Goal: Task Accomplishment & Management: Manage account settings

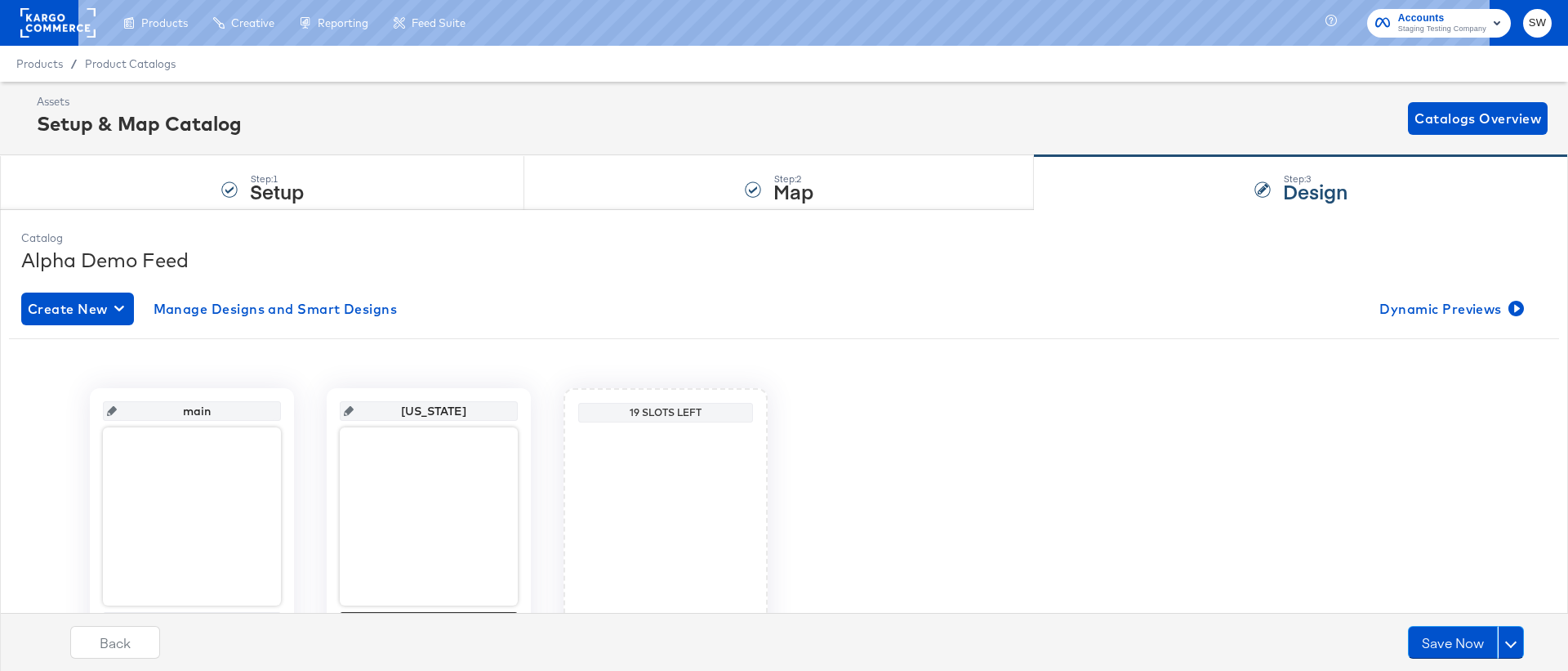
click at [1535, 29] on span "SW" at bounding box center [1537, 24] width 15 height 19
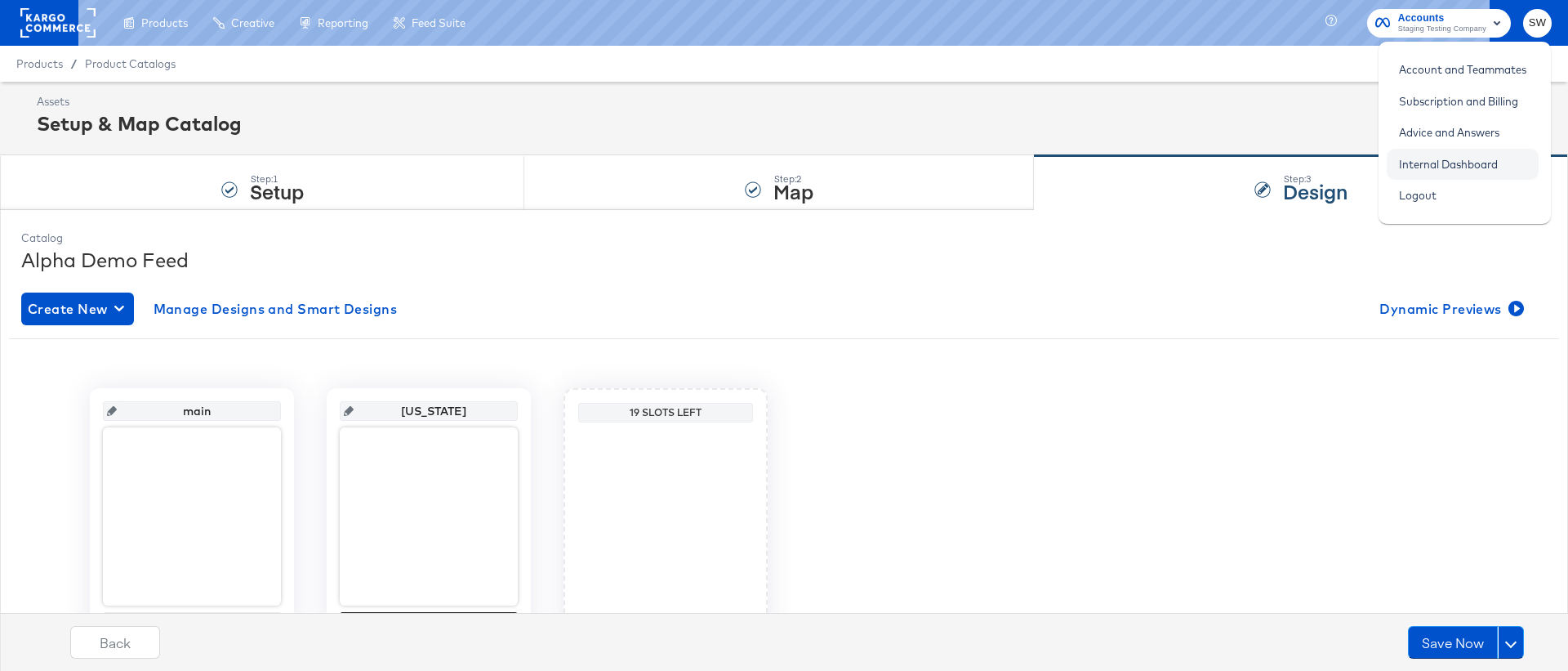
click at [1499, 162] on link "Internal Dashboard" at bounding box center [1448, 164] width 123 height 29
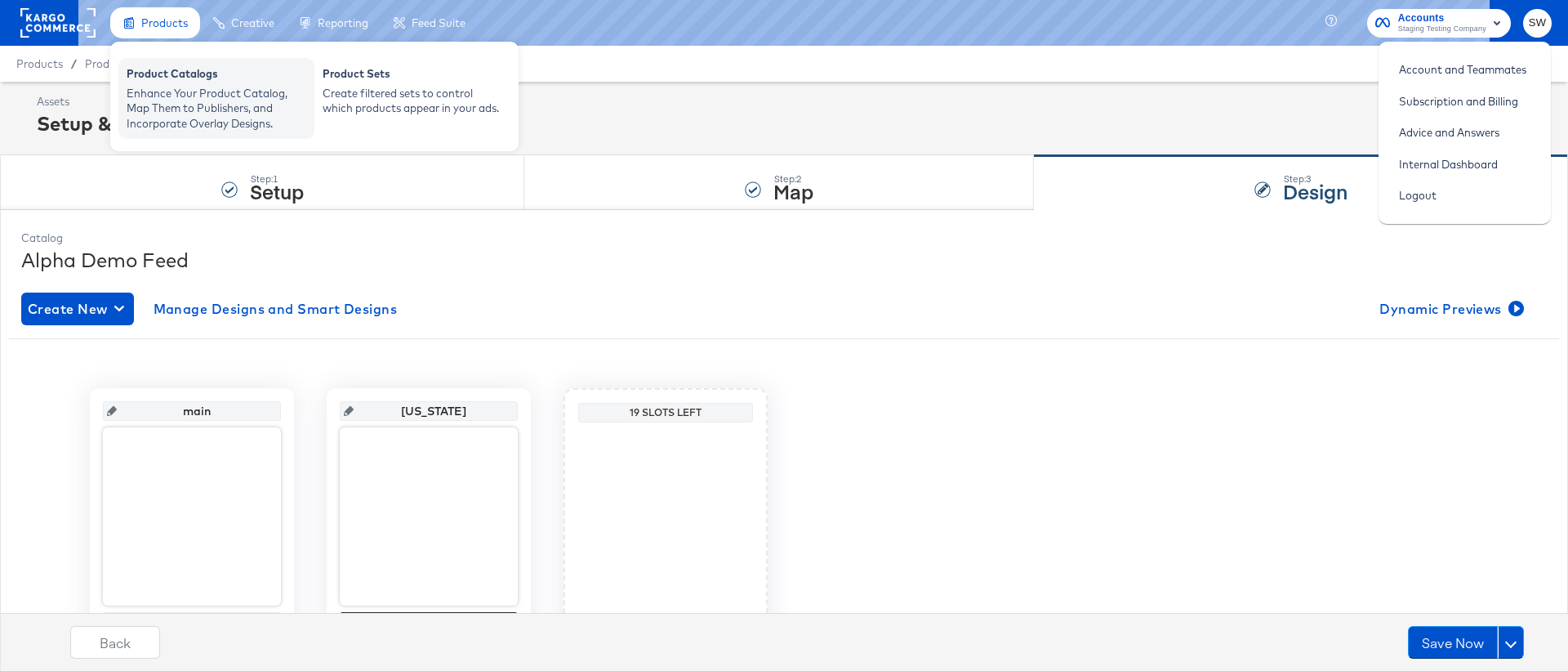
click at [182, 86] on div "Enhance Your Product Catalog, Map Them to Publishers, and Incorporate Overlay D…" at bounding box center [217, 108] width 180 height 45
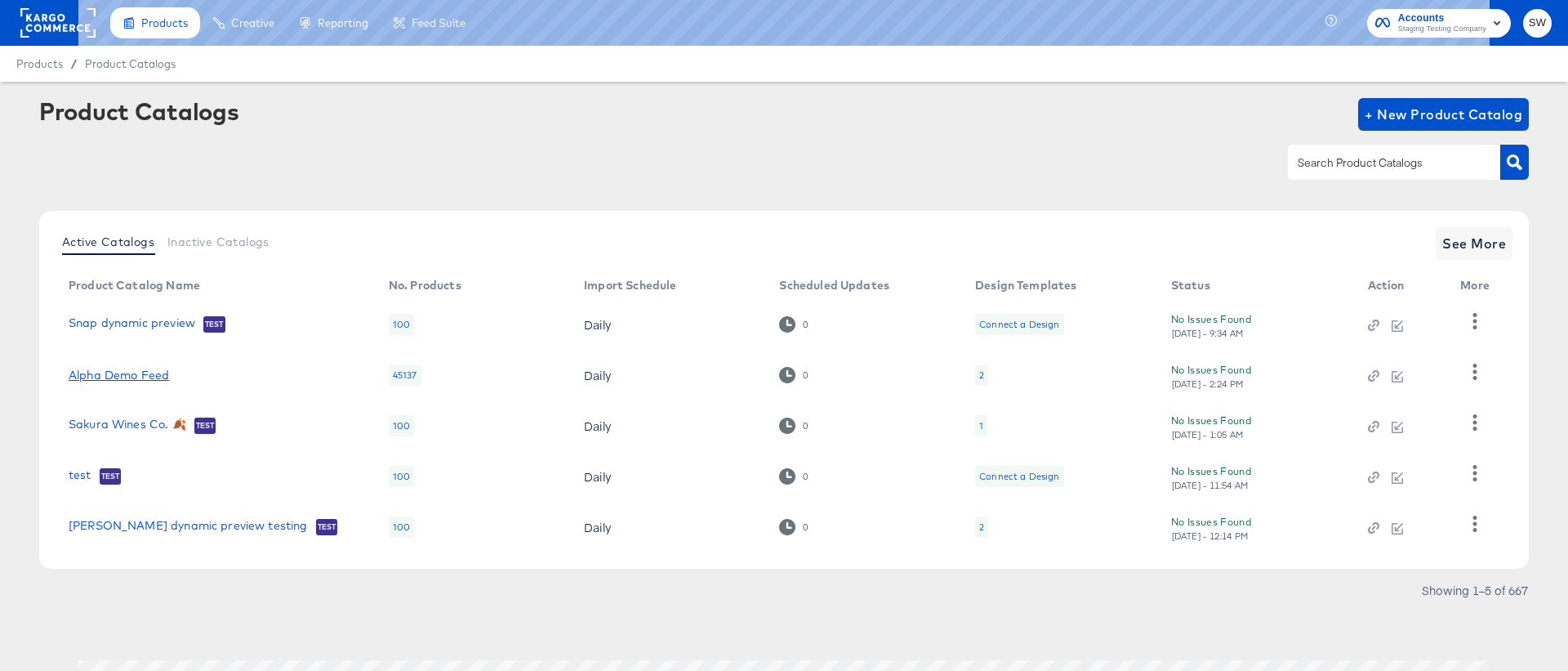
click at [138, 379] on link "Alpha Demo Feed" at bounding box center [118, 375] width 100 height 13
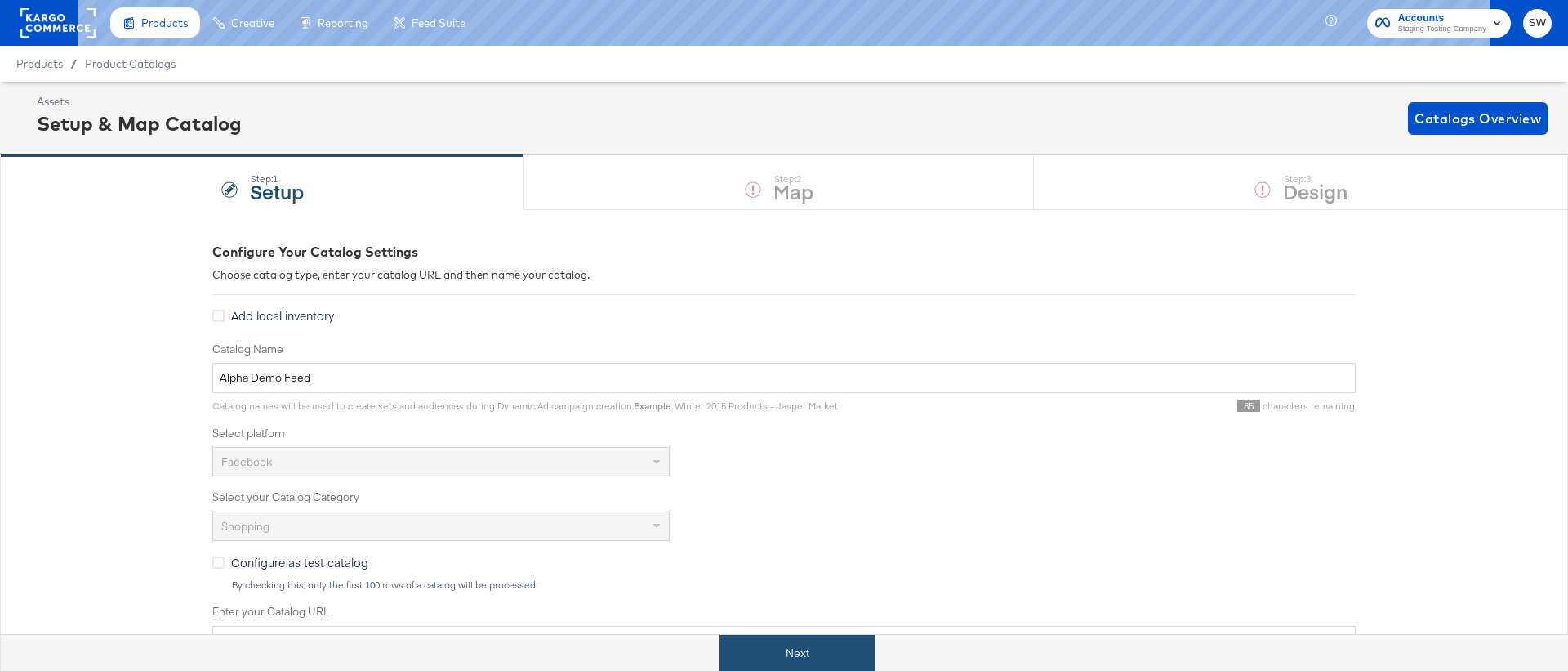
click at [749, 648] on button "Next" at bounding box center [797, 653] width 156 height 37
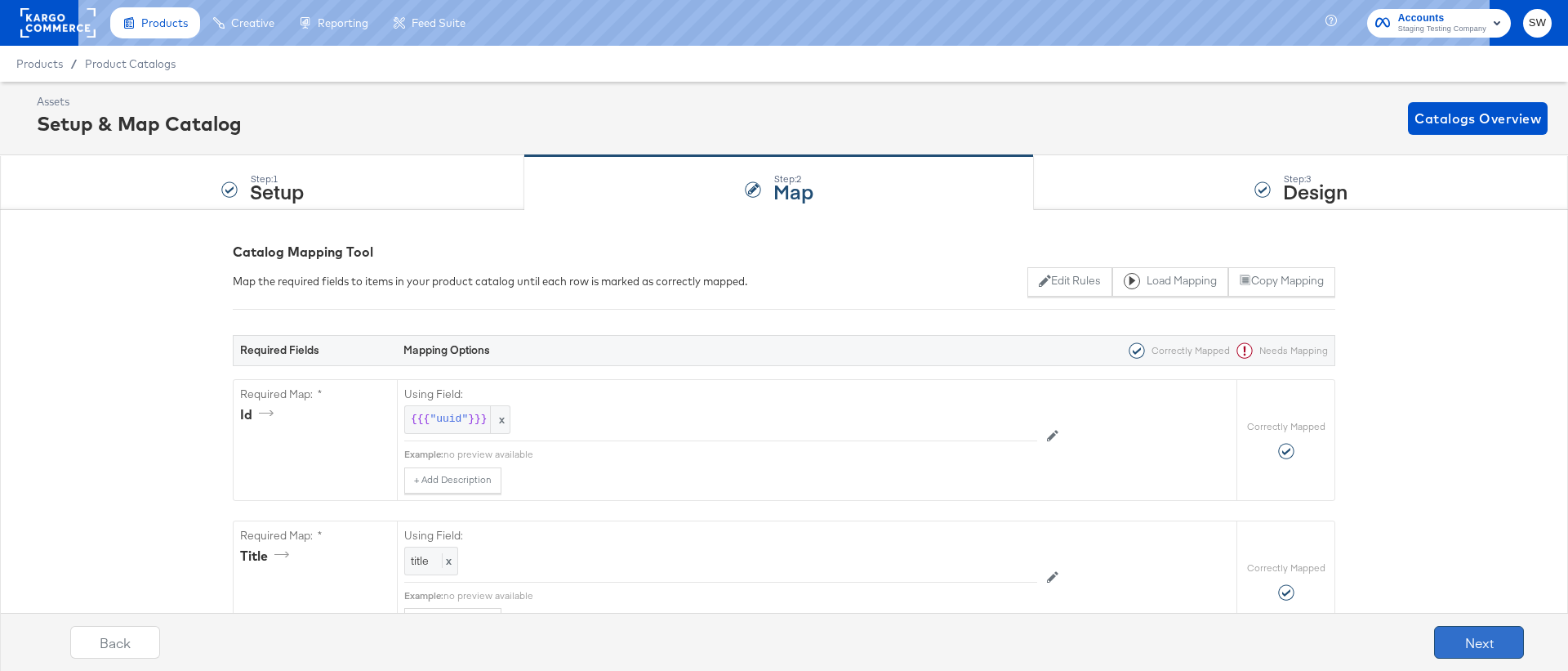
click at [1470, 634] on button "Next" at bounding box center [1478, 642] width 90 height 32
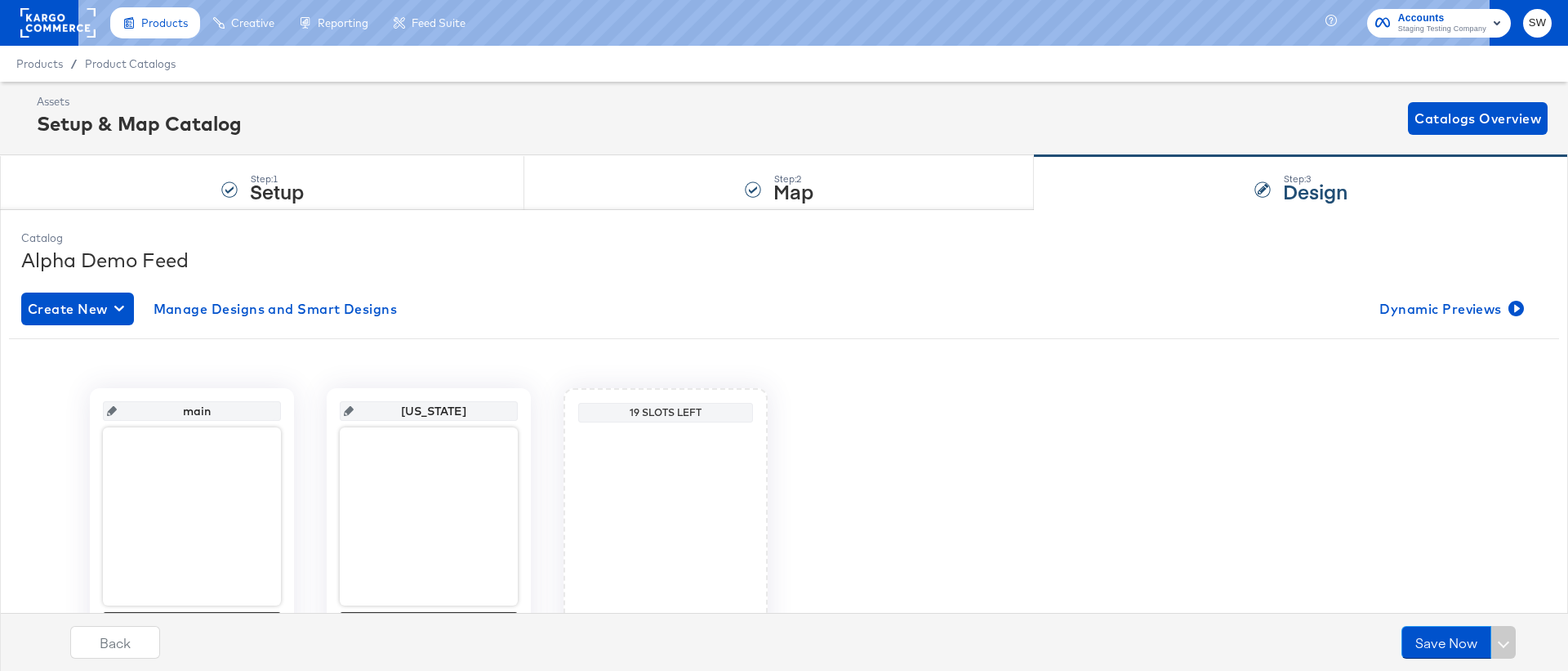
click at [1438, 286] on div "Create New Manage Designs and Smart Designs Dynamic Previews main Sandals Check…" at bounding box center [784, 488] width 1525 height 418
click at [1438, 300] on span "Dynamic Previews" at bounding box center [1450, 309] width 141 height 23
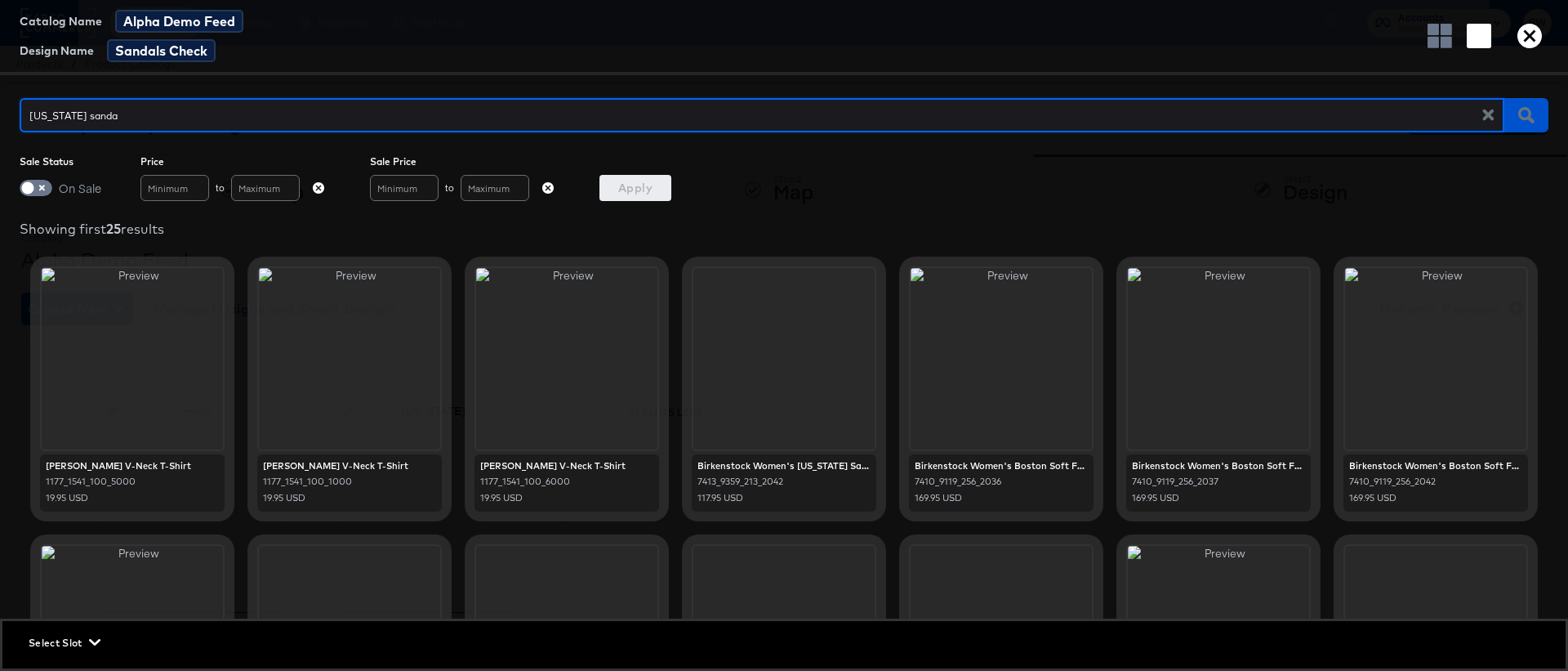
type input "arizona sandal"
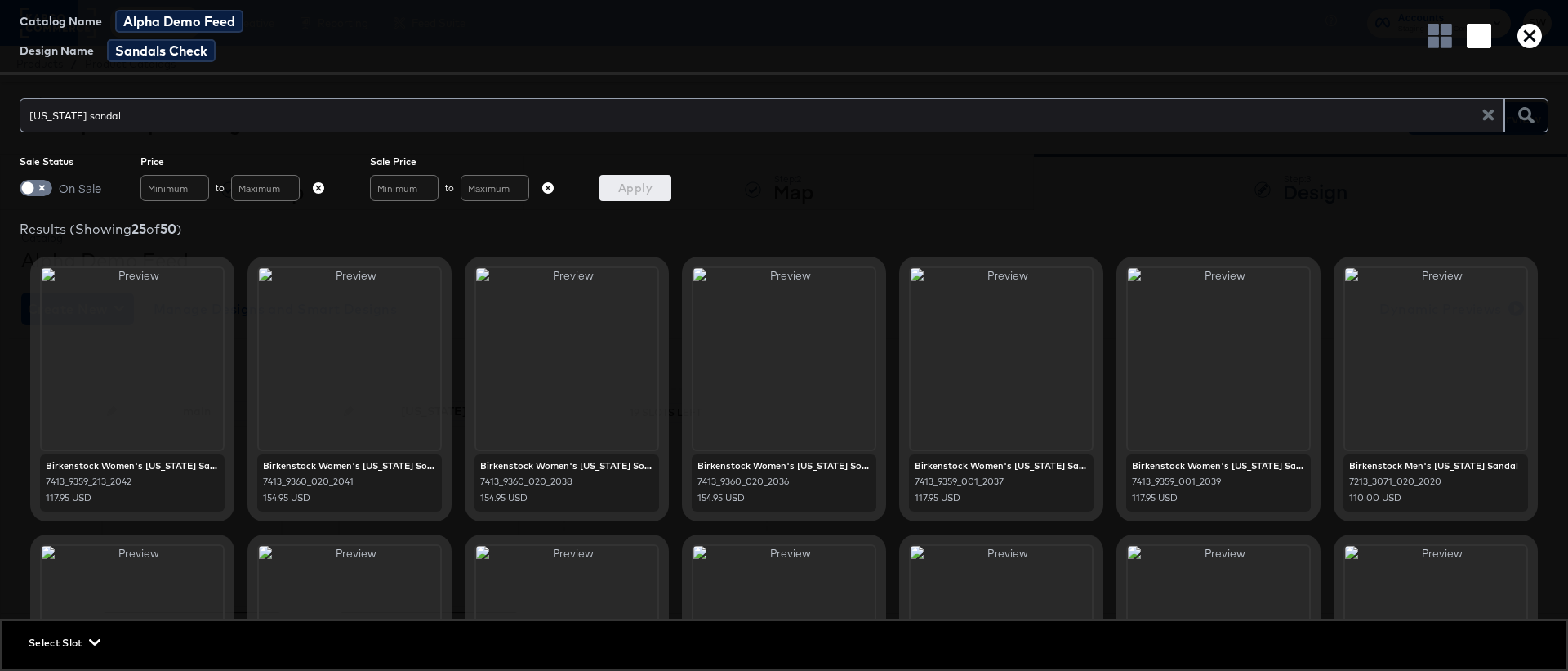
click at [1526, 38] on icon "button" at bounding box center [1529, 36] width 25 height 25
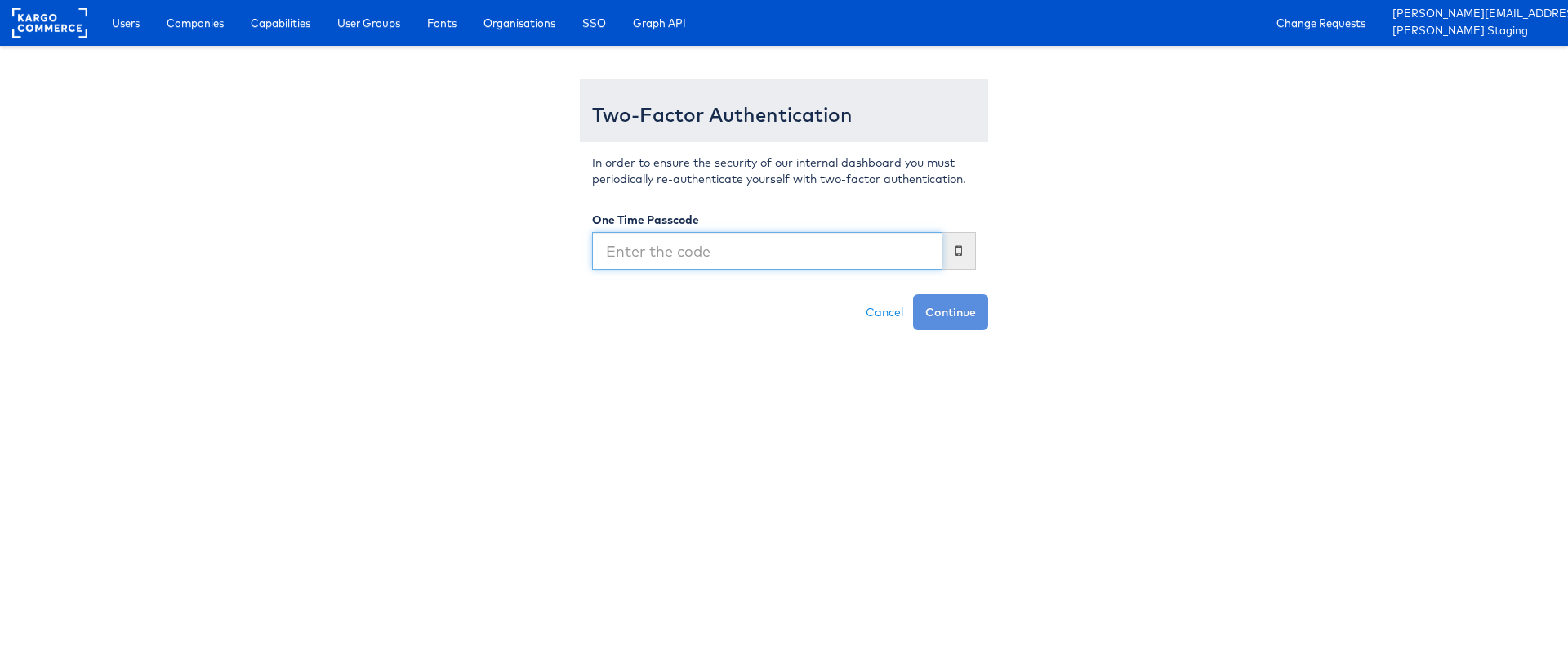
click at [709, 248] on input "text" at bounding box center [767, 251] width 351 height 38
type input "768764"
click at [912, 294] on button "Continue" at bounding box center [949, 312] width 75 height 36
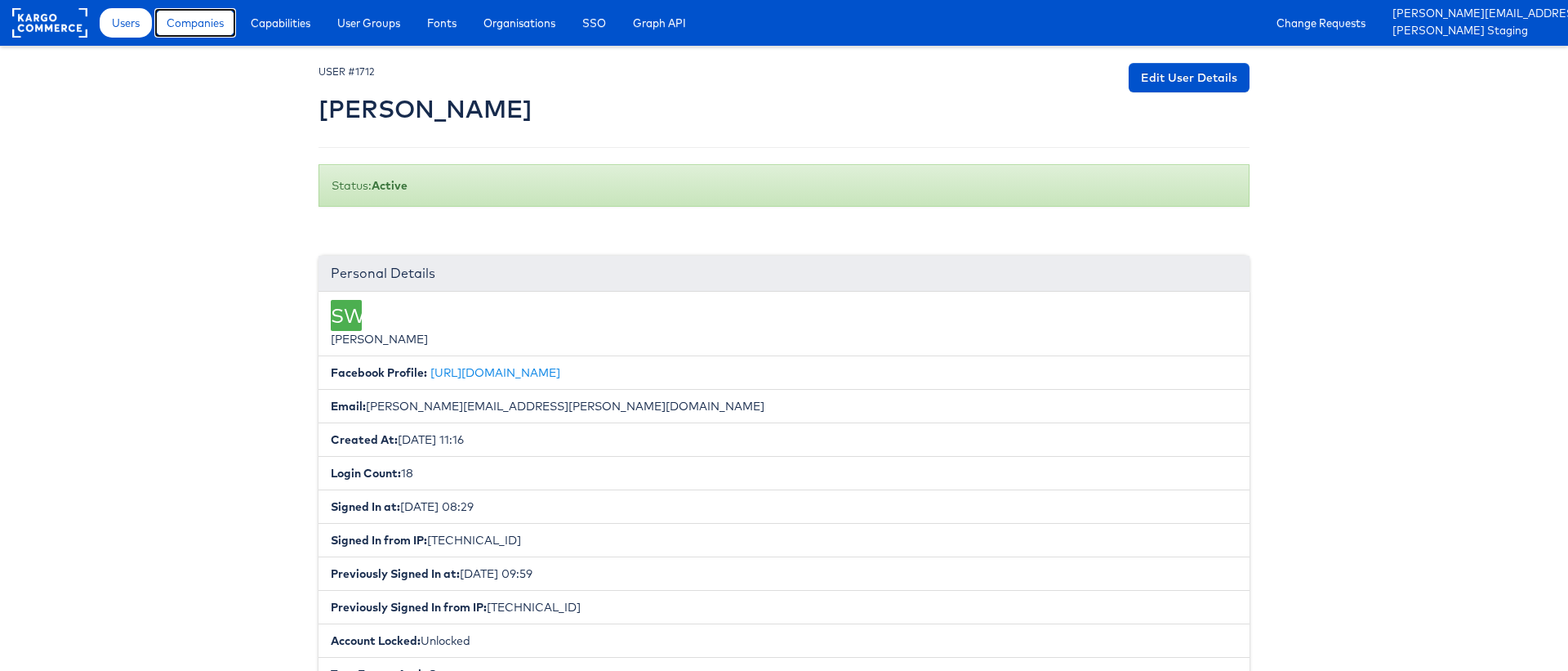
click at [194, 31] on link "Companies" at bounding box center [195, 23] width 81 height 29
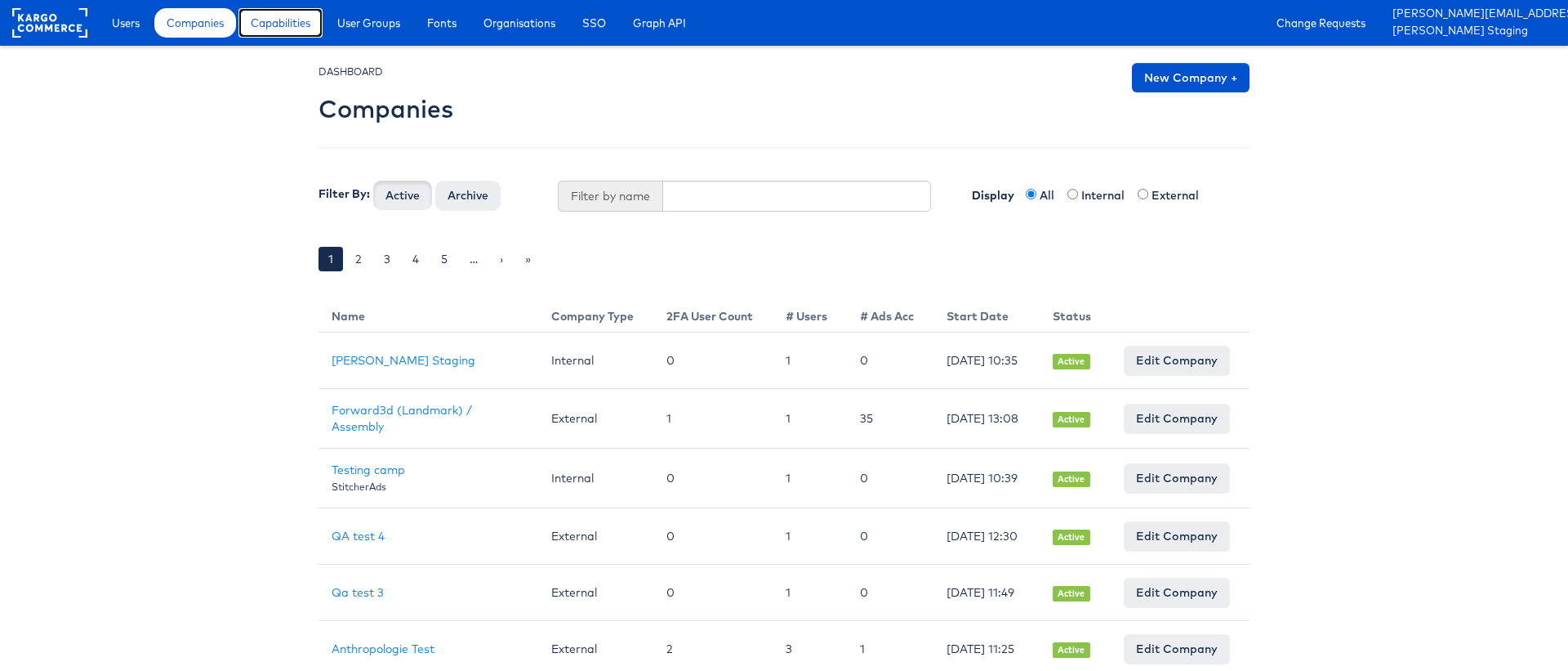
click at [244, 27] on link "Capabilities" at bounding box center [280, 23] width 84 height 29
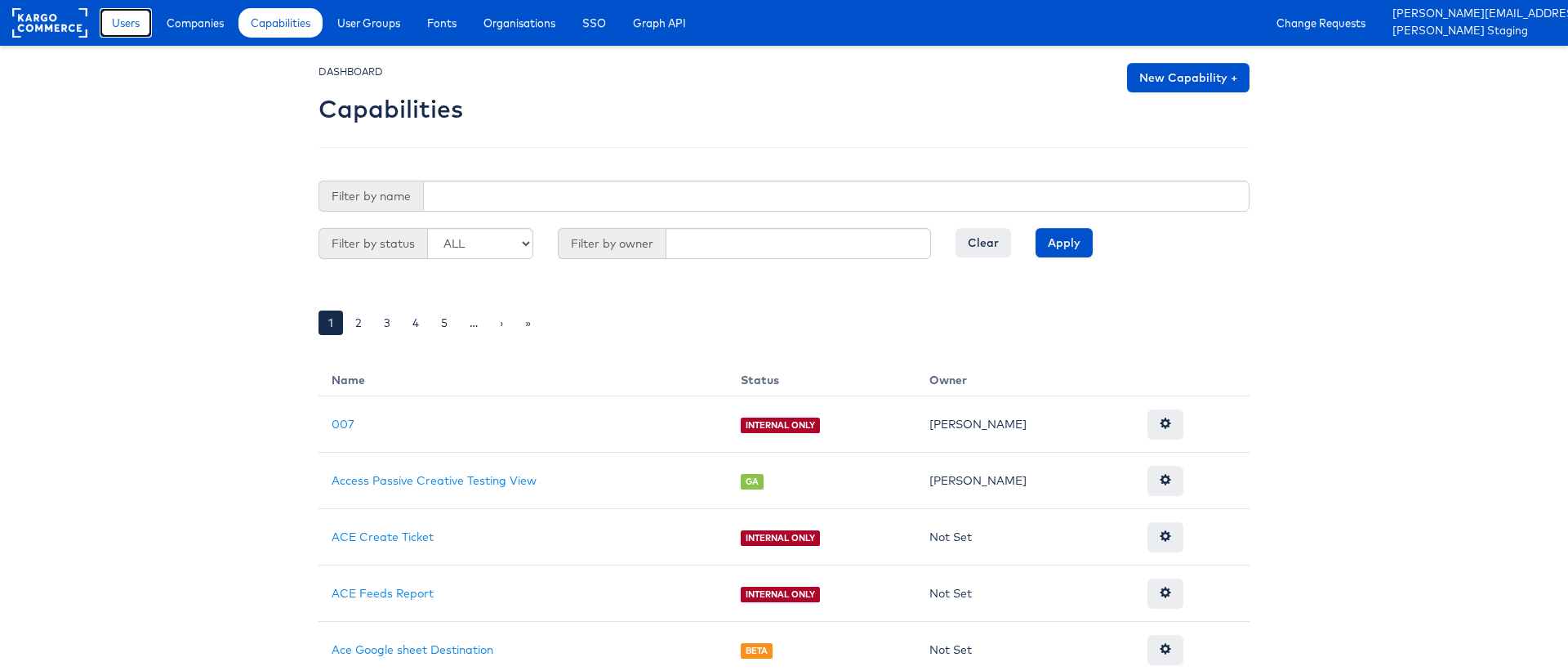
click at [118, 35] on link "Users" at bounding box center [125, 23] width 52 height 29
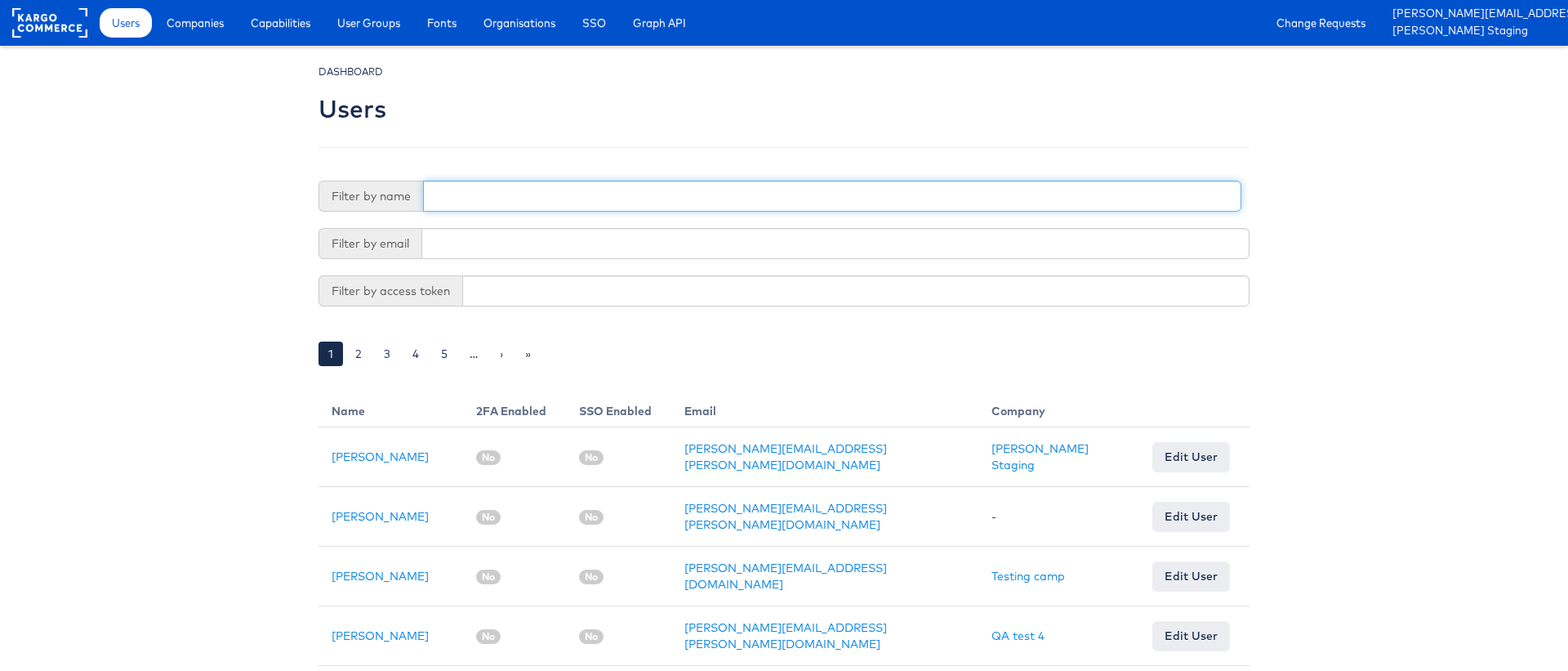
click at [559, 193] on input "text" at bounding box center [831, 195] width 818 height 31
type input "stephen"
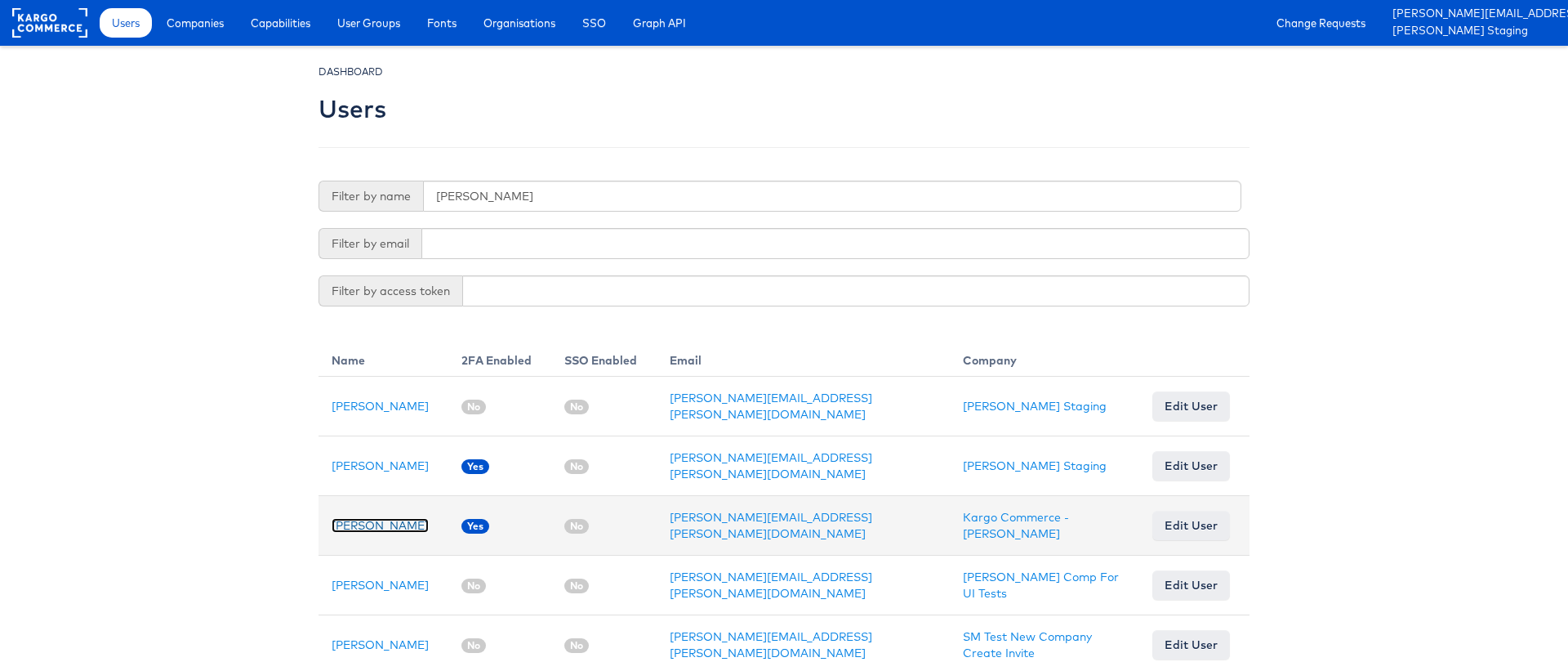
click at [359, 533] on link "[PERSON_NAME]" at bounding box center [380, 525] width 98 height 15
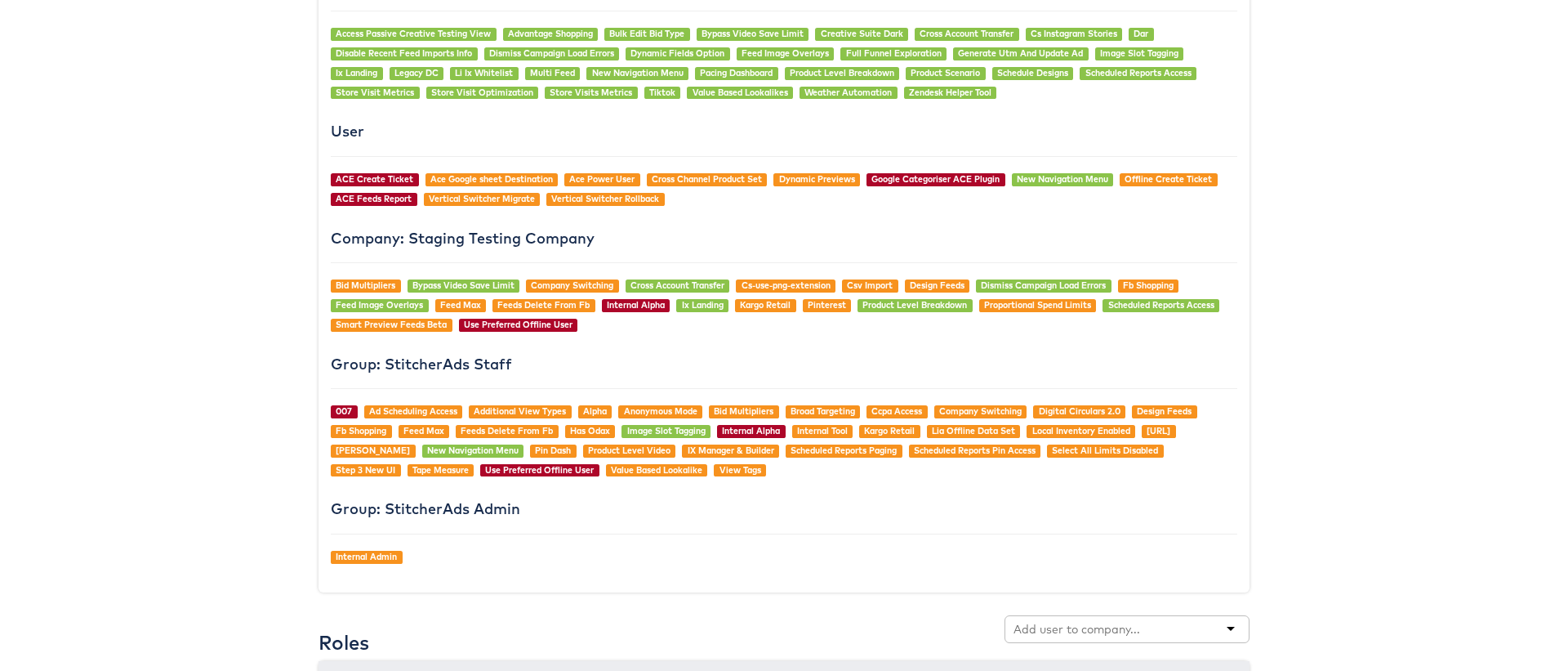
scroll to position [1260, 0]
click at [810, 172] on div "Generally Available Access Passive Creative Testing View Advantage Shopping Bul…" at bounding box center [784, 276] width 930 height 634
click at [810, 174] on link "Dynamic Previews" at bounding box center [817, 180] width 76 height 11
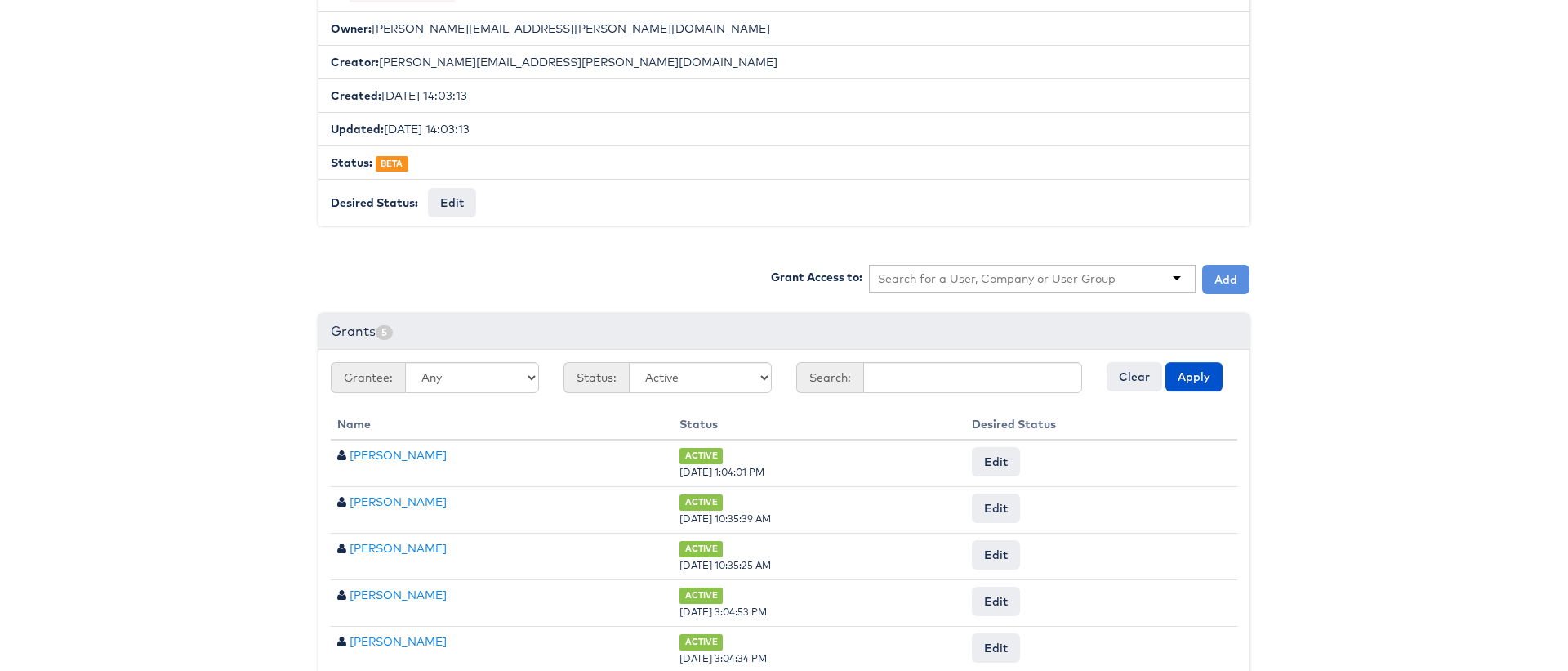
scroll to position [375, 0]
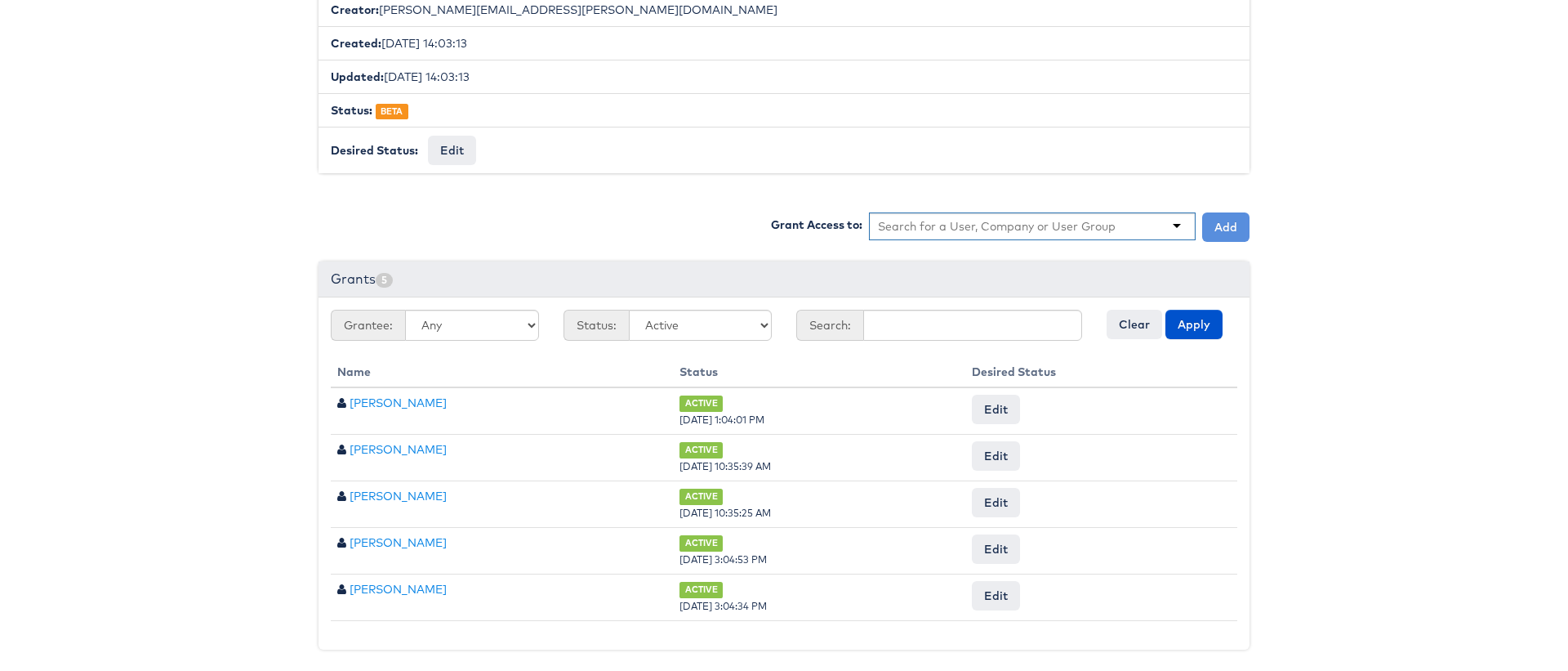
click at [891, 222] on input "text" at bounding box center [997, 226] width 239 height 16
type input "[PERSON_NAME]"
click at [1177, 225] on div "chris brown" at bounding box center [1032, 226] width 327 height 27
click at [1046, 221] on div "chris brown" at bounding box center [1032, 226] width 327 height 27
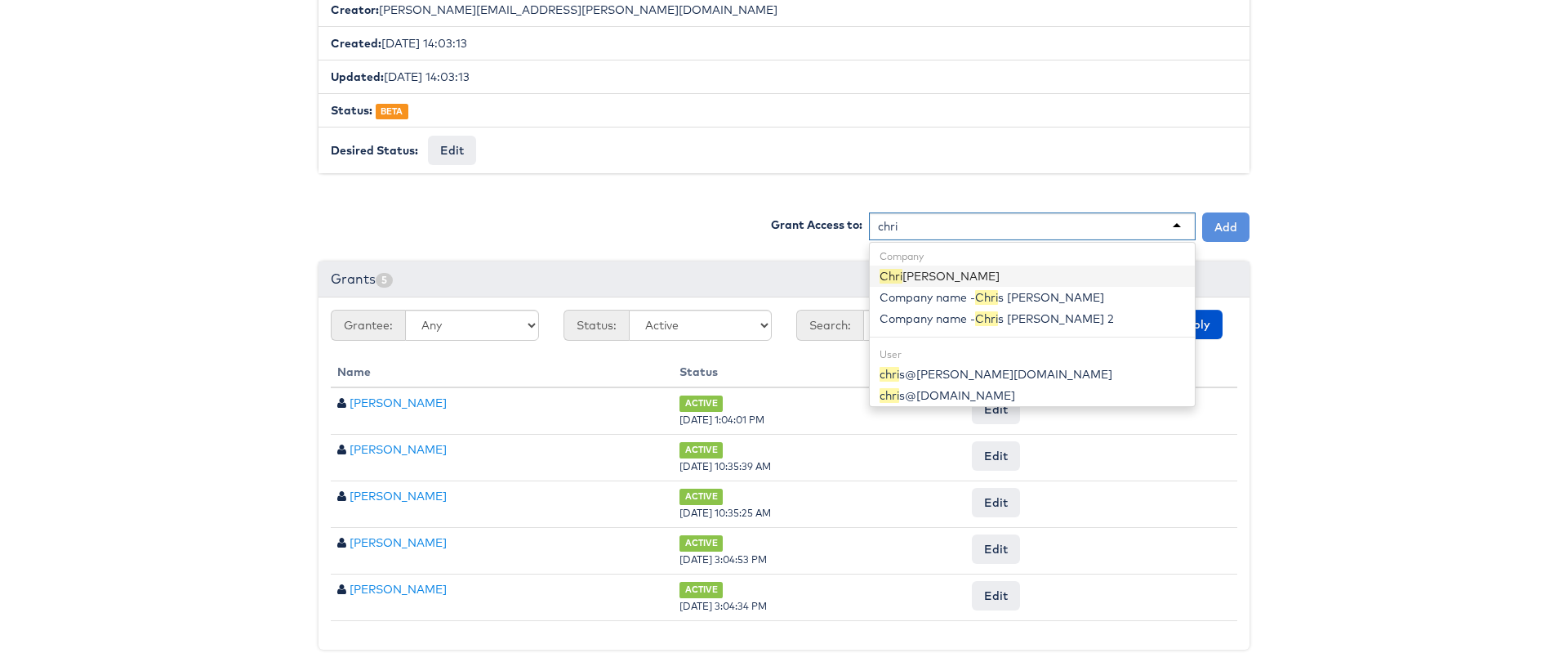
type input "chris"
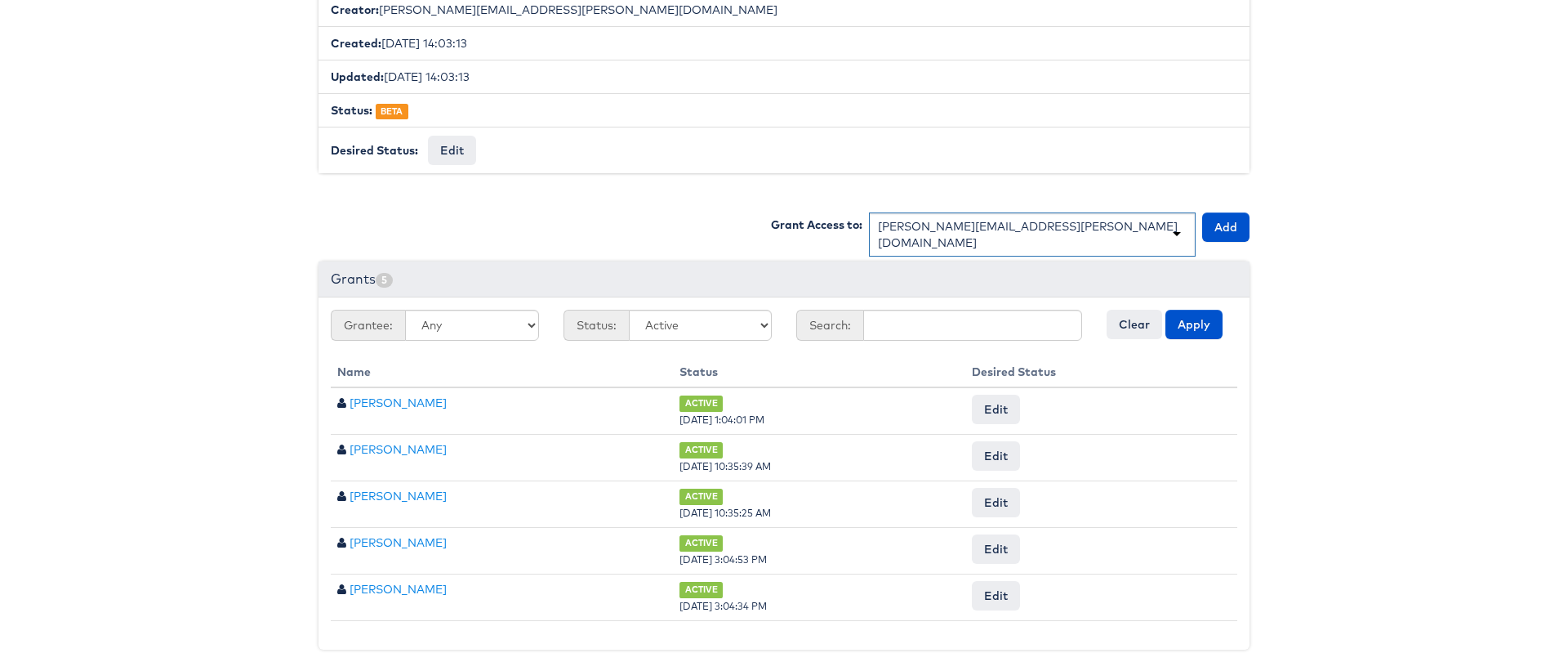
scroll to position [0, 0]
click at [1219, 214] on button "Add" at bounding box center [1226, 227] width 47 height 29
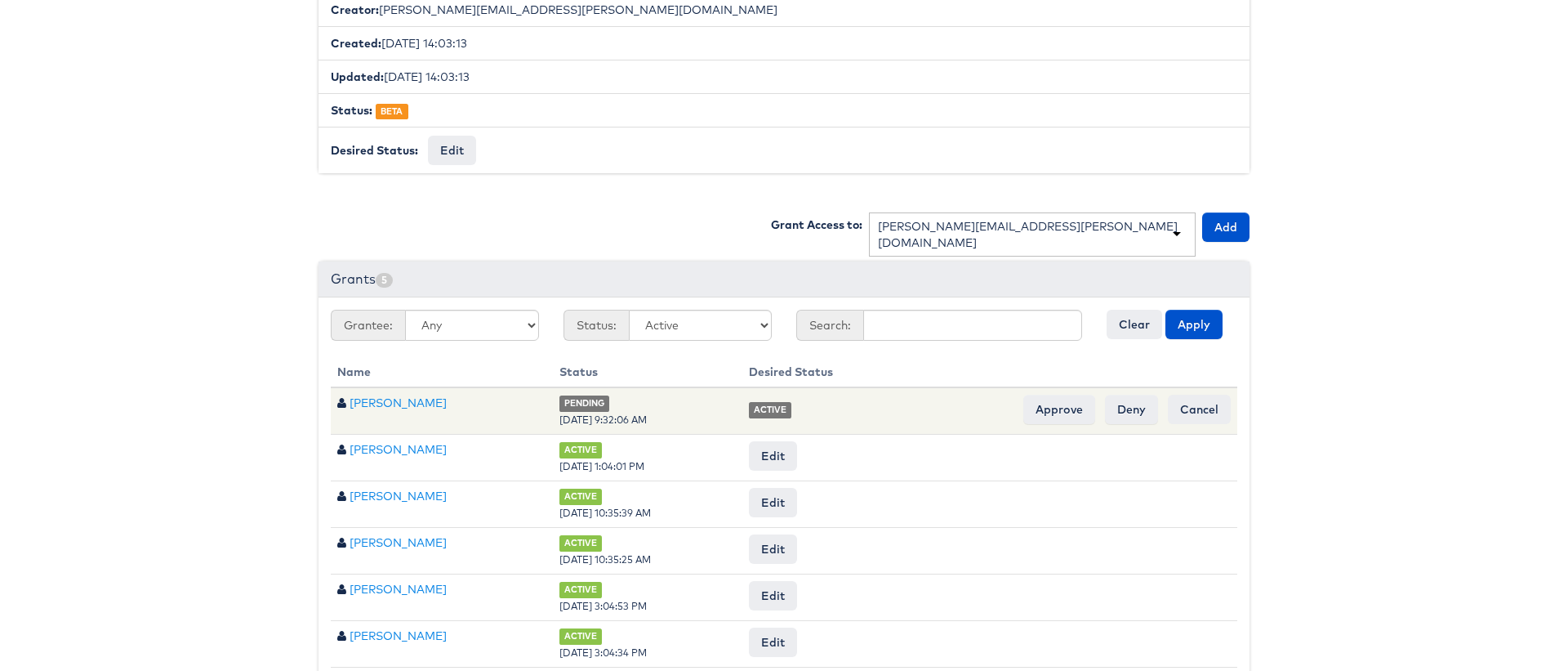
click at [1072, 387] on td "ACTIVE Approve Deny Cancel" at bounding box center [989, 410] width 495 height 47
click at [1072, 396] on input "Approve" at bounding box center [1059, 408] width 72 height 29
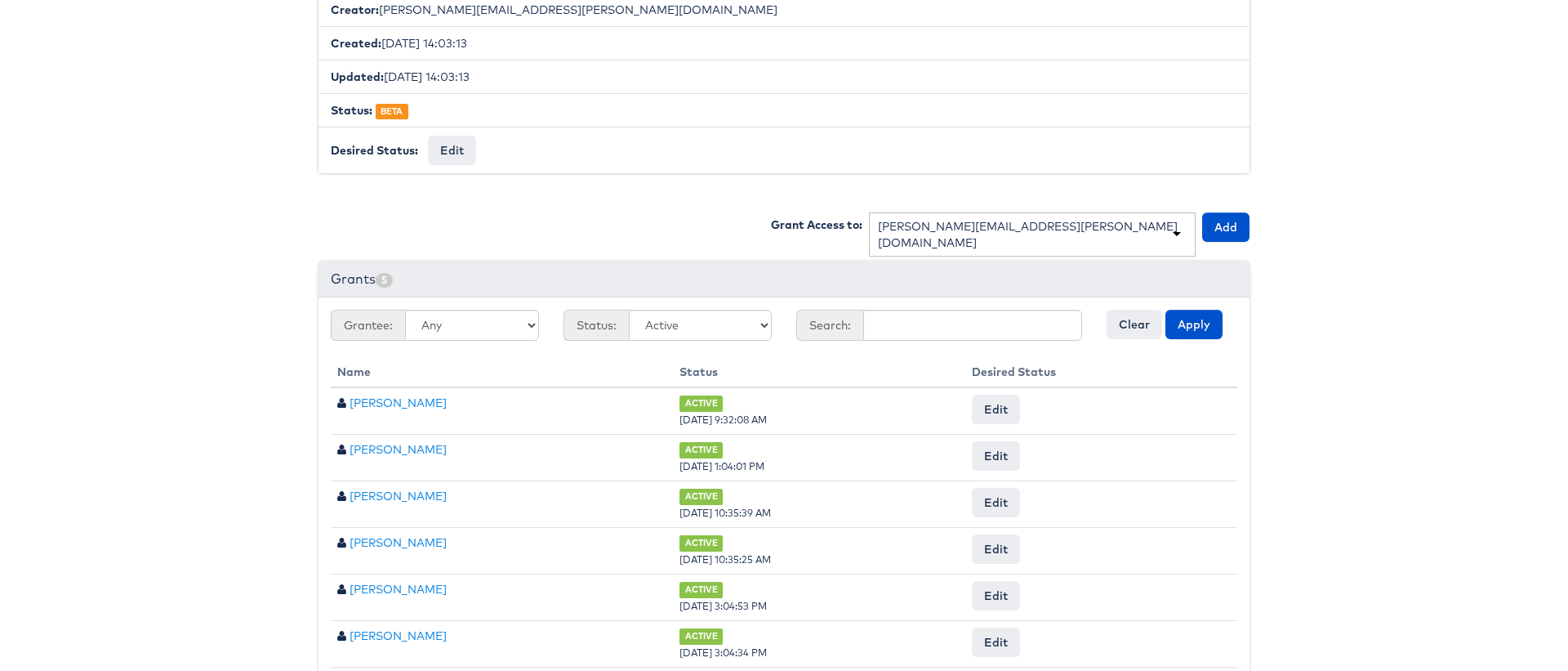
click at [977, 228] on div "chris.brown@kargo.com" at bounding box center [1032, 234] width 309 height 32
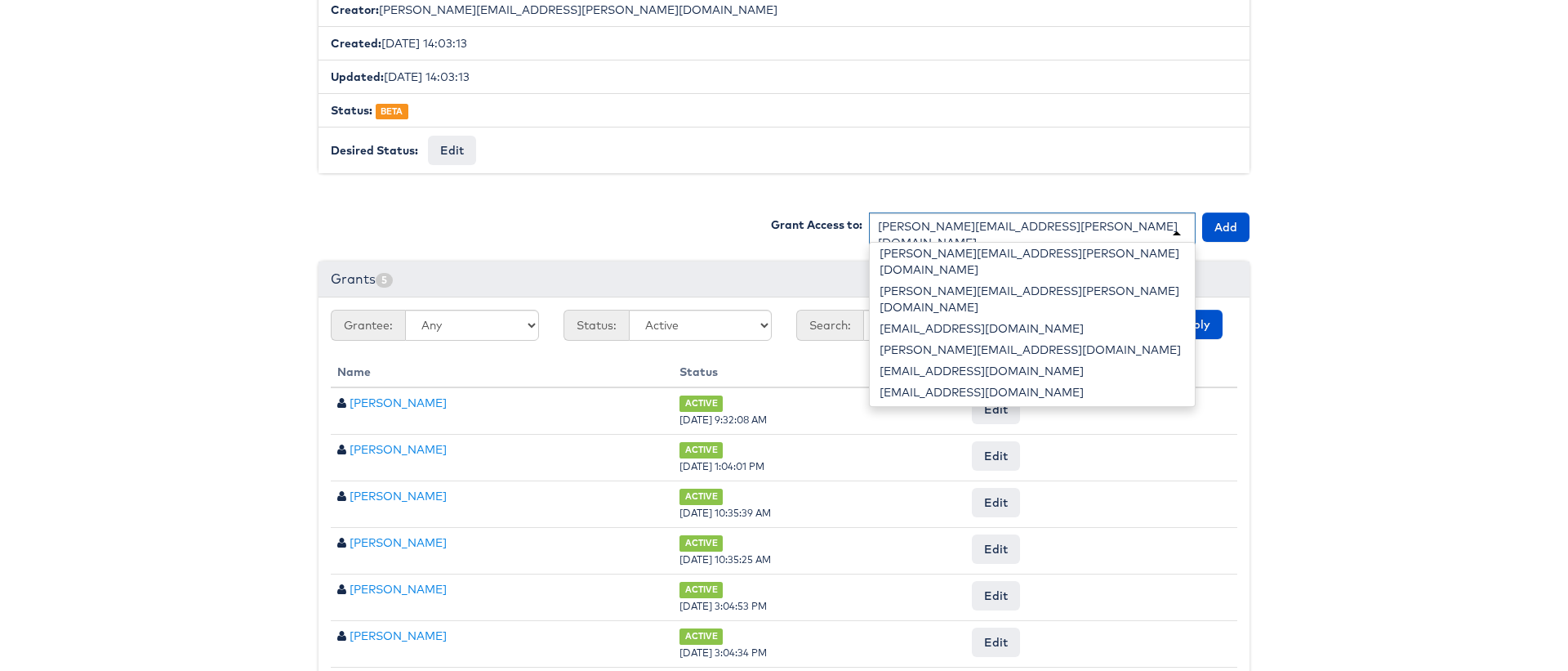
click at [982, 228] on div "chris.brown@kargo.com" at bounding box center [1032, 234] width 309 height 32
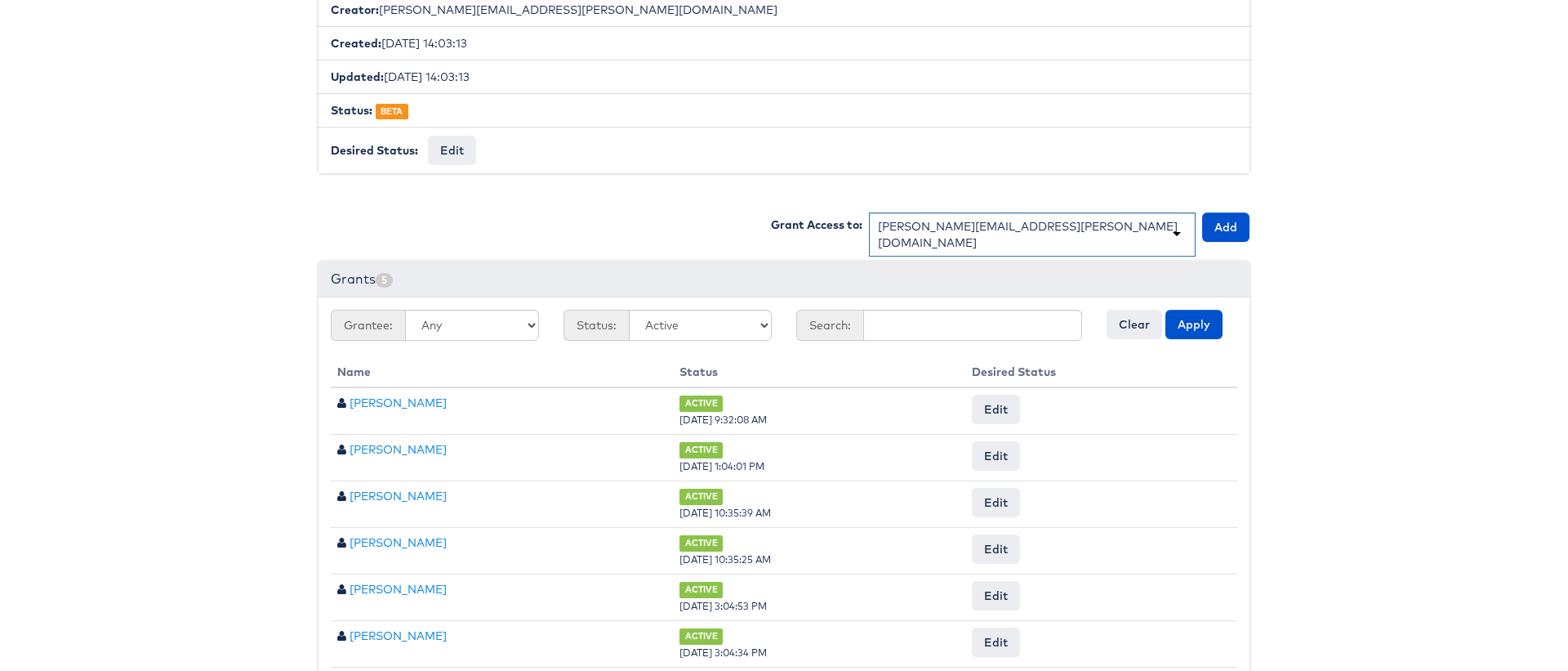
click at [1037, 228] on div "chris.brown@kargo.com" at bounding box center [1032, 234] width 327 height 45
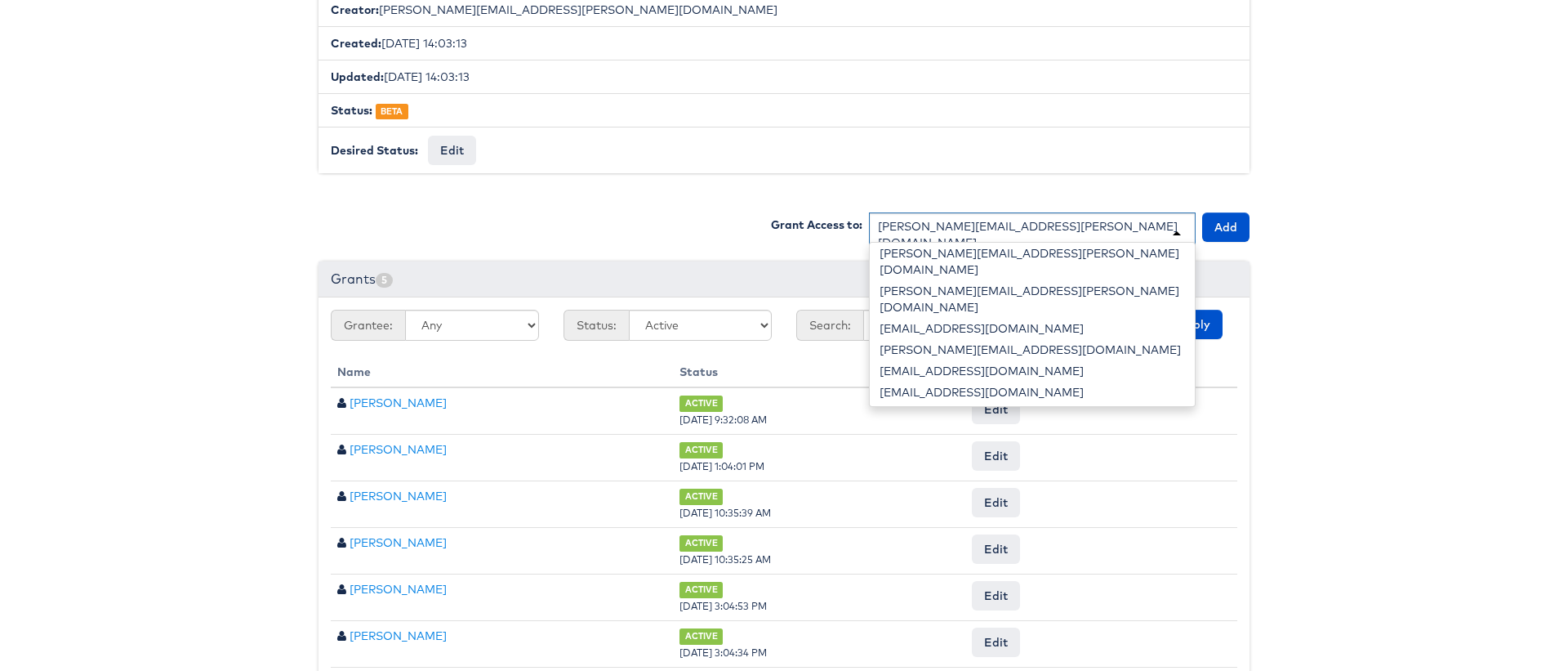
click at [1095, 224] on div "chris.brown@kargo.com" at bounding box center [1032, 234] width 327 height 45
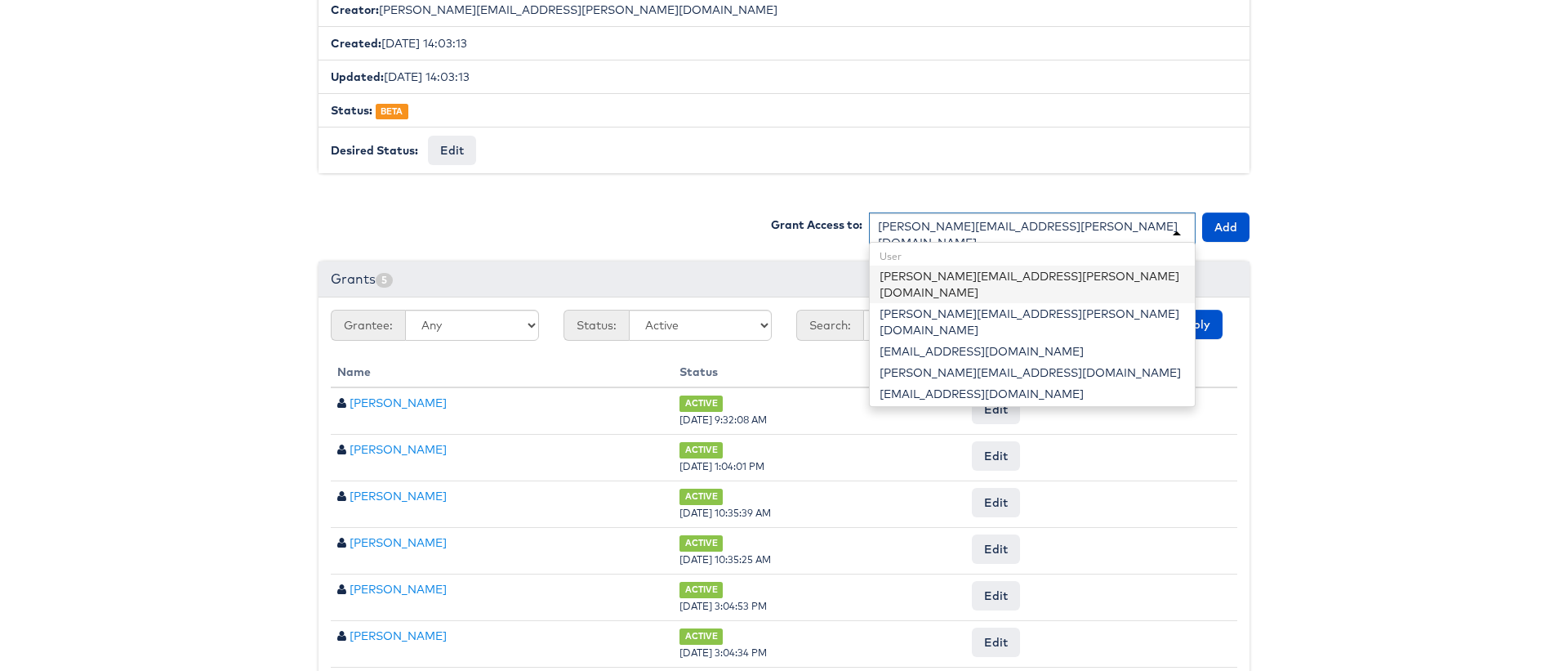
click at [1157, 173] on div "Capabilities #dynamic_previews Dynamic Previews Edit Capability Details Descrip…" at bounding box center [784, 191] width 930 height 1007
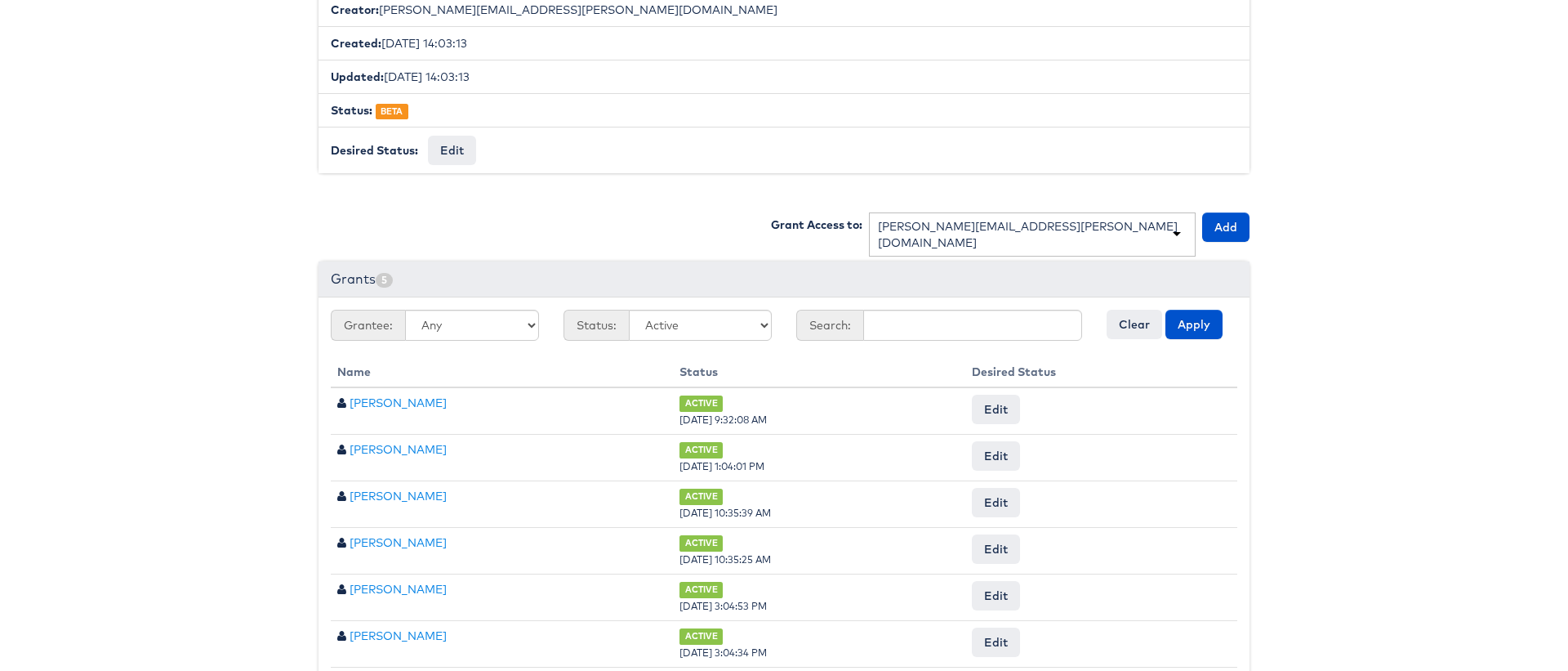
click at [1119, 212] on div "chris.brown@kargo.com" at bounding box center [1032, 234] width 327 height 45
click at [1177, 227] on div "chris.brown@kargo.com" at bounding box center [1032, 234] width 327 height 45
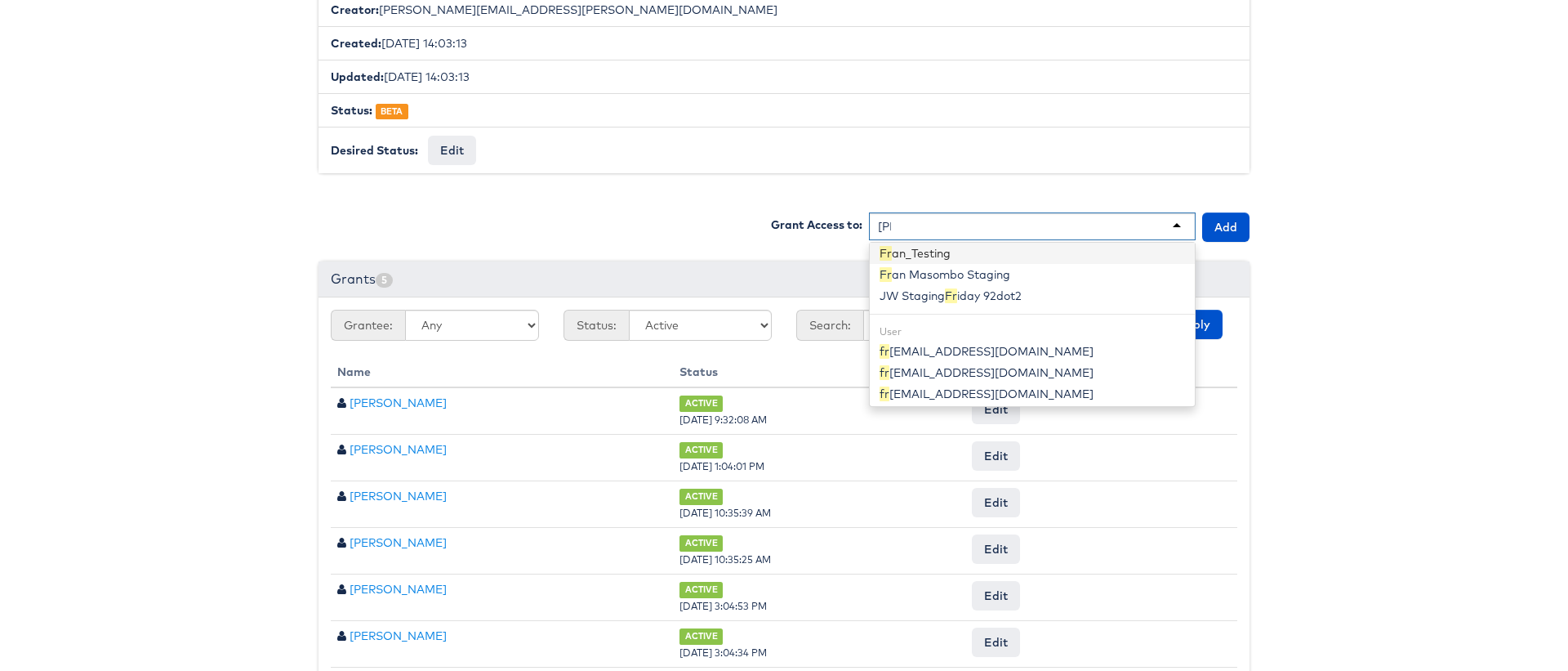
scroll to position [4, 0]
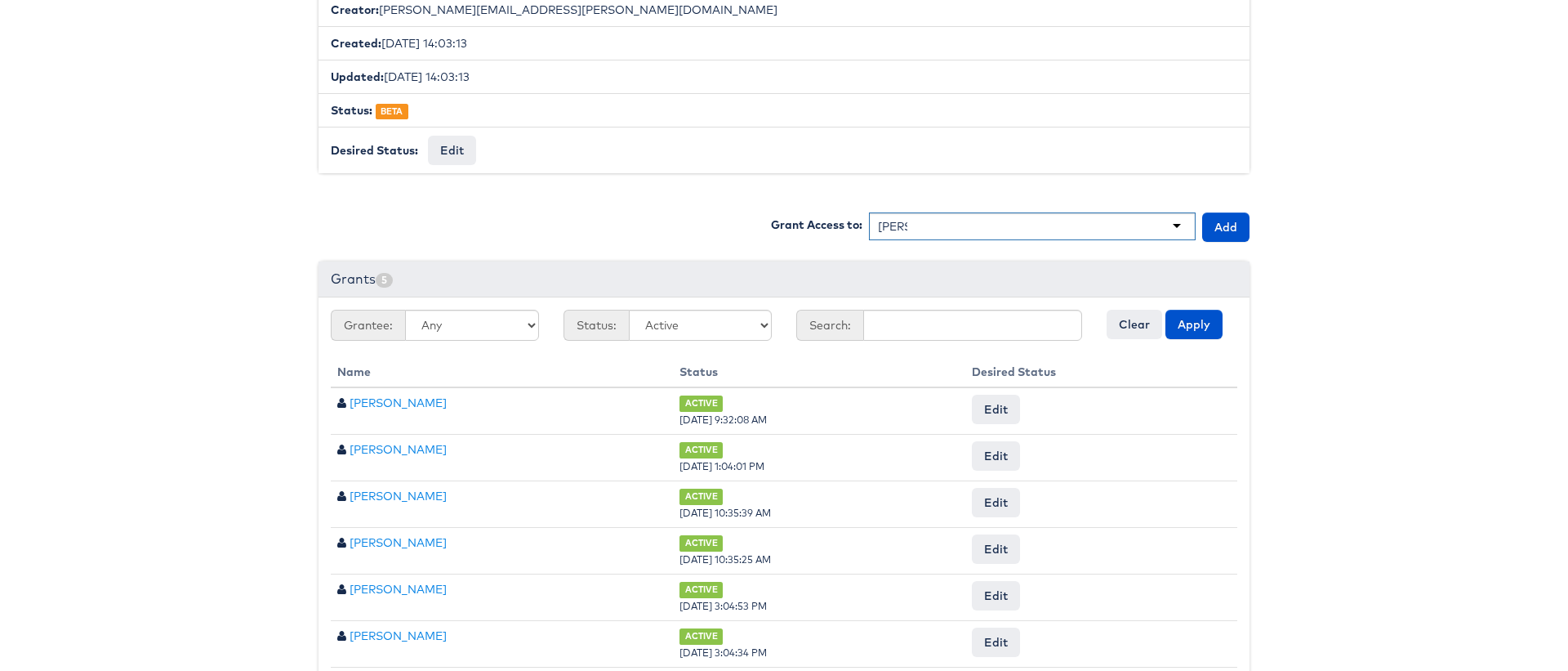
type input "fran"
click at [1228, 218] on button "Add" at bounding box center [1226, 227] width 47 height 29
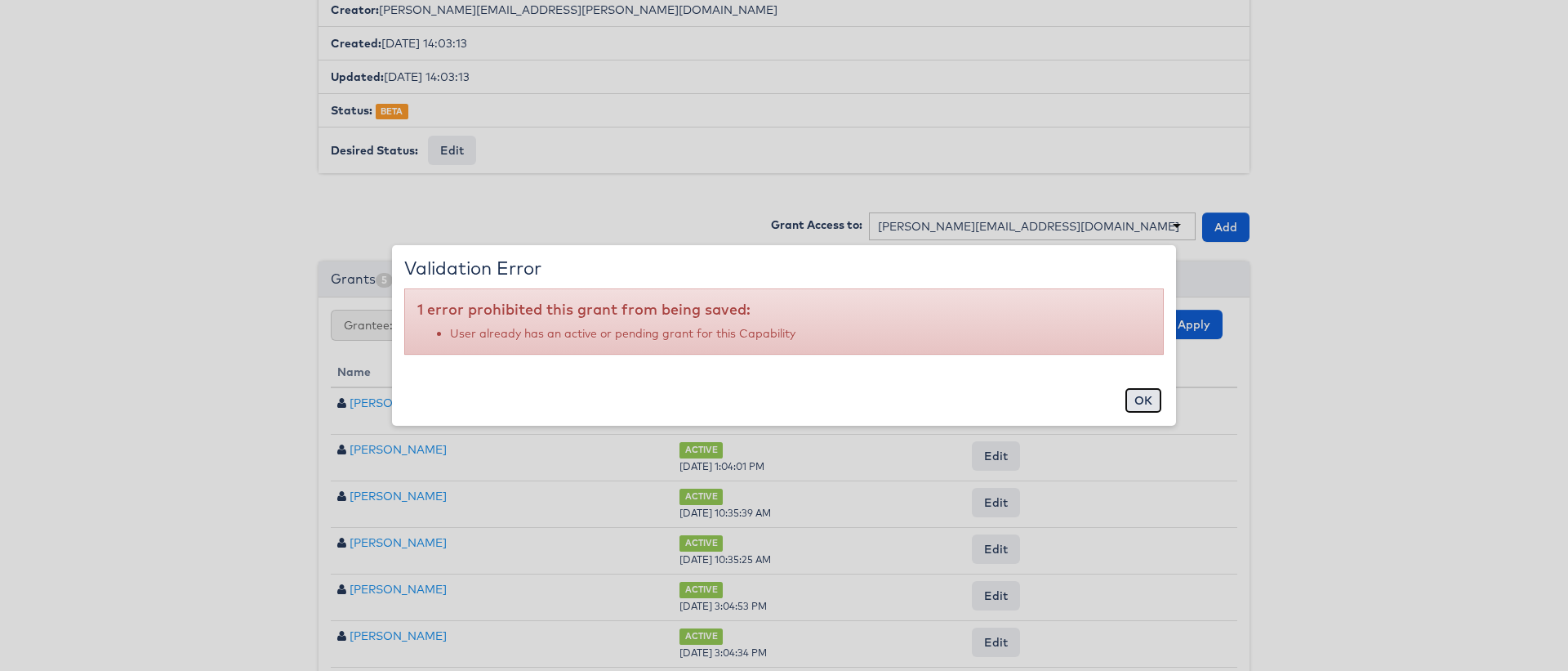
click at [1155, 398] on button "ok" at bounding box center [1144, 400] width 38 height 27
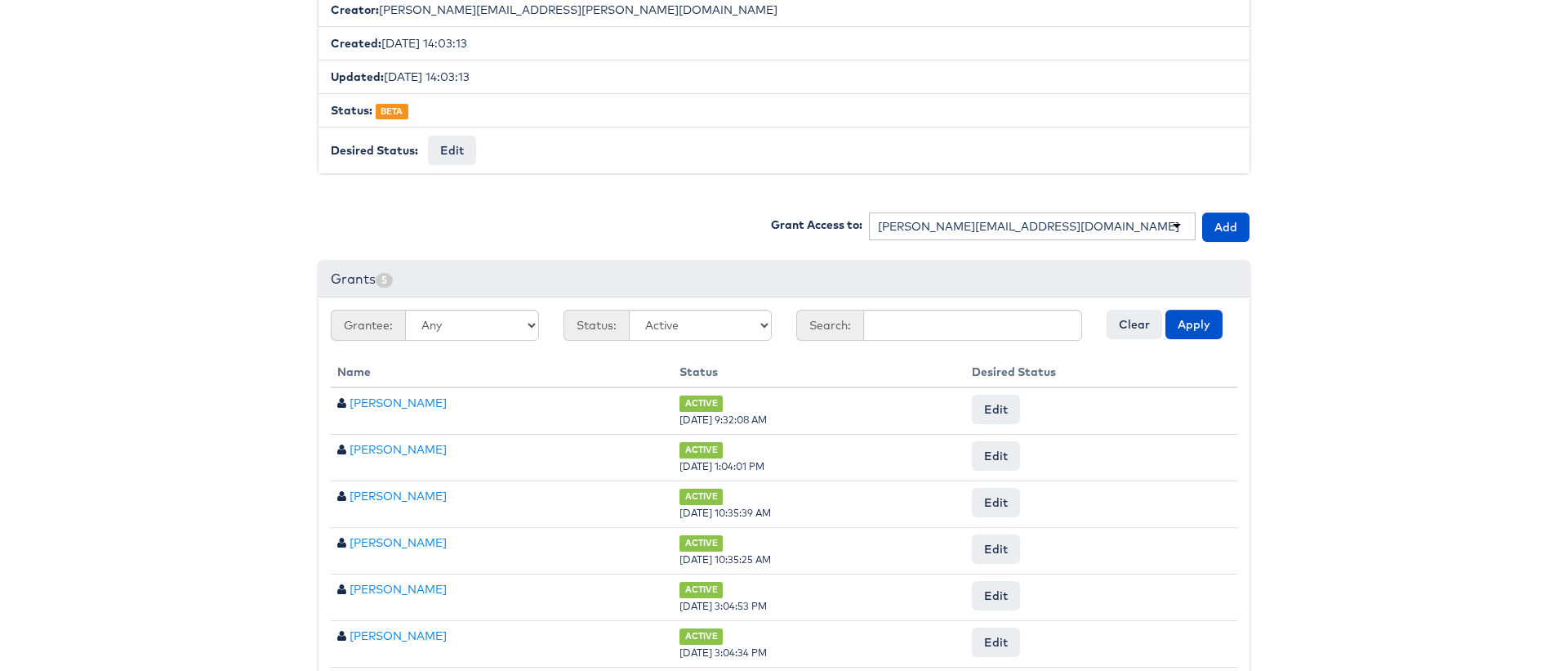
click at [1085, 227] on div "francisca.masombo@kargo.com" at bounding box center [1032, 226] width 327 height 27
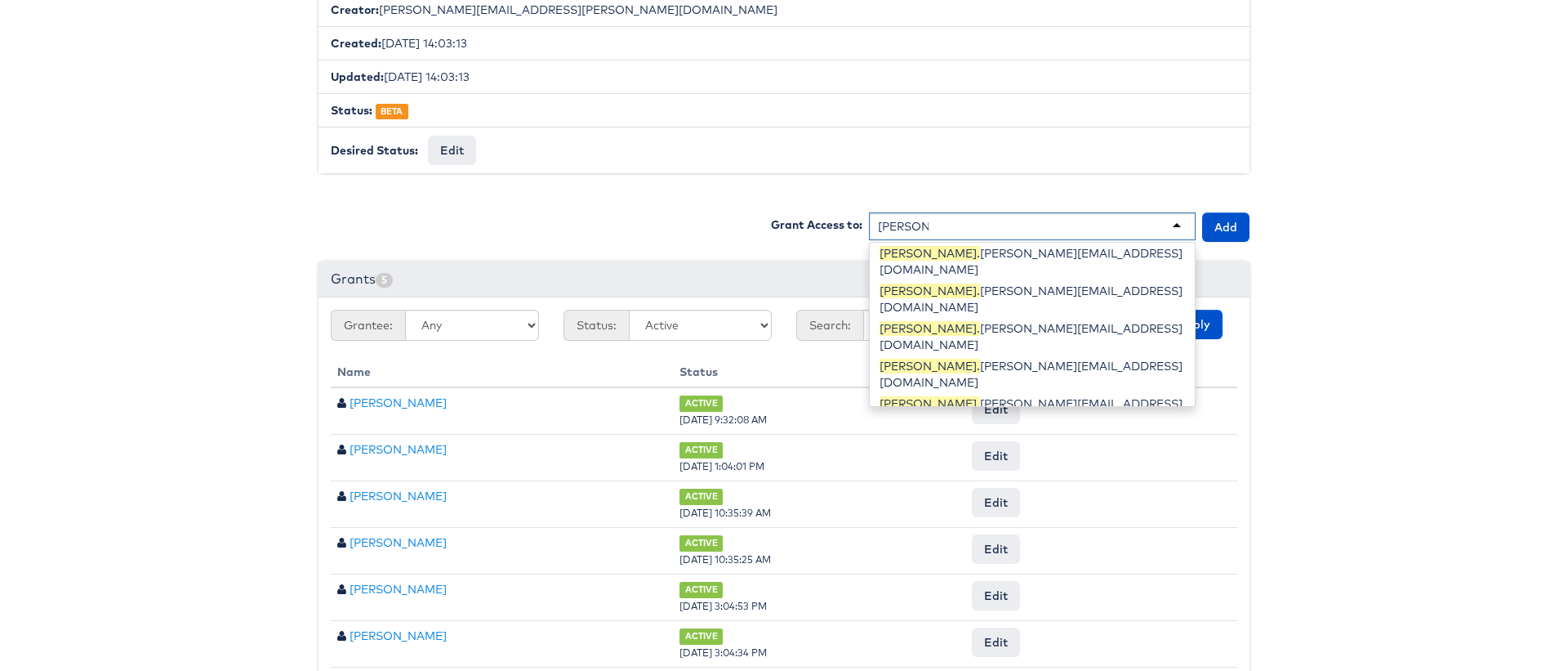
scroll to position [352, 0]
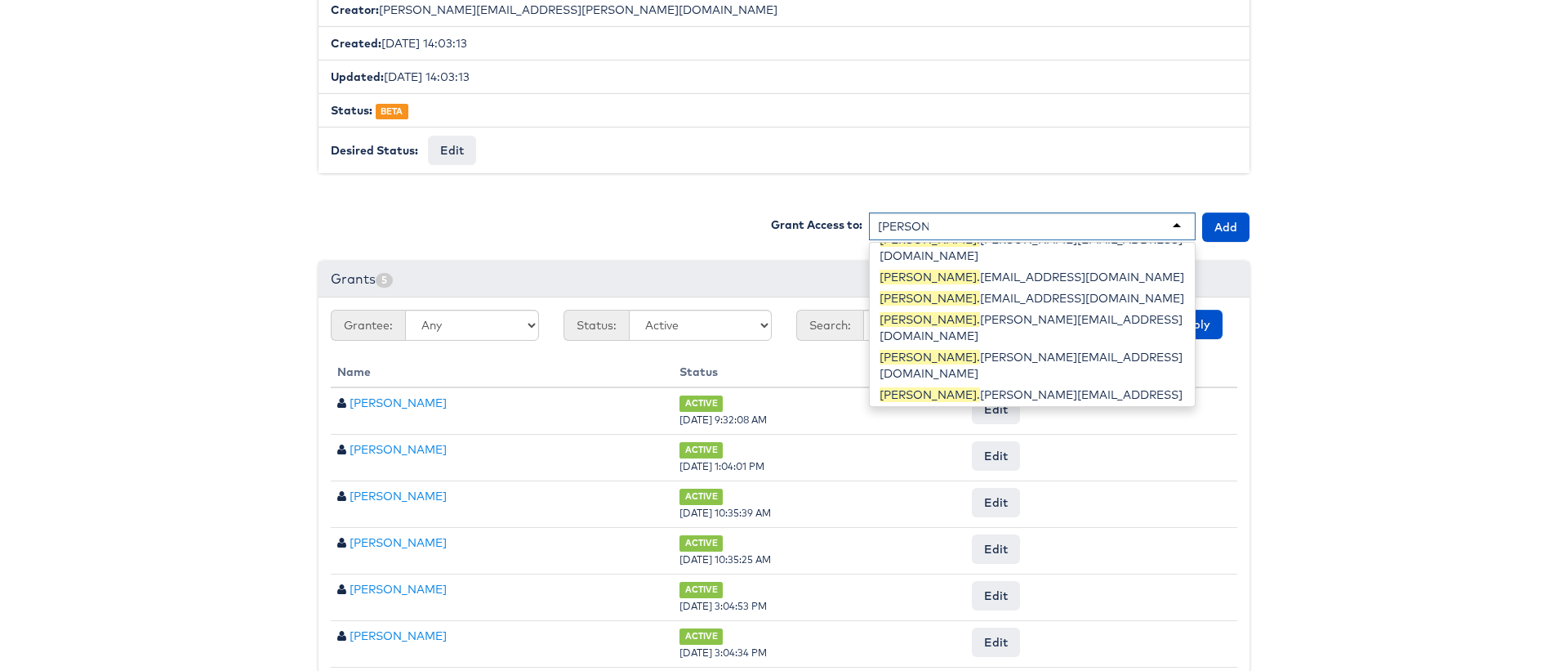
type input "stephen.mo"
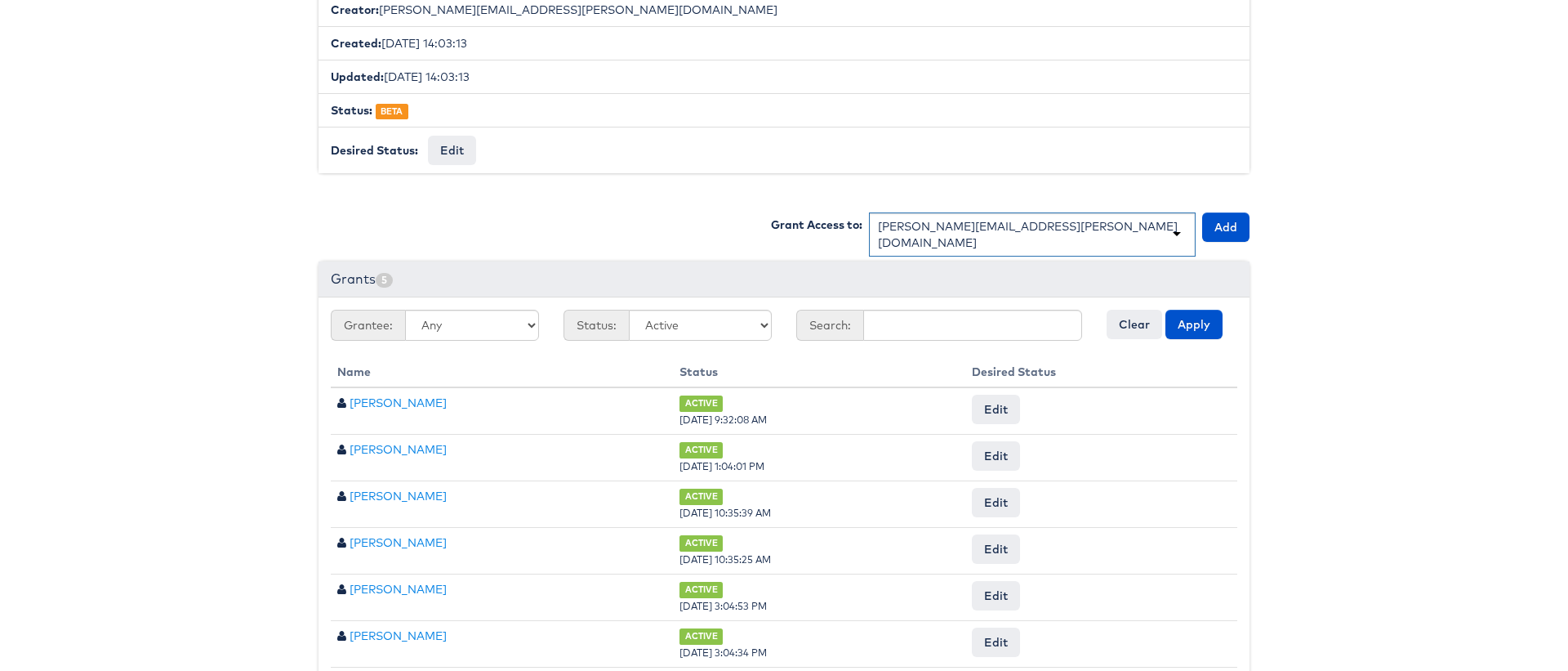
scroll to position [0, 0]
click at [1217, 233] on button "Add" at bounding box center [1226, 227] width 47 height 29
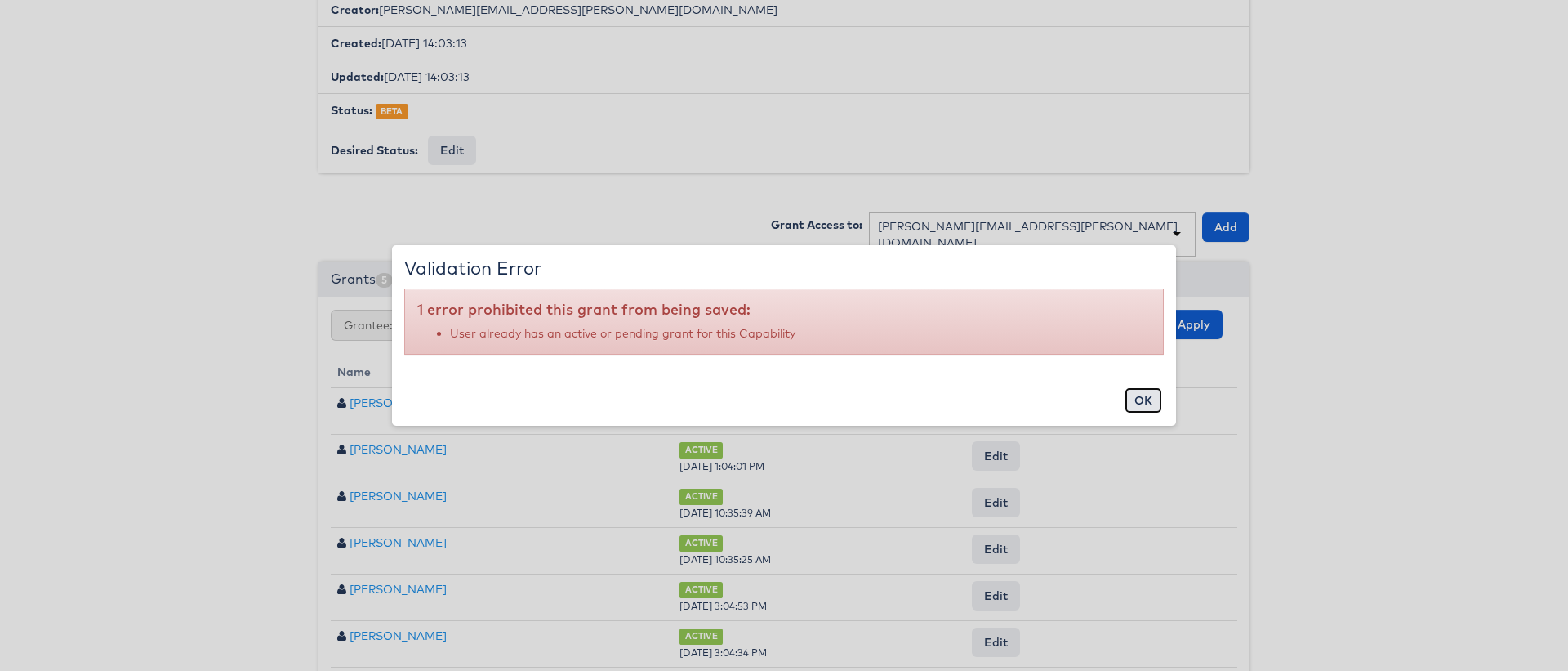
click at [1142, 401] on button "ok" at bounding box center [1144, 400] width 38 height 27
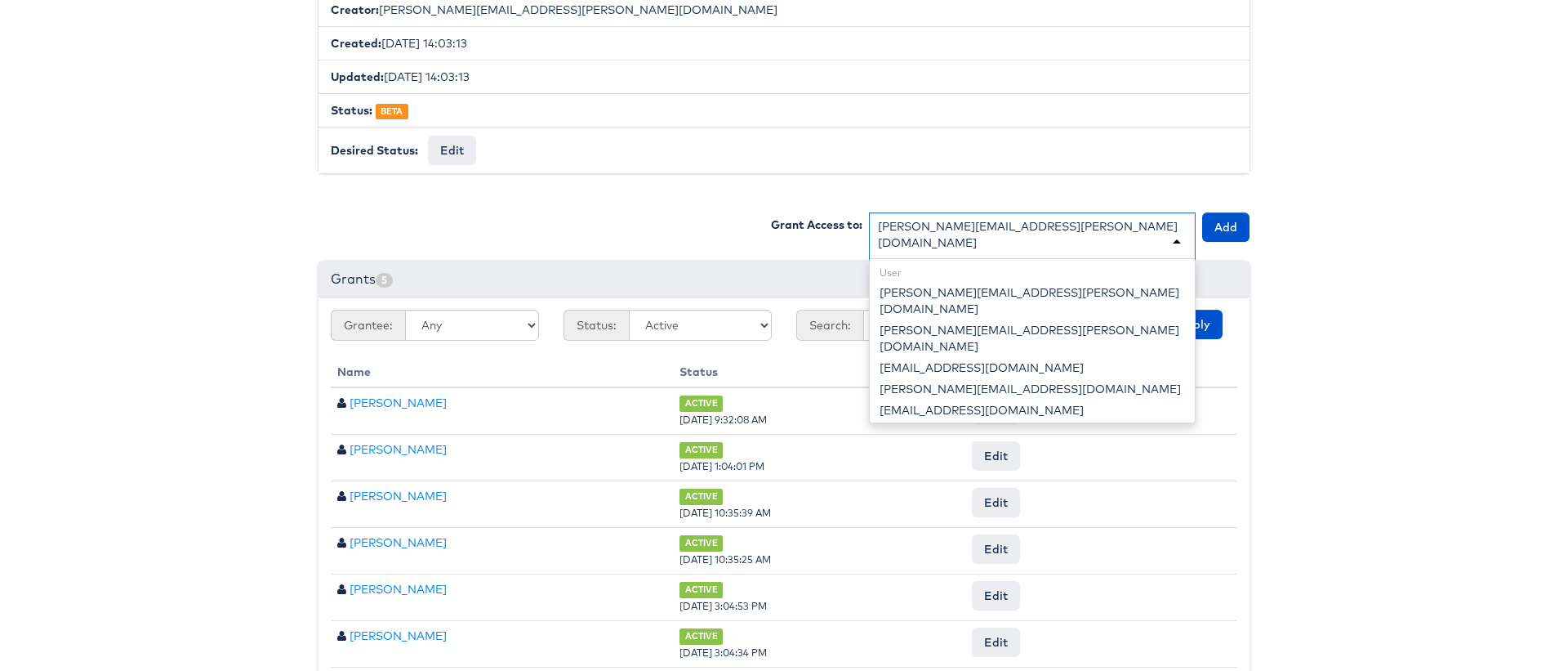
click at [1093, 227] on div "stephen.morrissey@kargo.com" at bounding box center [1032, 243] width 327 height 61
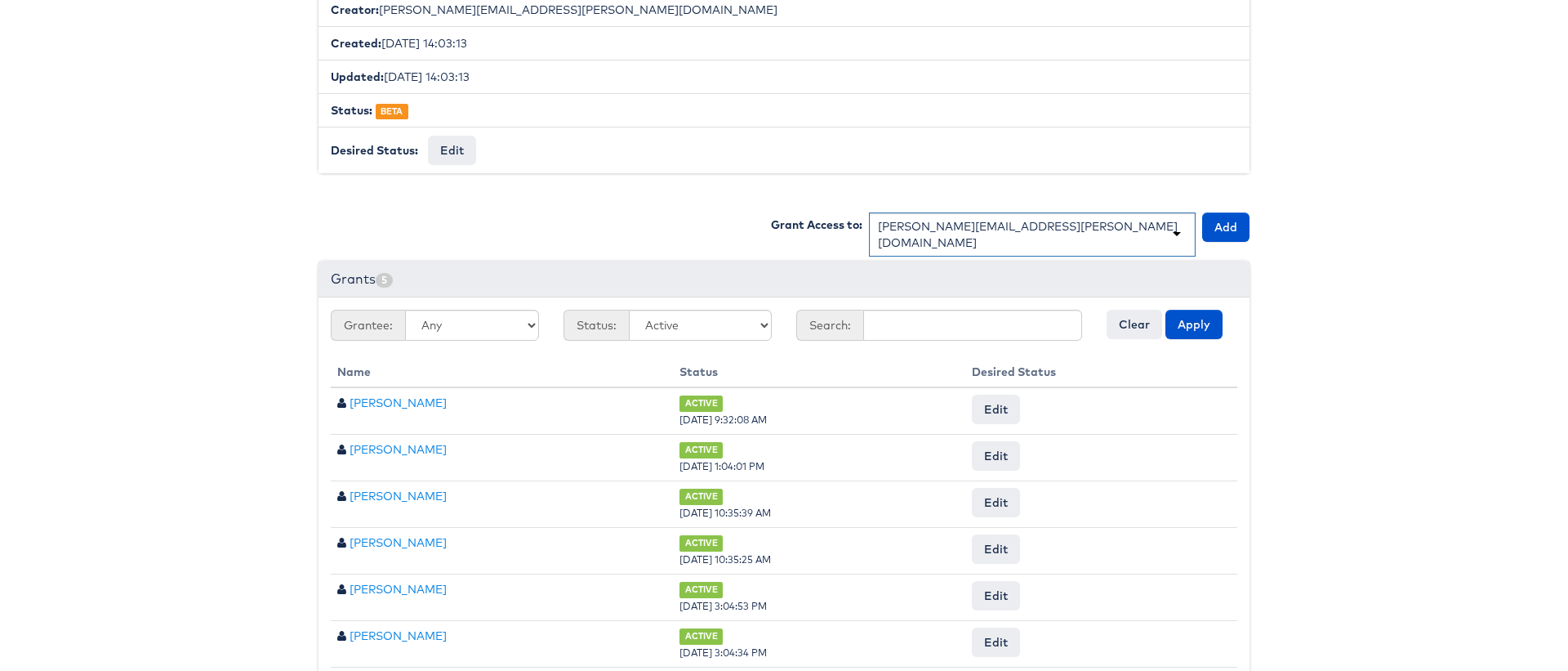
click at [1093, 227] on div "stephen.morrissey@kargo.com" at bounding box center [1032, 234] width 327 height 45
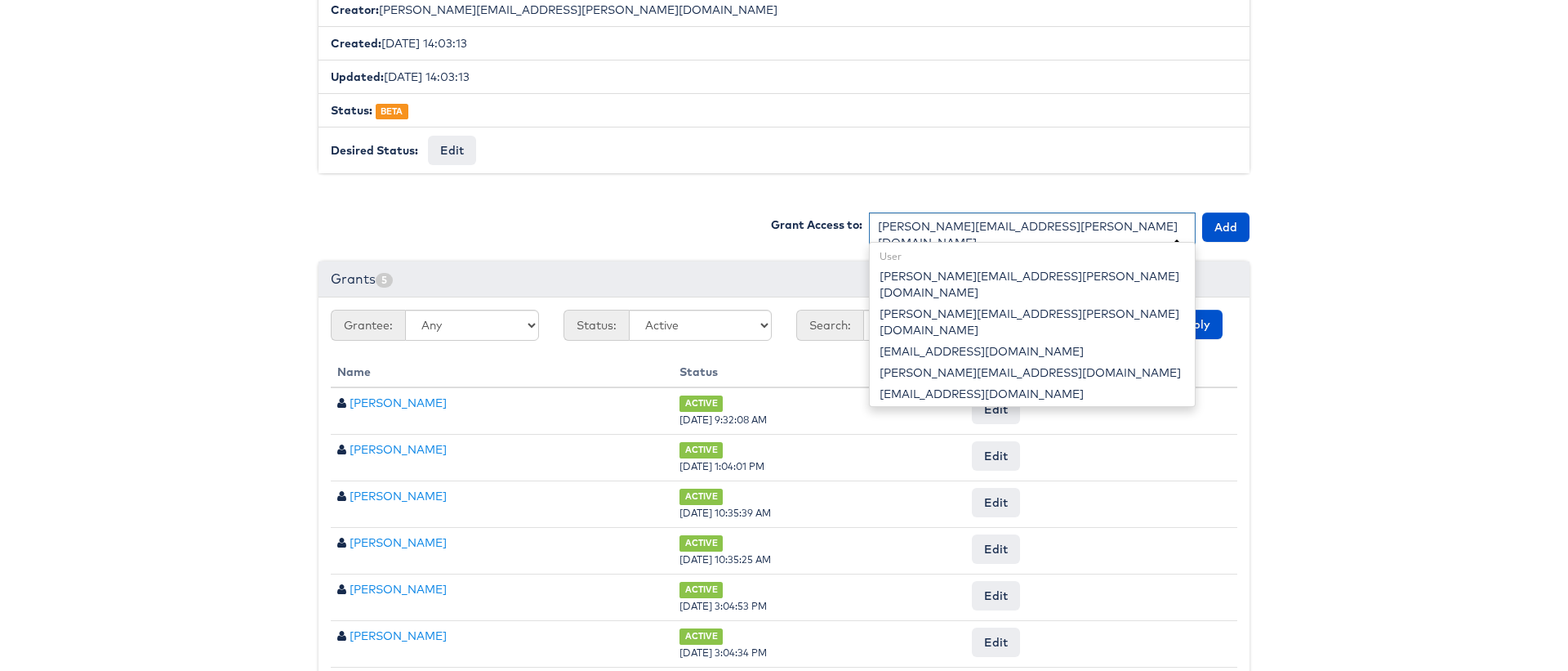
click at [1093, 227] on div "stephen.morrissey@kargo.com" at bounding box center [1032, 243] width 327 height 61
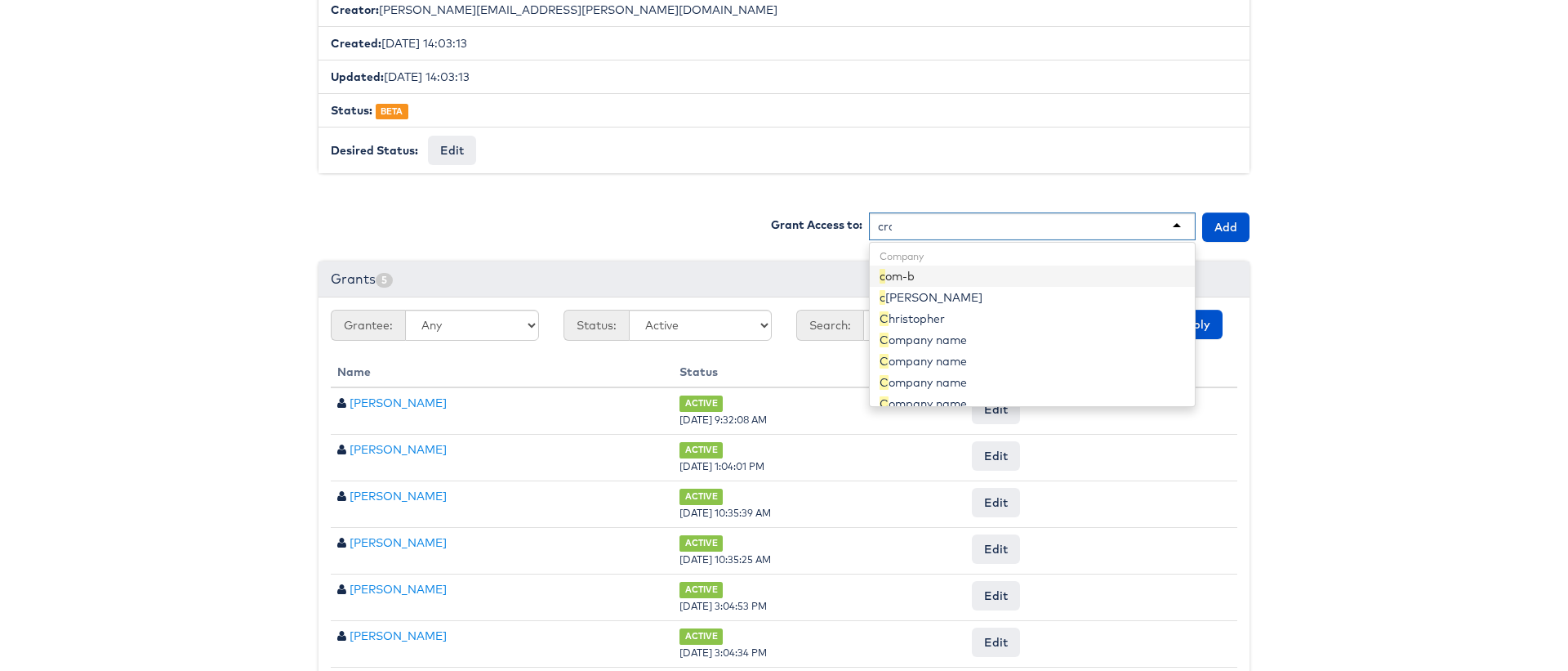
scroll to position [23, 0]
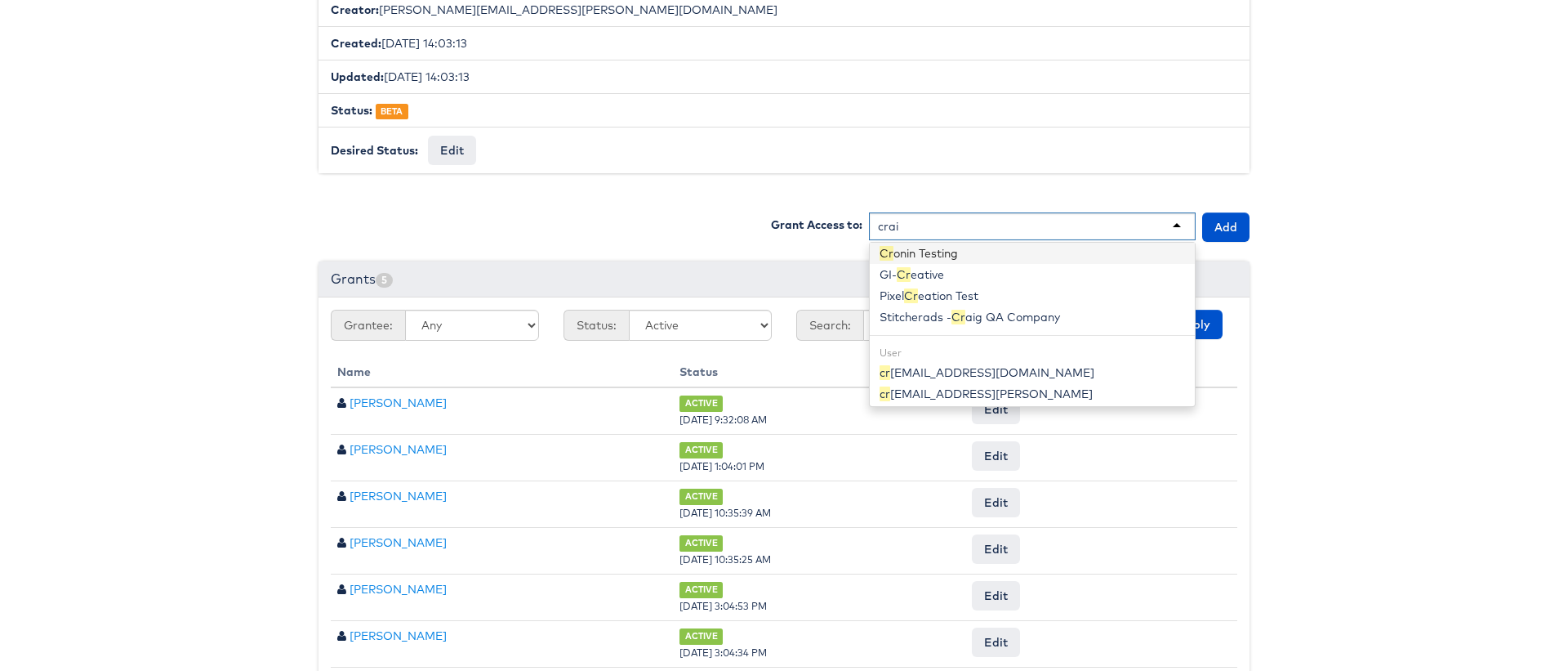
type input "craig"
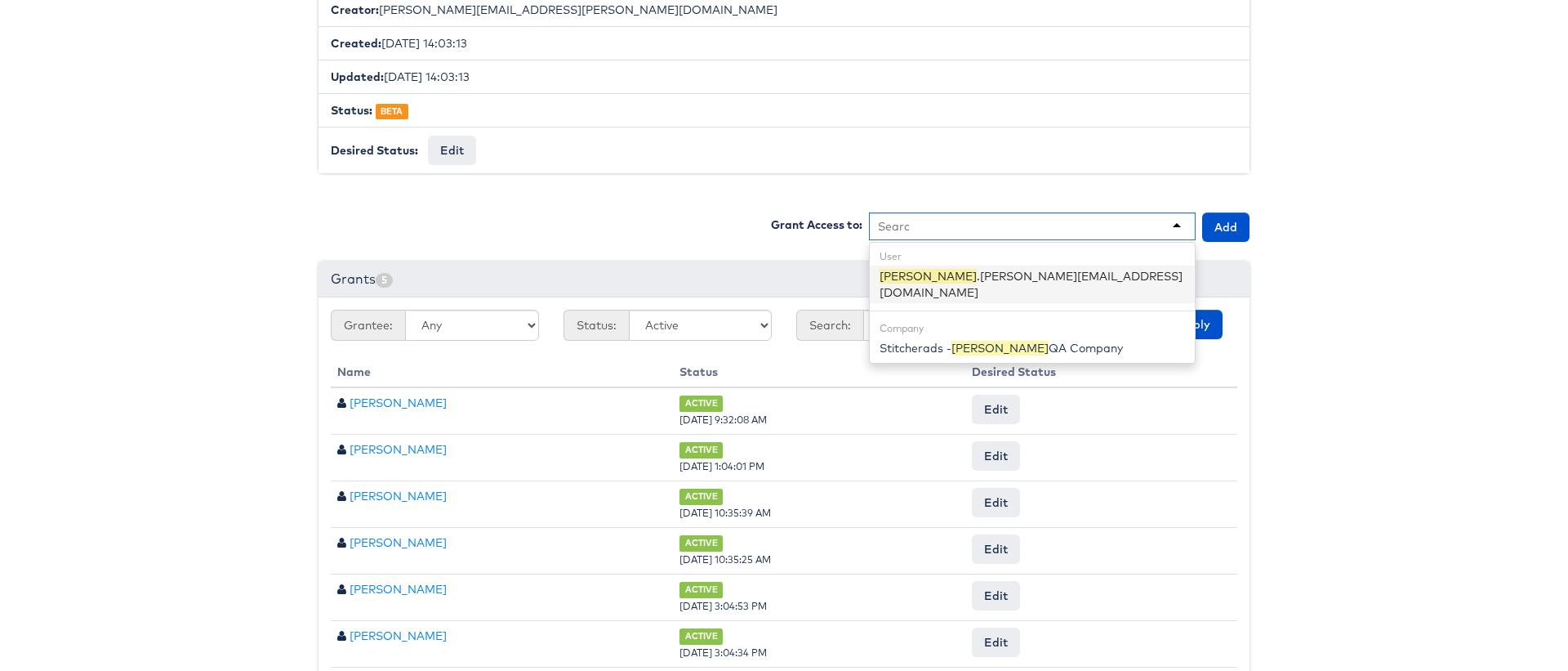
scroll to position [0, 0]
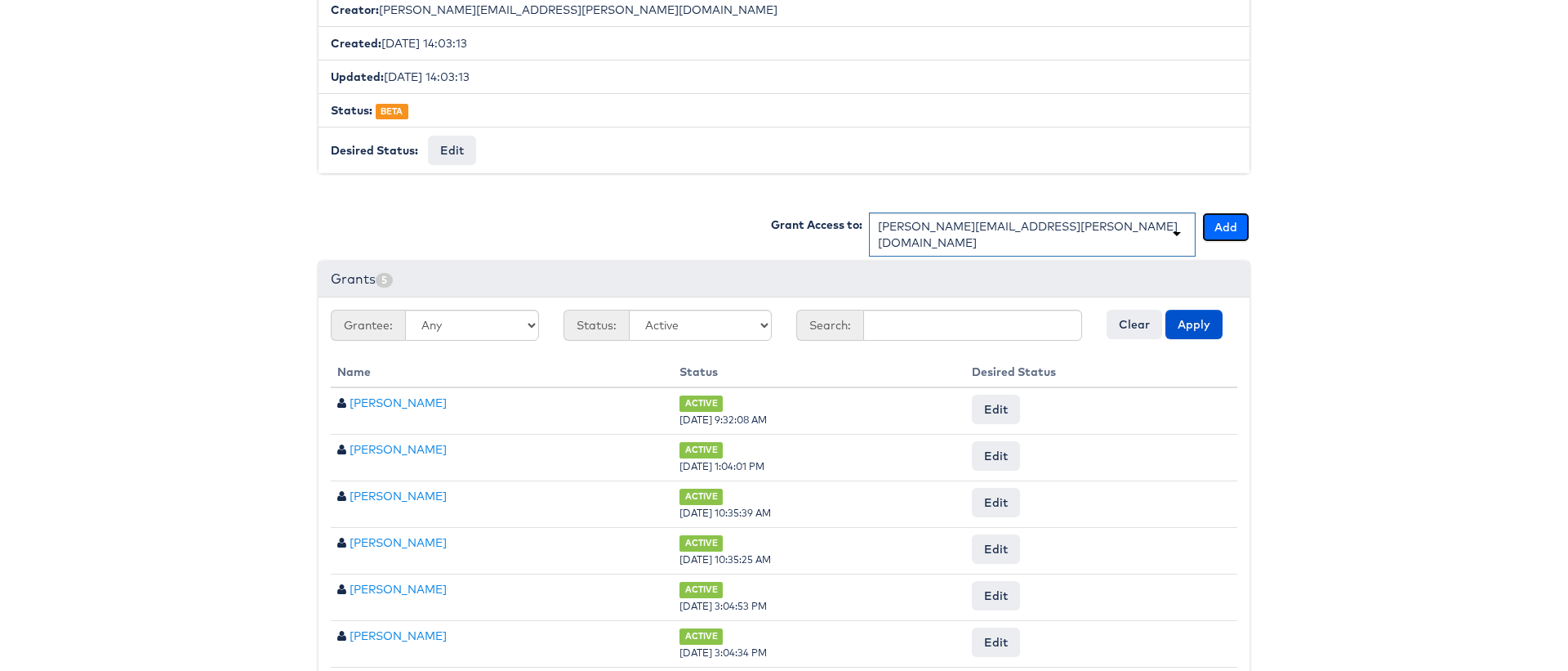
click at [1225, 227] on button "Add" at bounding box center [1226, 227] width 47 height 29
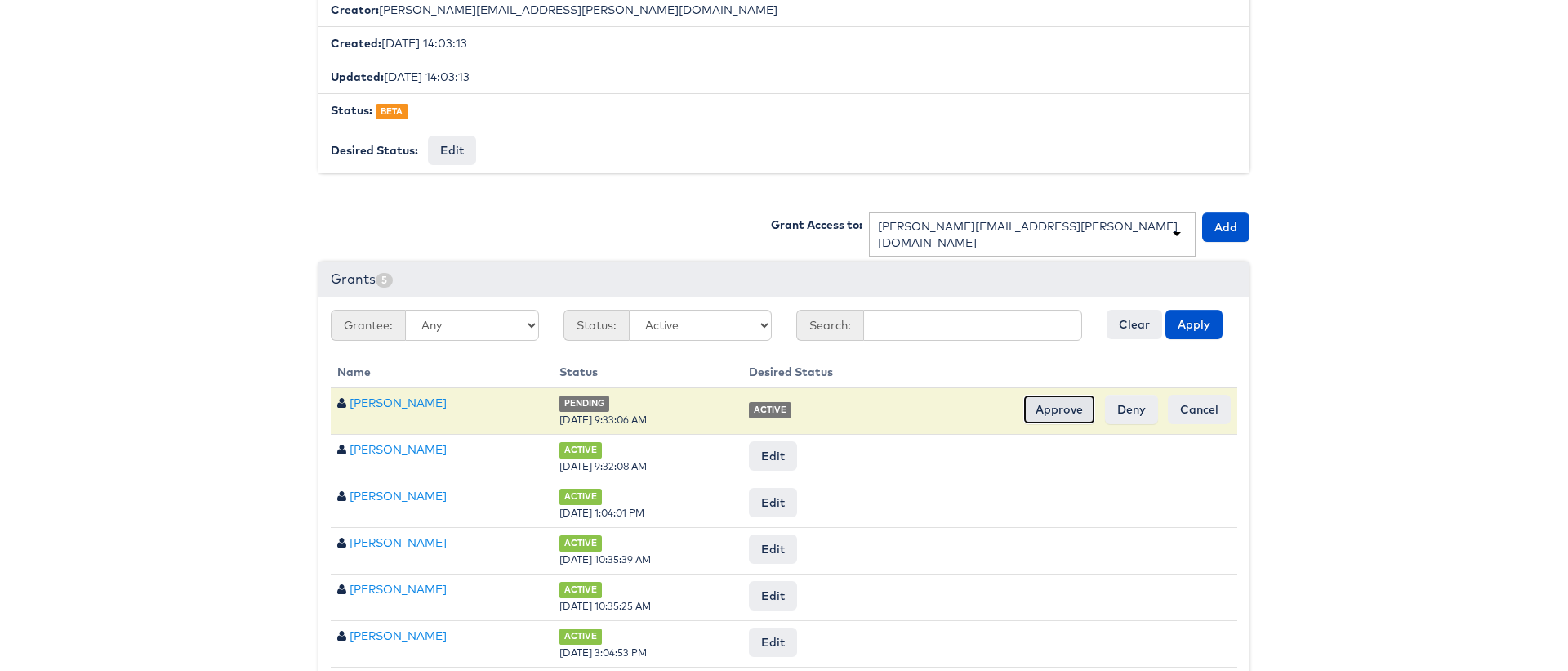
click at [1069, 410] on input "Approve" at bounding box center [1059, 408] width 72 height 29
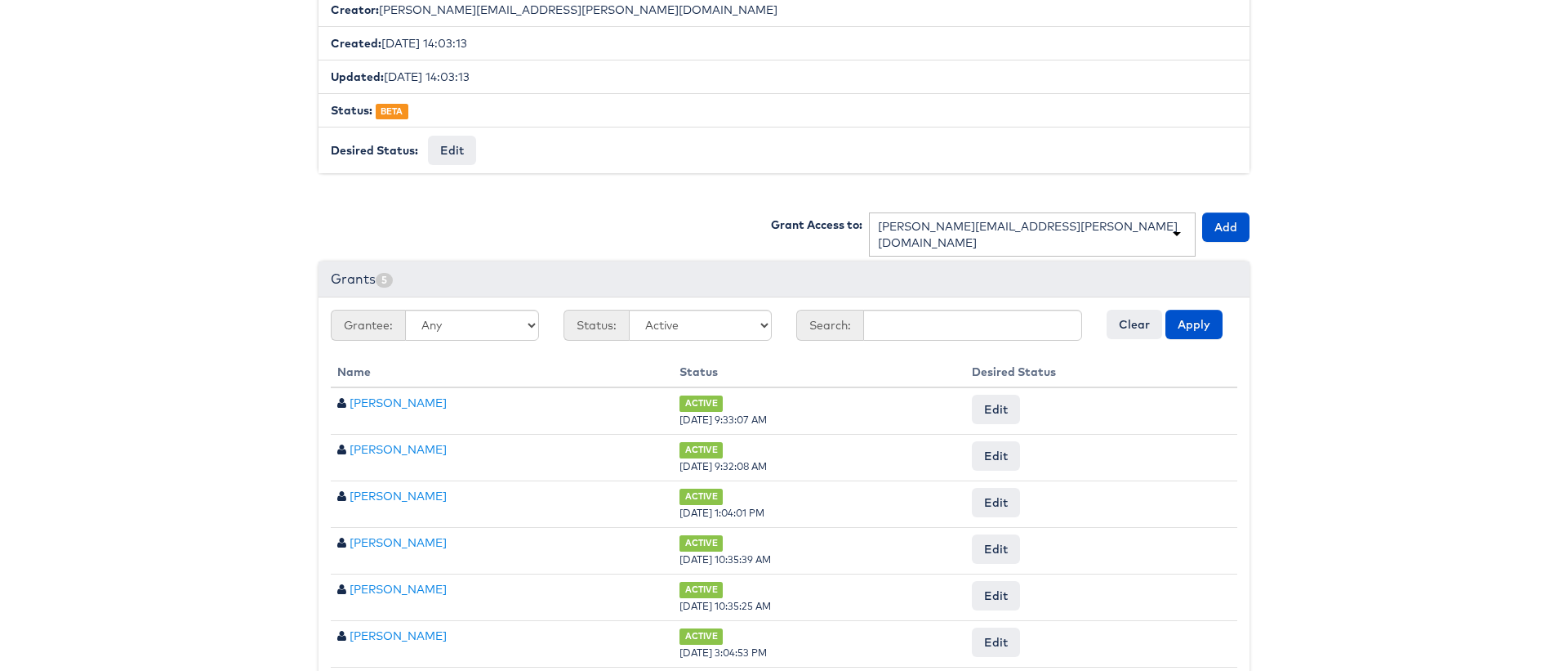
click at [1054, 223] on div "craig.wilmott@kargo.com" at bounding box center [1032, 234] width 327 height 45
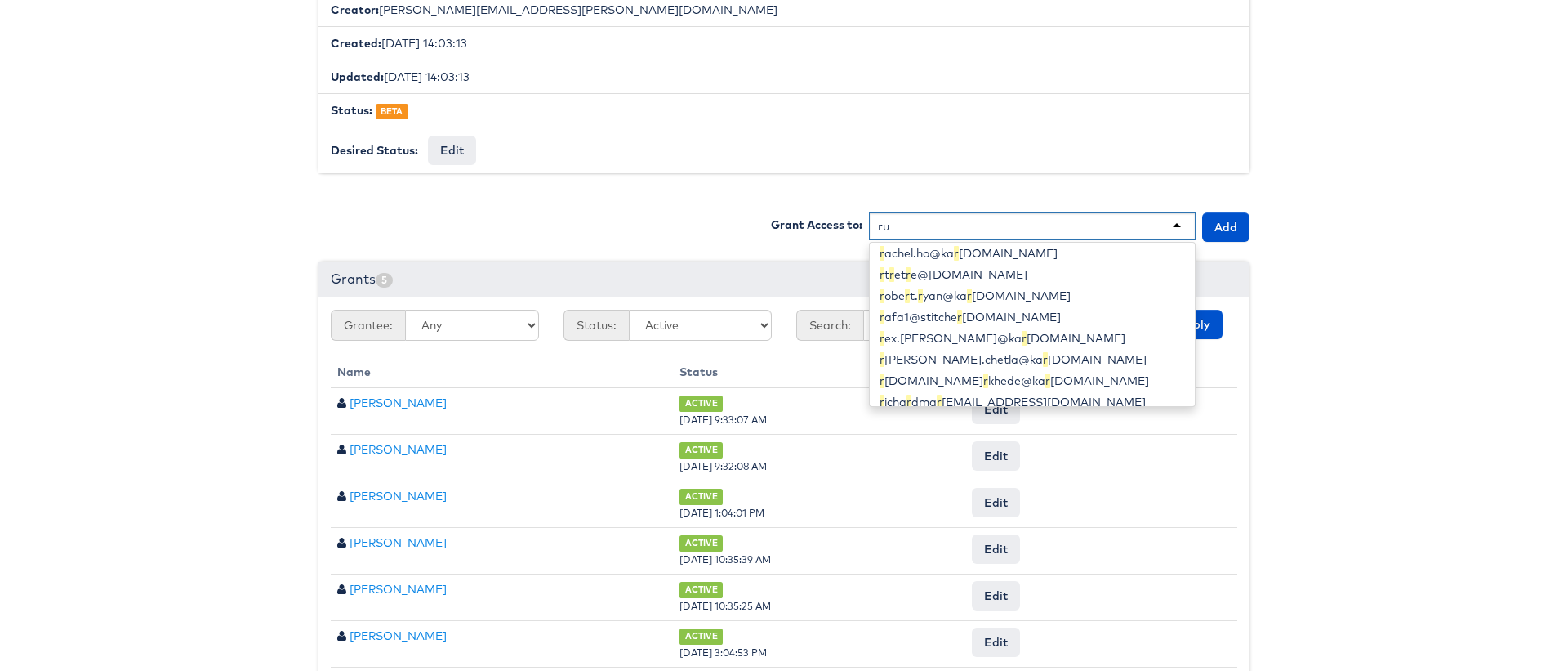
scroll to position [221, 0]
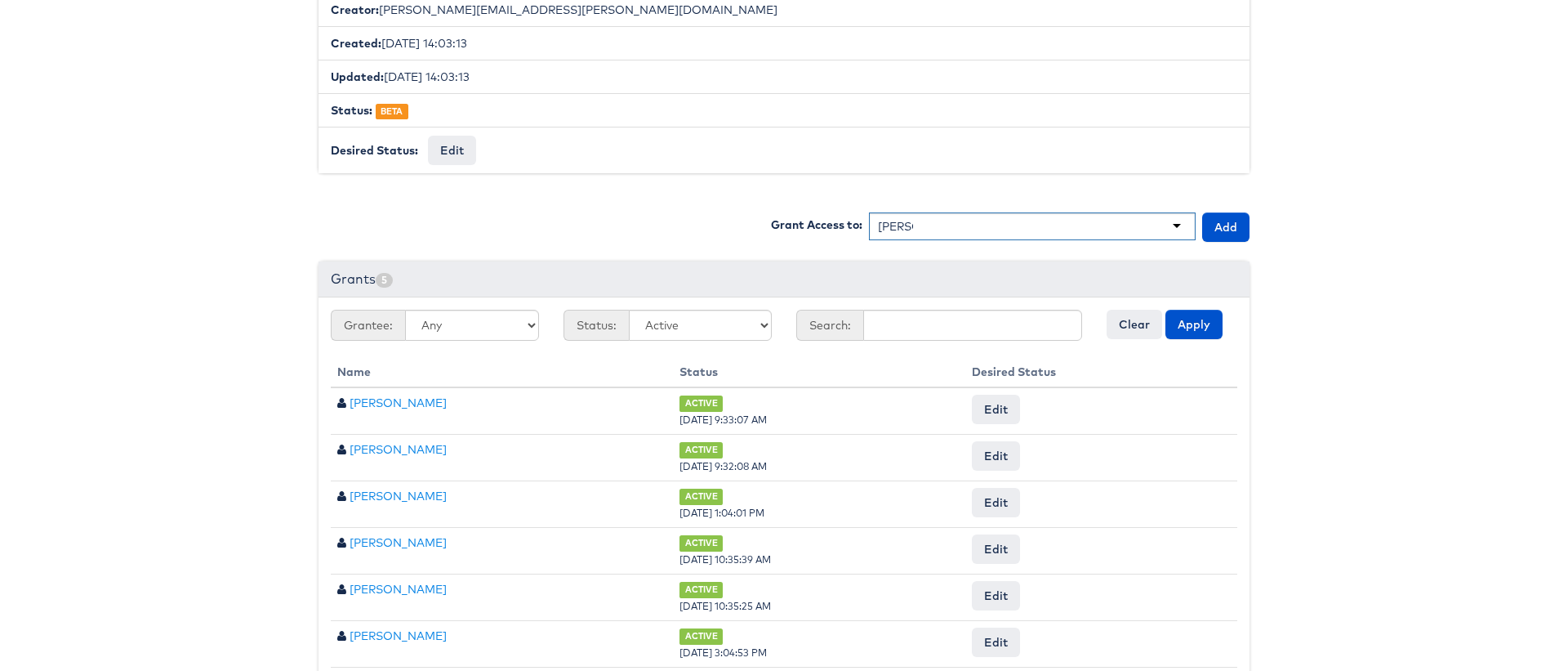
type input "rube"
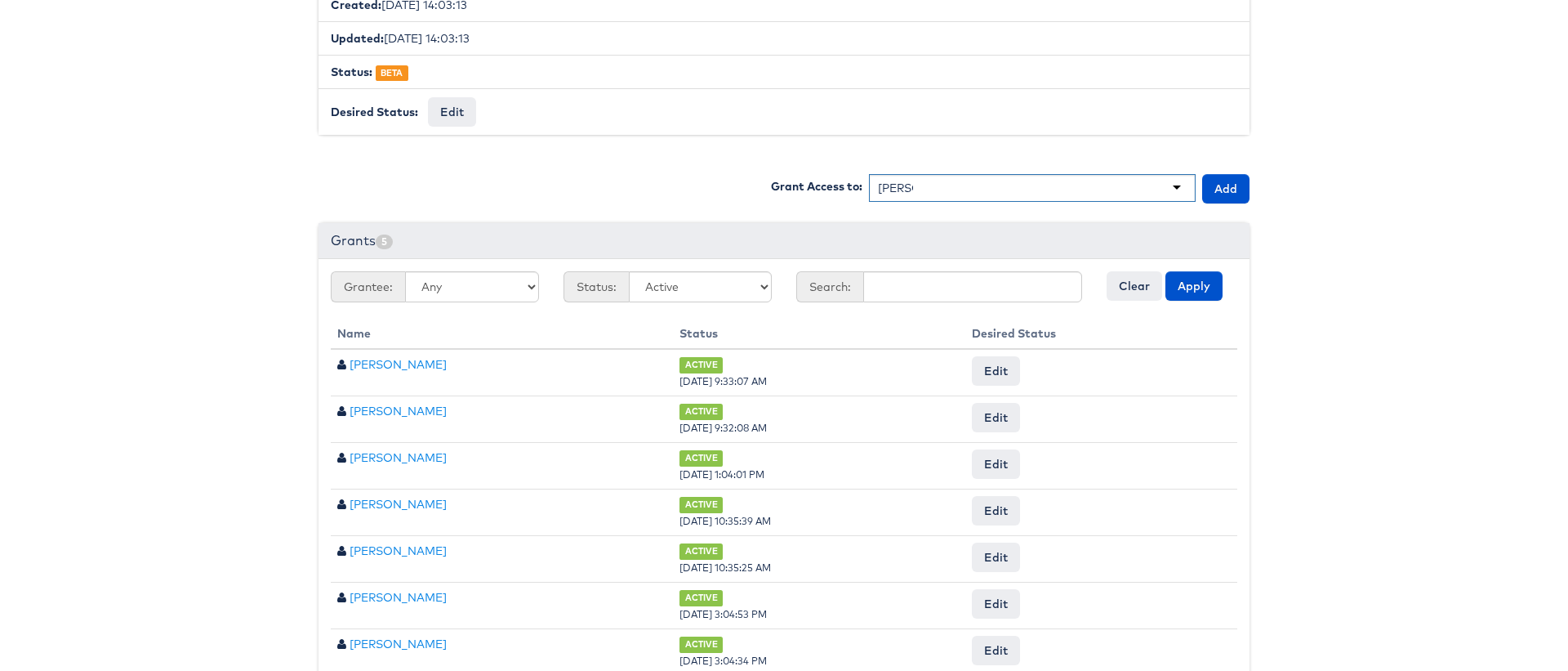
scroll to position [405, 0]
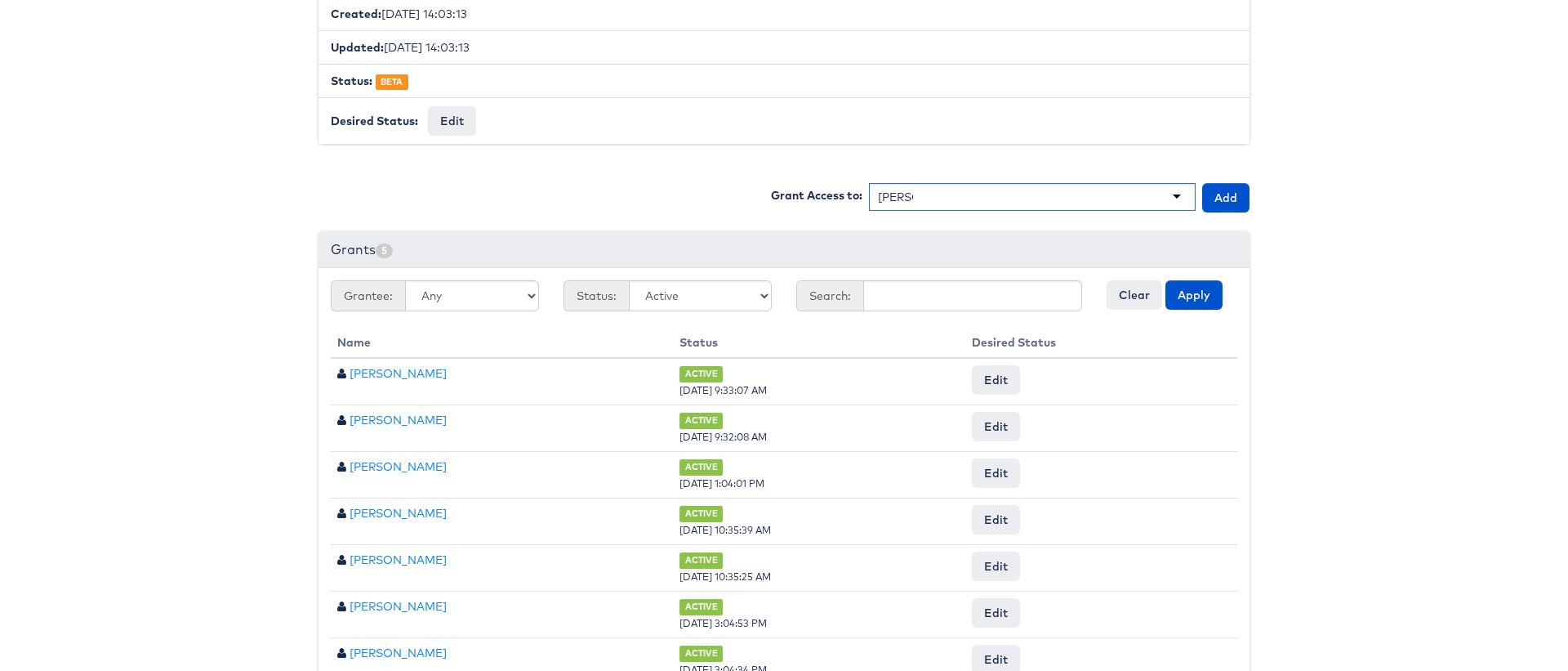
click at [1176, 192] on div "ruben" at bounding box center [1032, 196] width 327 height 27
click at [1176, 202] on div "ruben" at bounding box center [1032, 196] width 327 height 27
click at [1104, 194] on div "ruben" at bounding box center [1032, 196] width 327 height 27
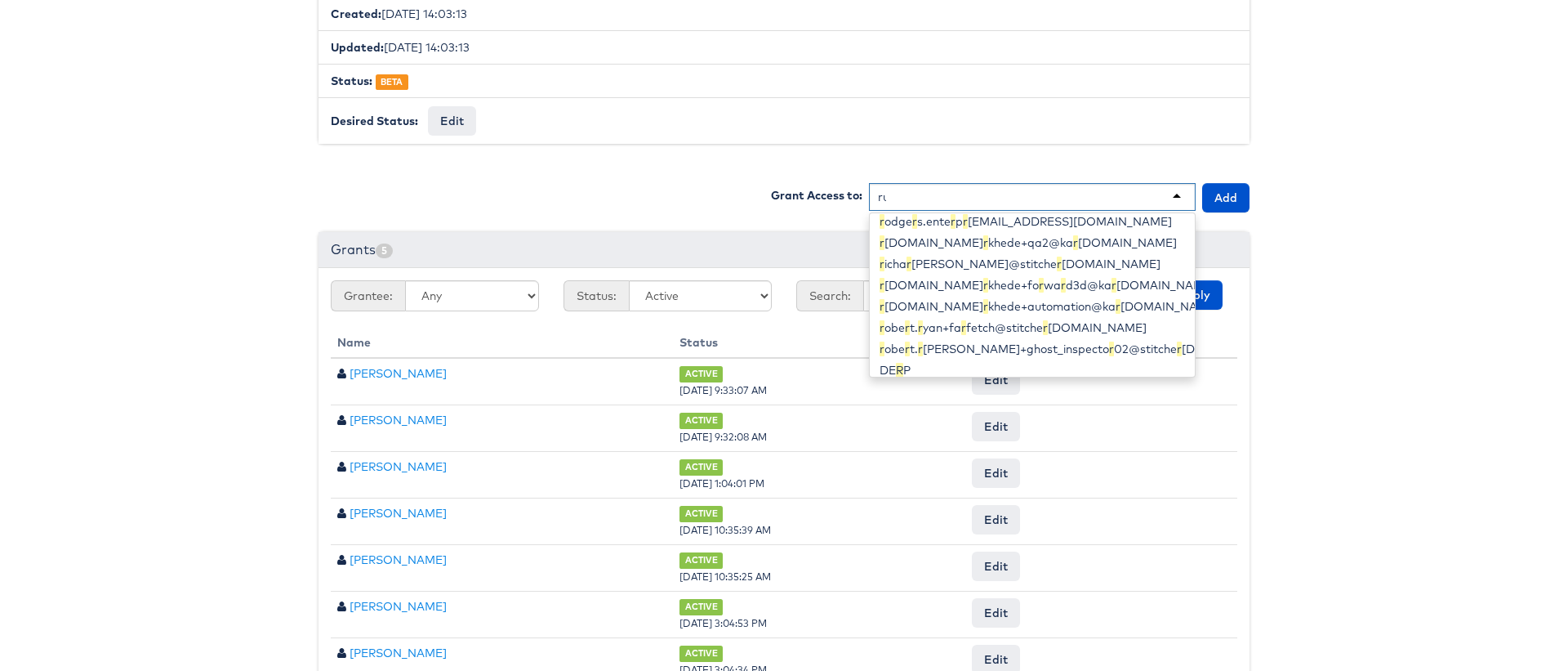
scroll to position [15877, 0]
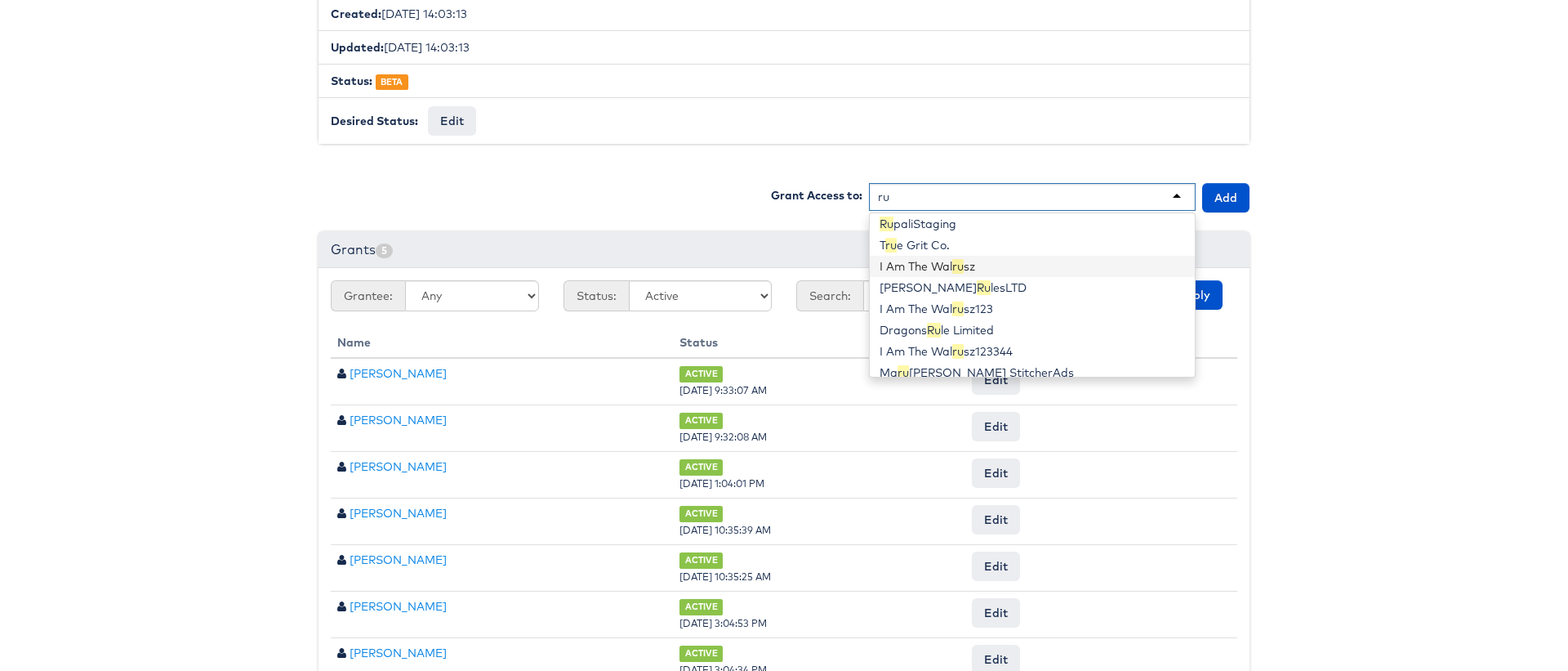
type input "r"
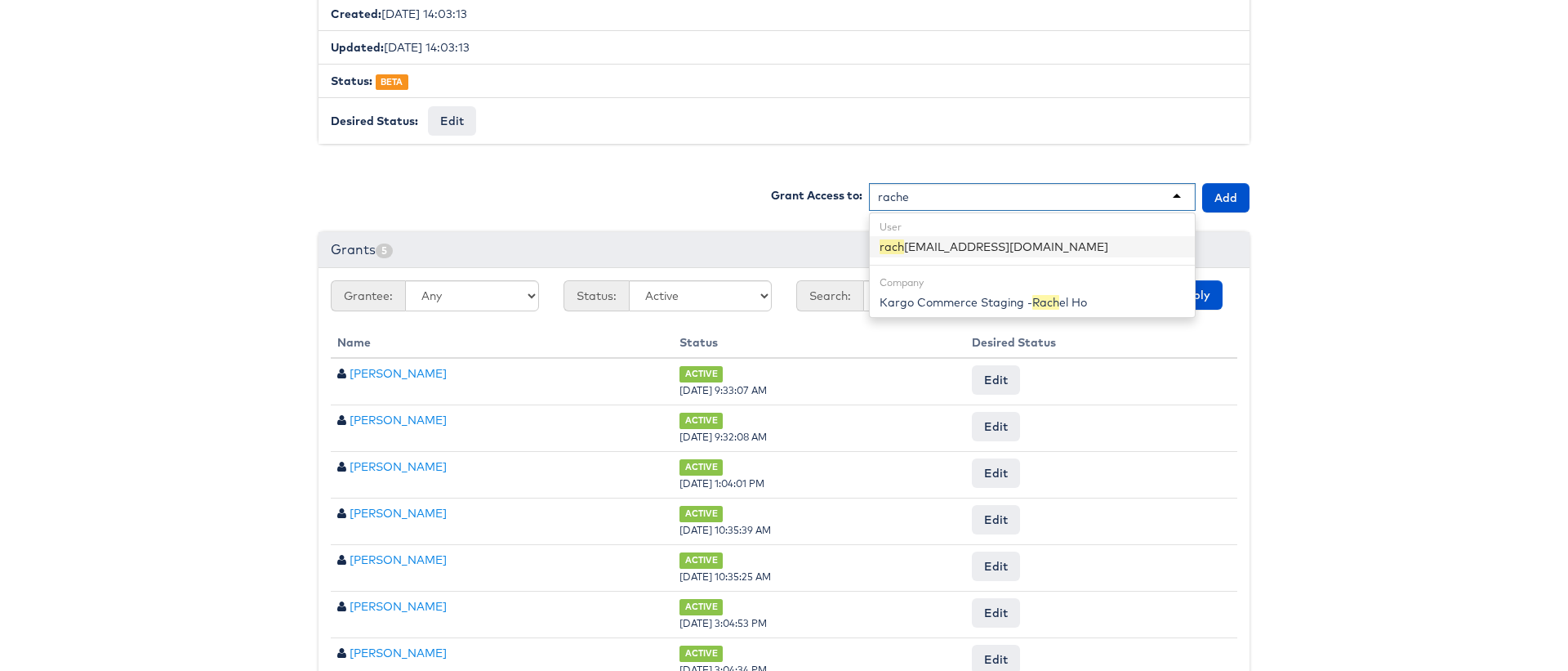
scroll to position [0, 0]
type input "rachel"
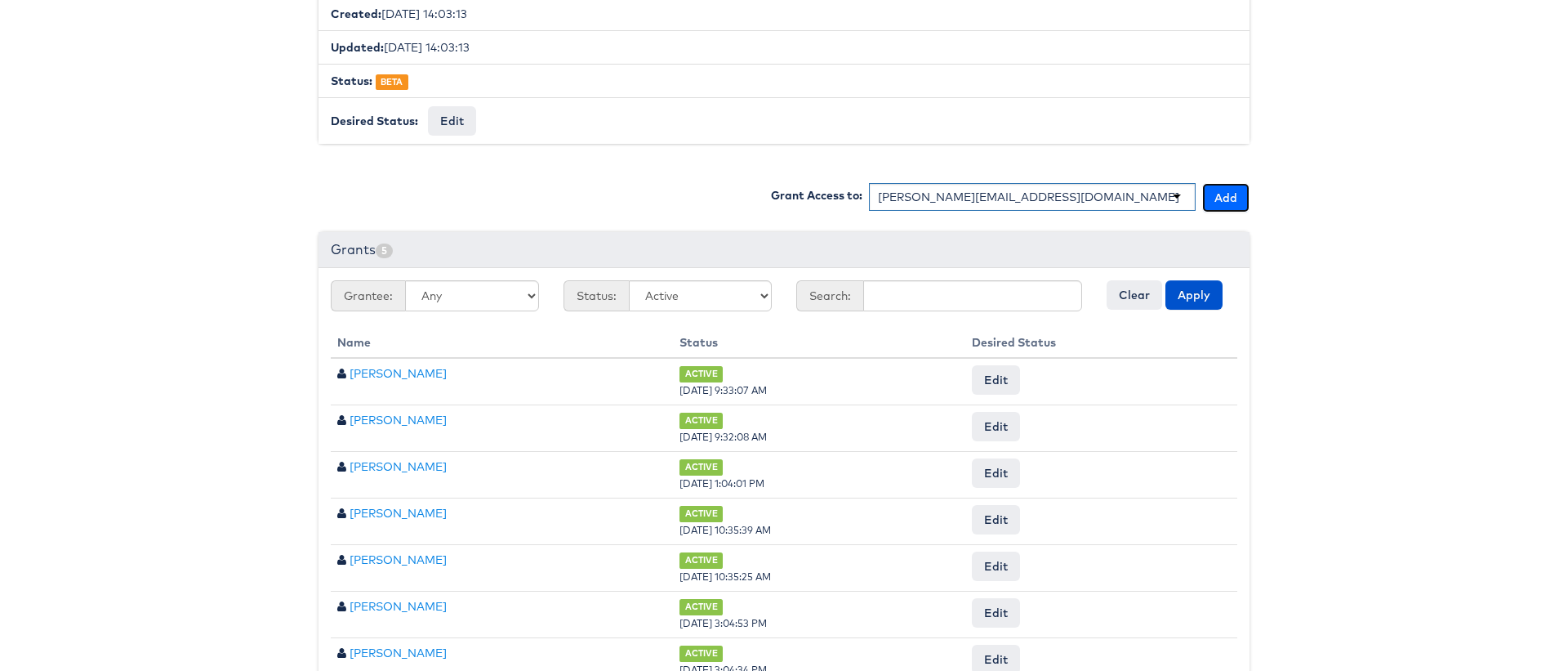
click at [1232, 190] on button "Add" at bounding box center [1226, 197] width 47 height 29
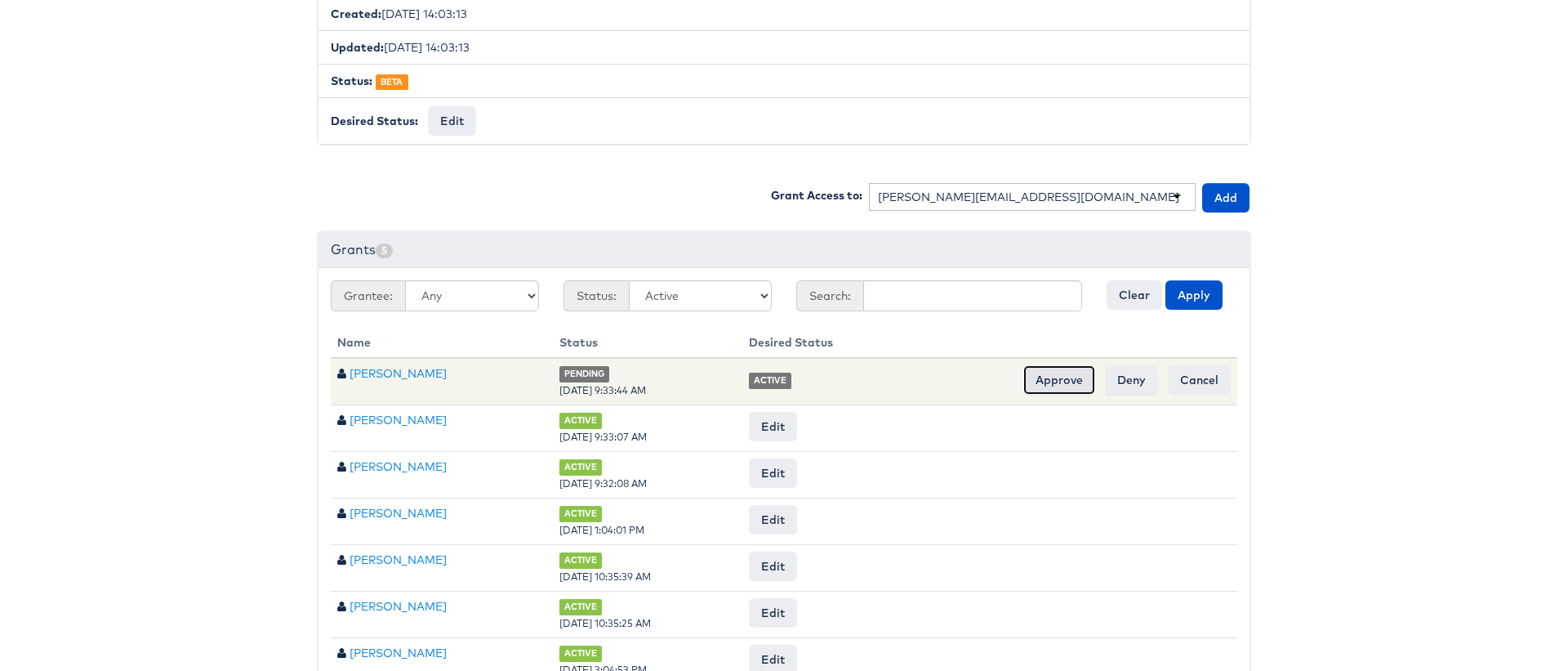
click at [1057, 373] on input "Approve" at bounding box center [1059, 379] width 72 height 29
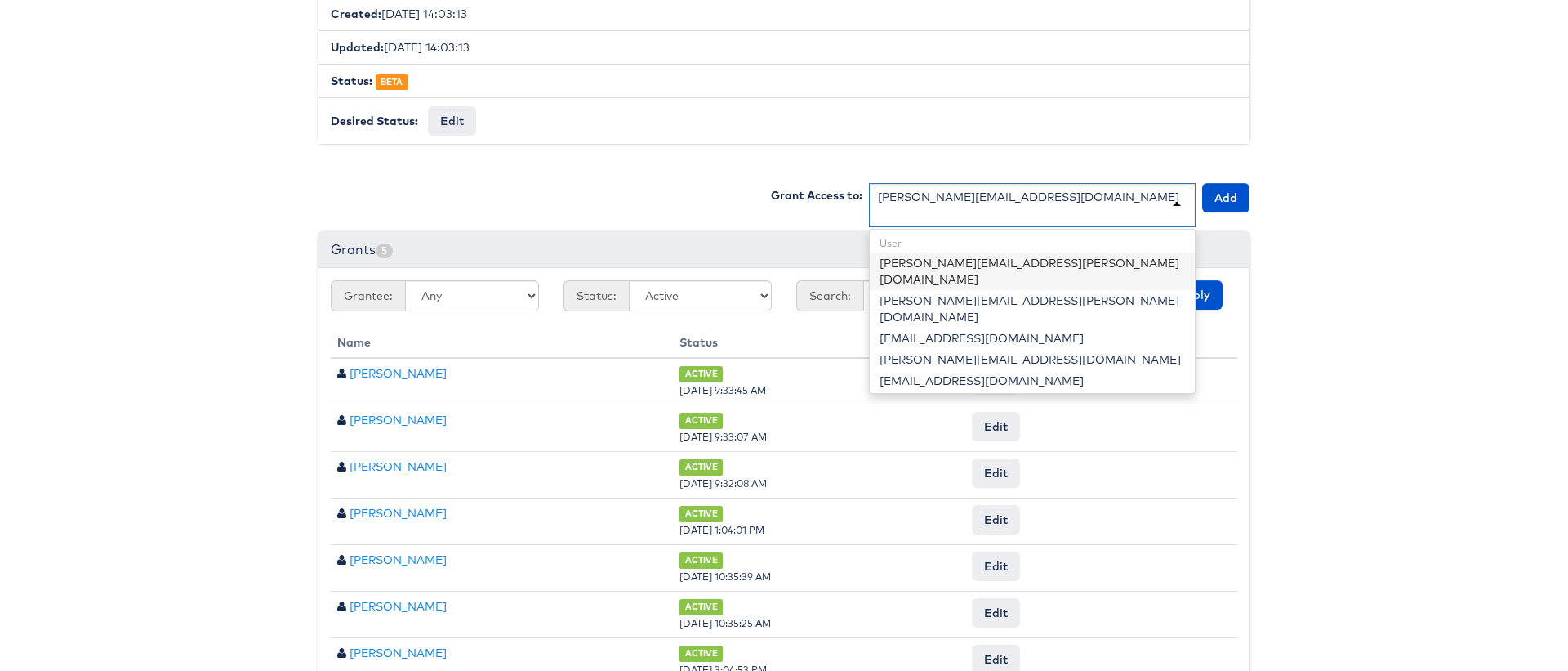
click at [1047, 198] on div "rachel.ho@kargo.com" at bounding box center [1032, 205] width 327 height 45
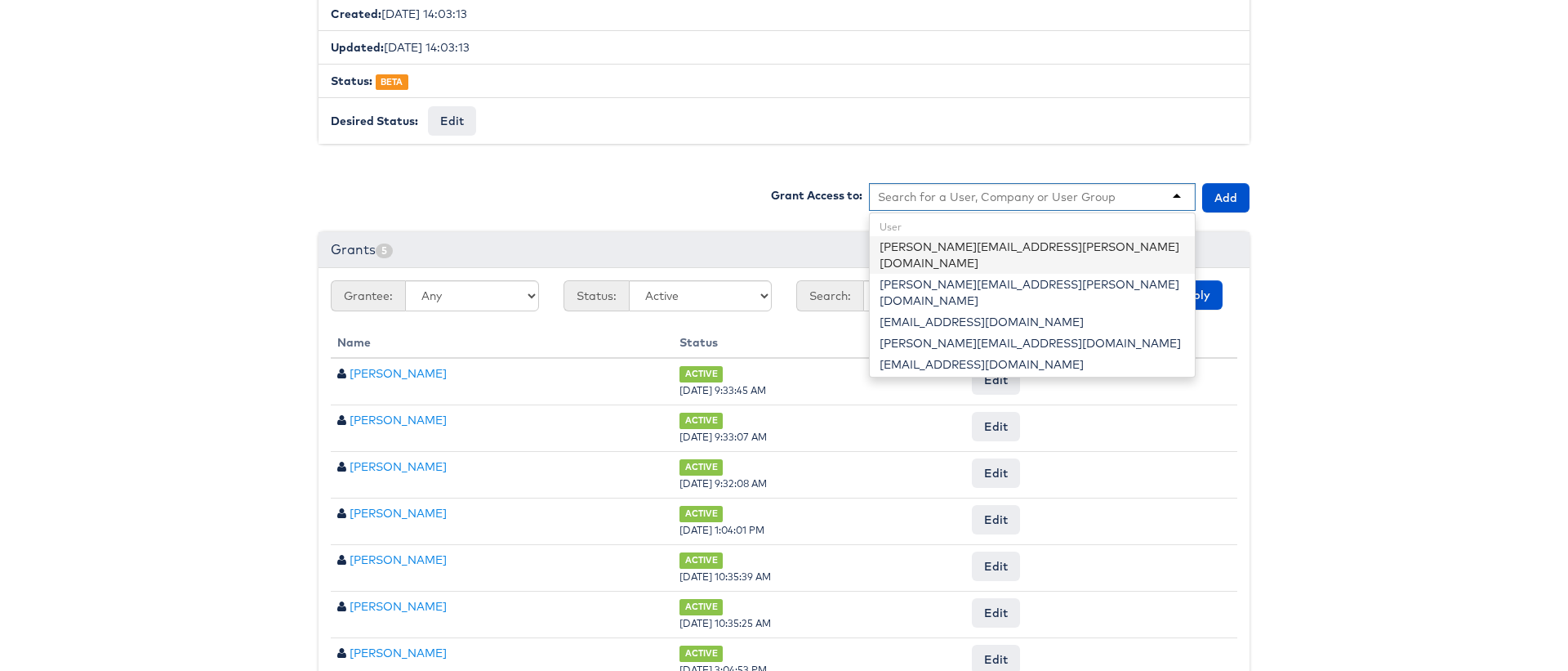
click at [891, 189] on input "text" at bounding box center [997, 196] width 239 height 16
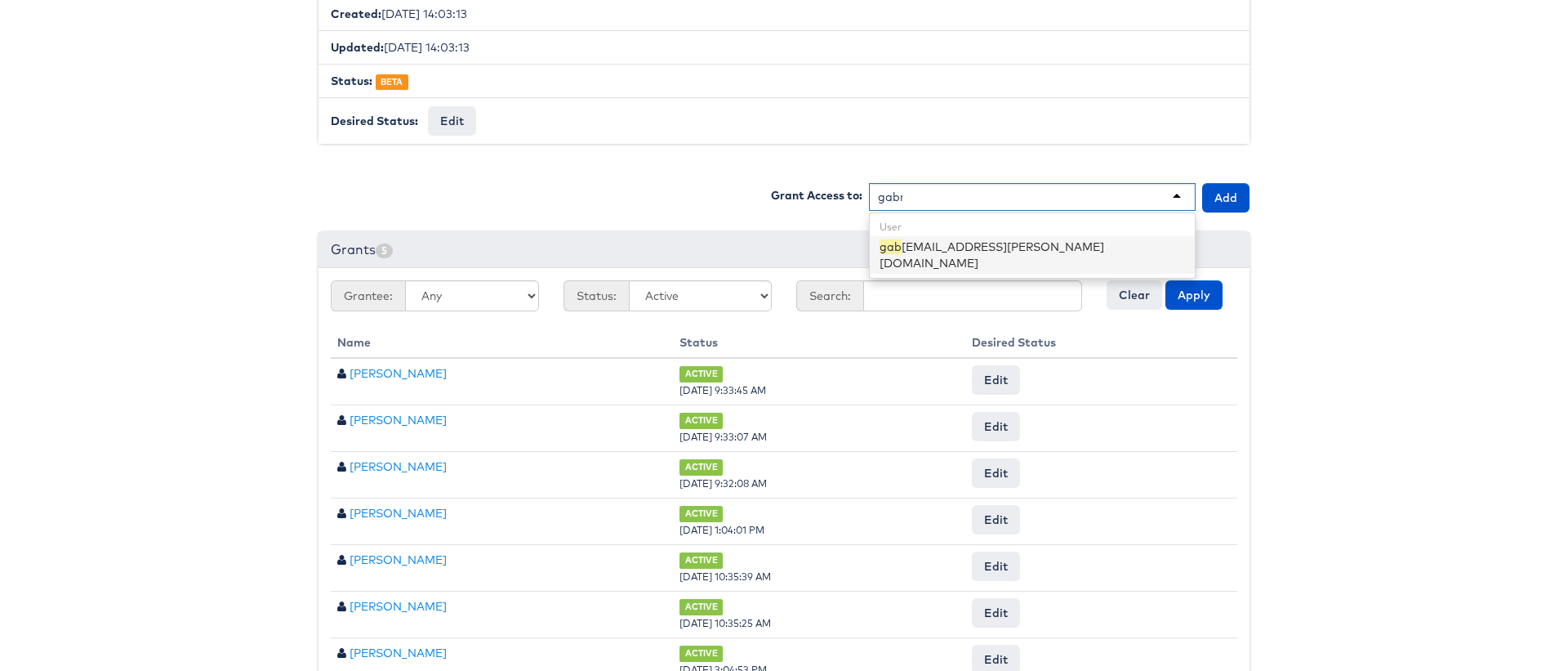
type input "gabri"
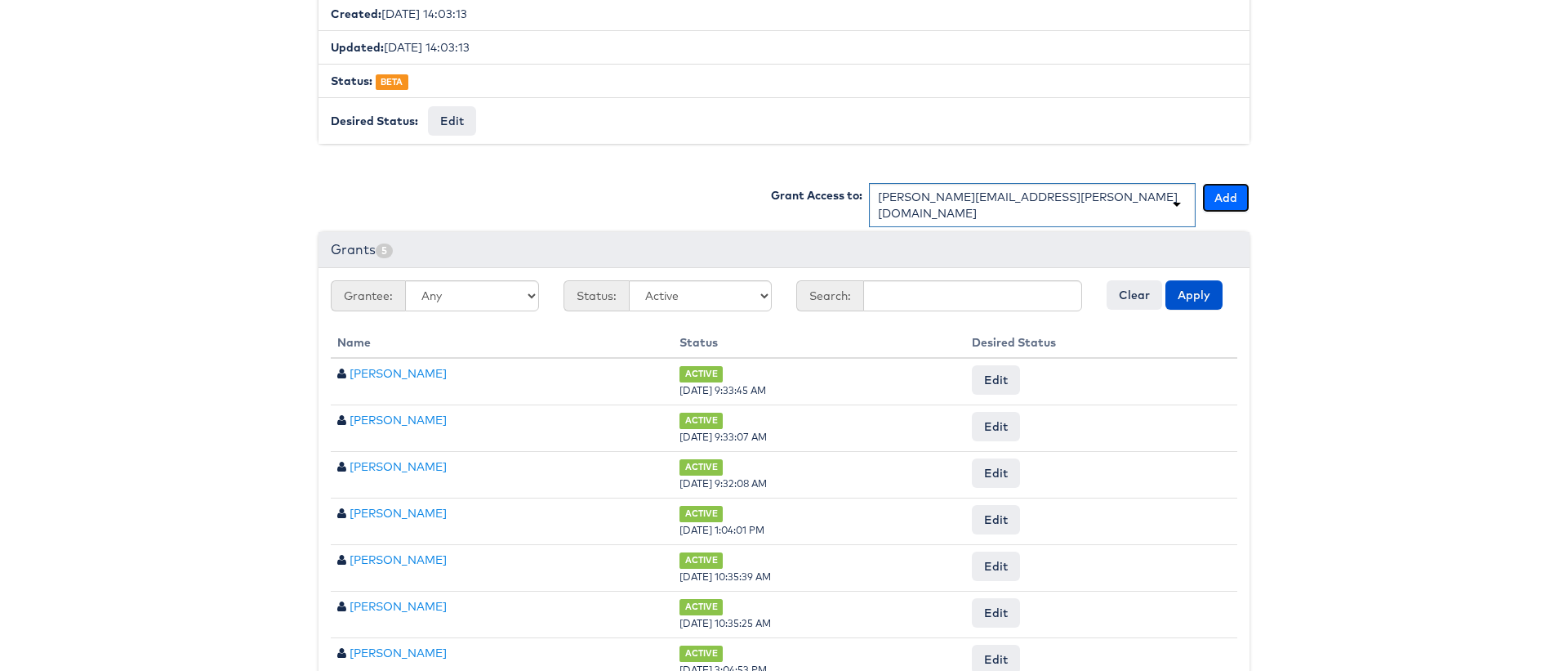
click at [1237, 189] on button "Add" at bounding box center [1226, 197] width 47 height 29
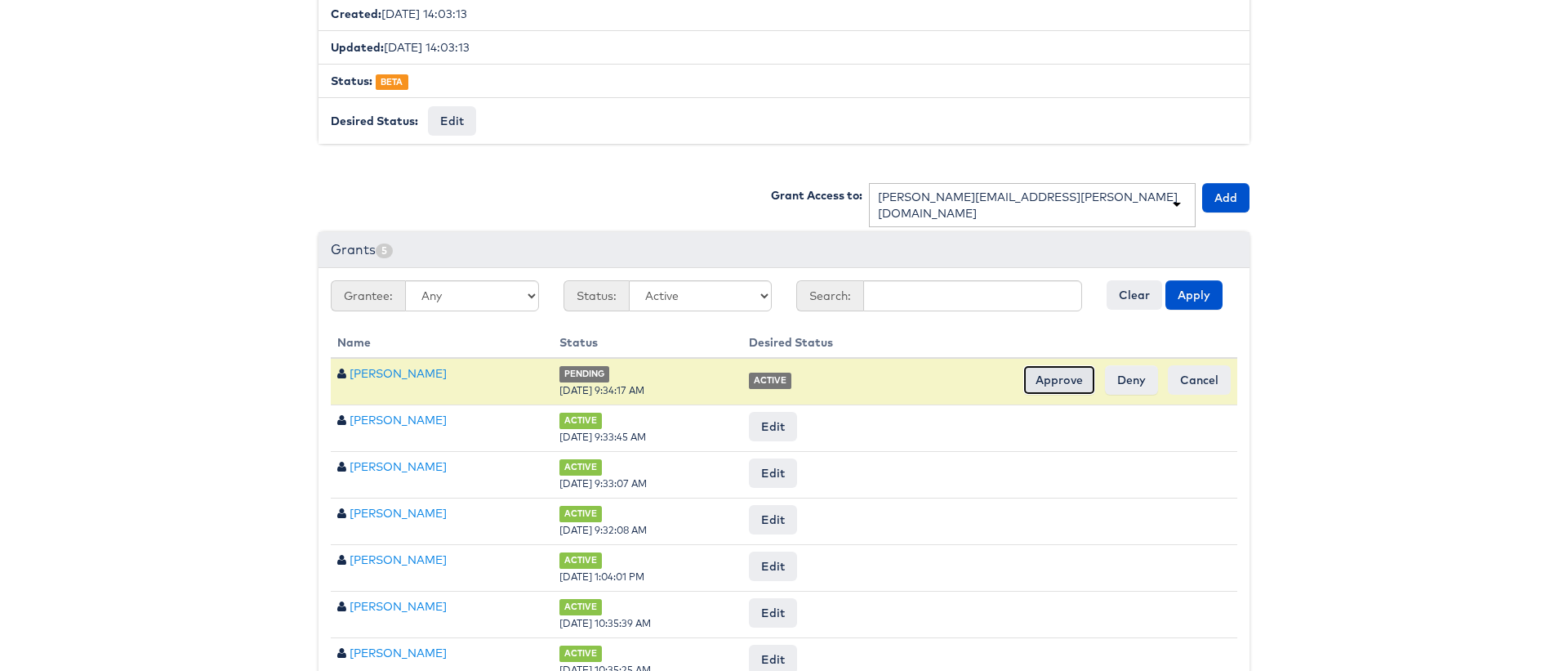
click at [1072, 369] on input "Approve" at bounding box center [1059, 379] width 72 height 29
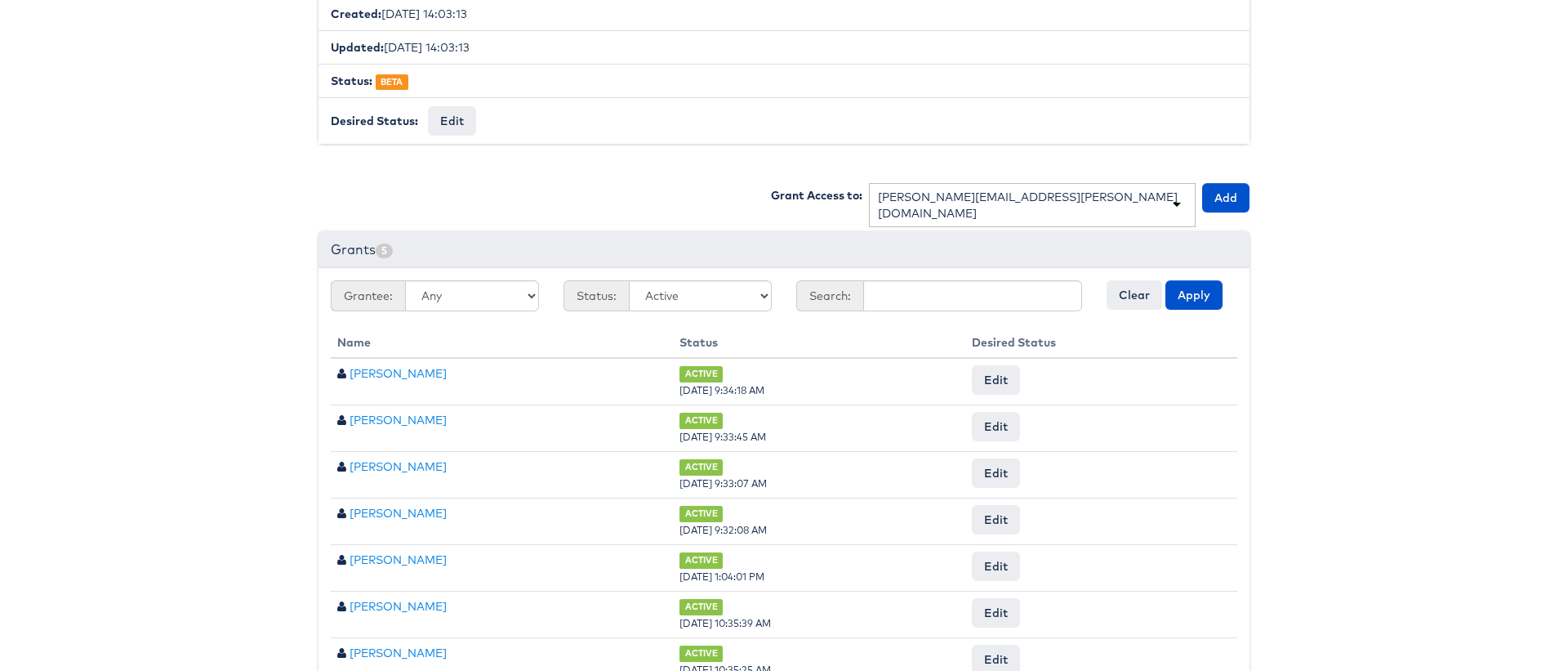
click at [1070, 191] on div "gabrielle.hoffman@kargo.com" at bounding box center [1032, 205] width 327 height 45
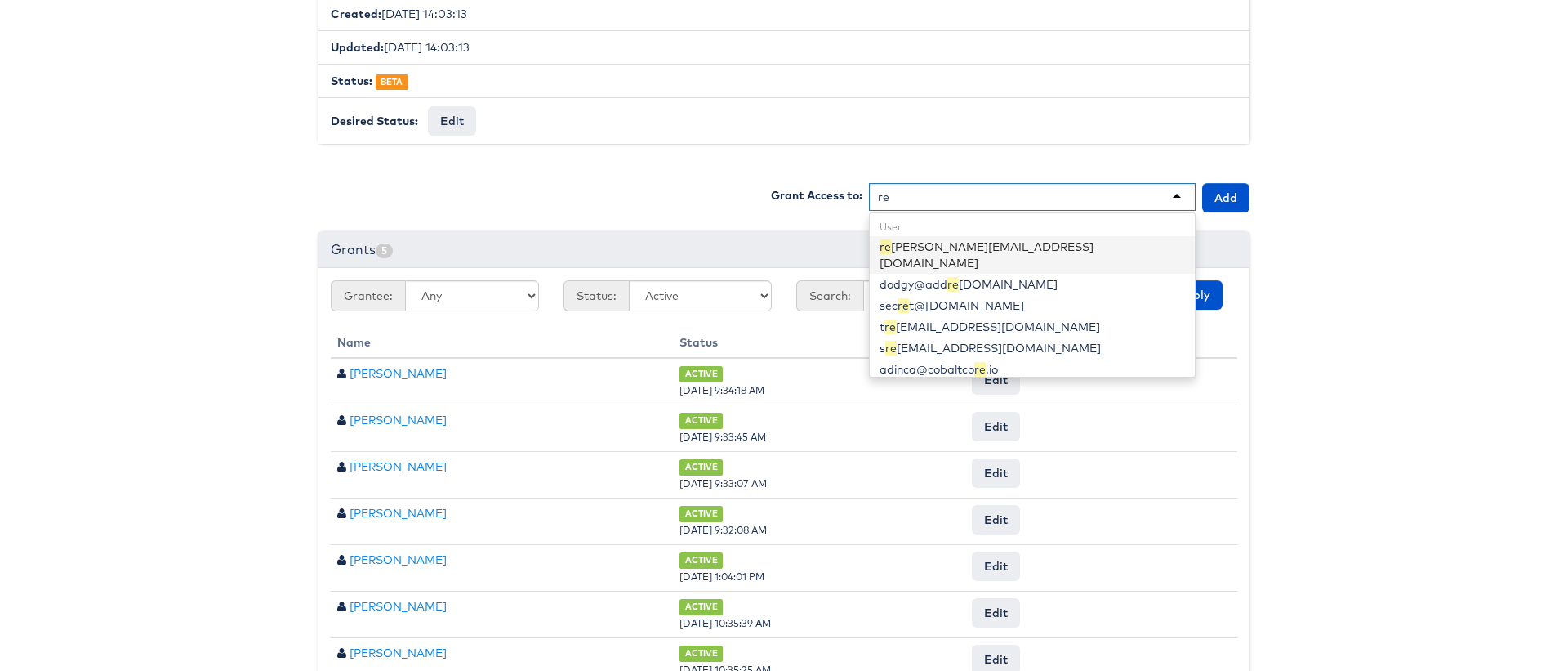
scroll to position [23, 0]
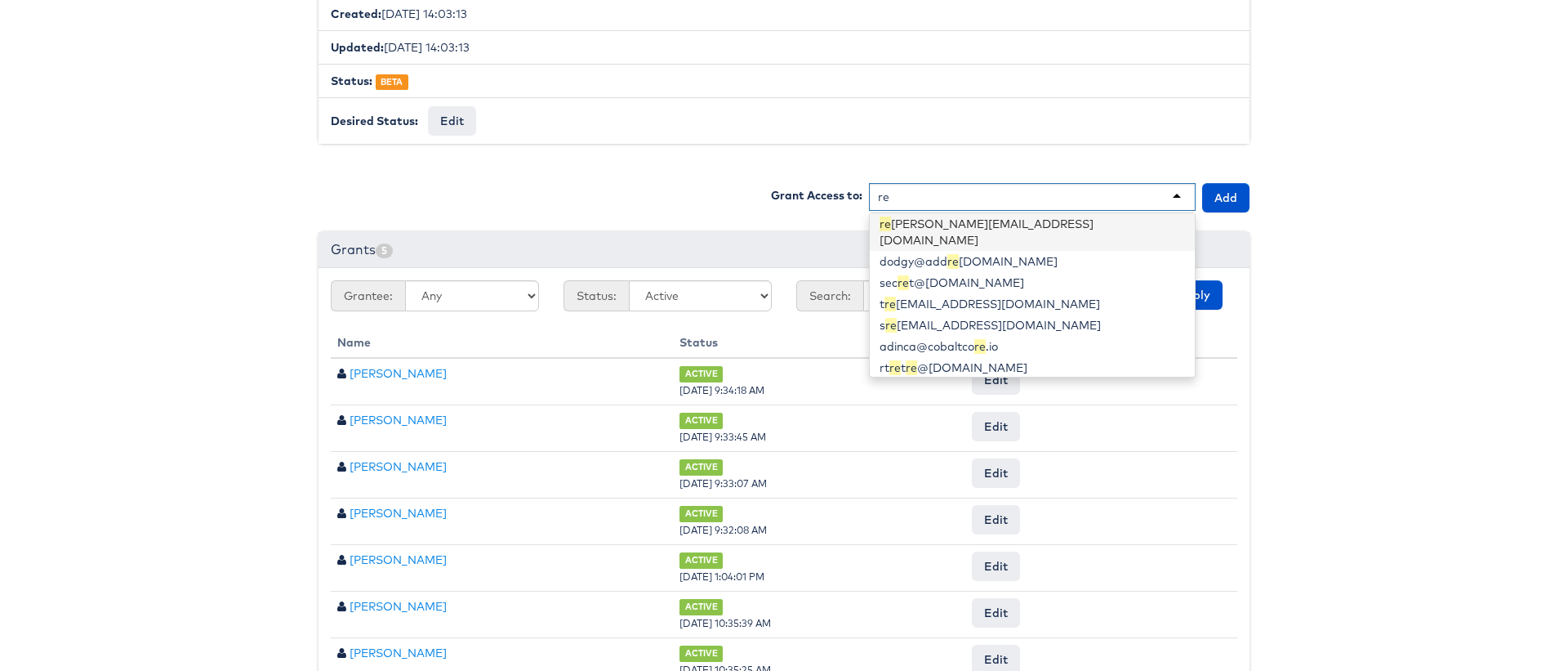
type input "rex"
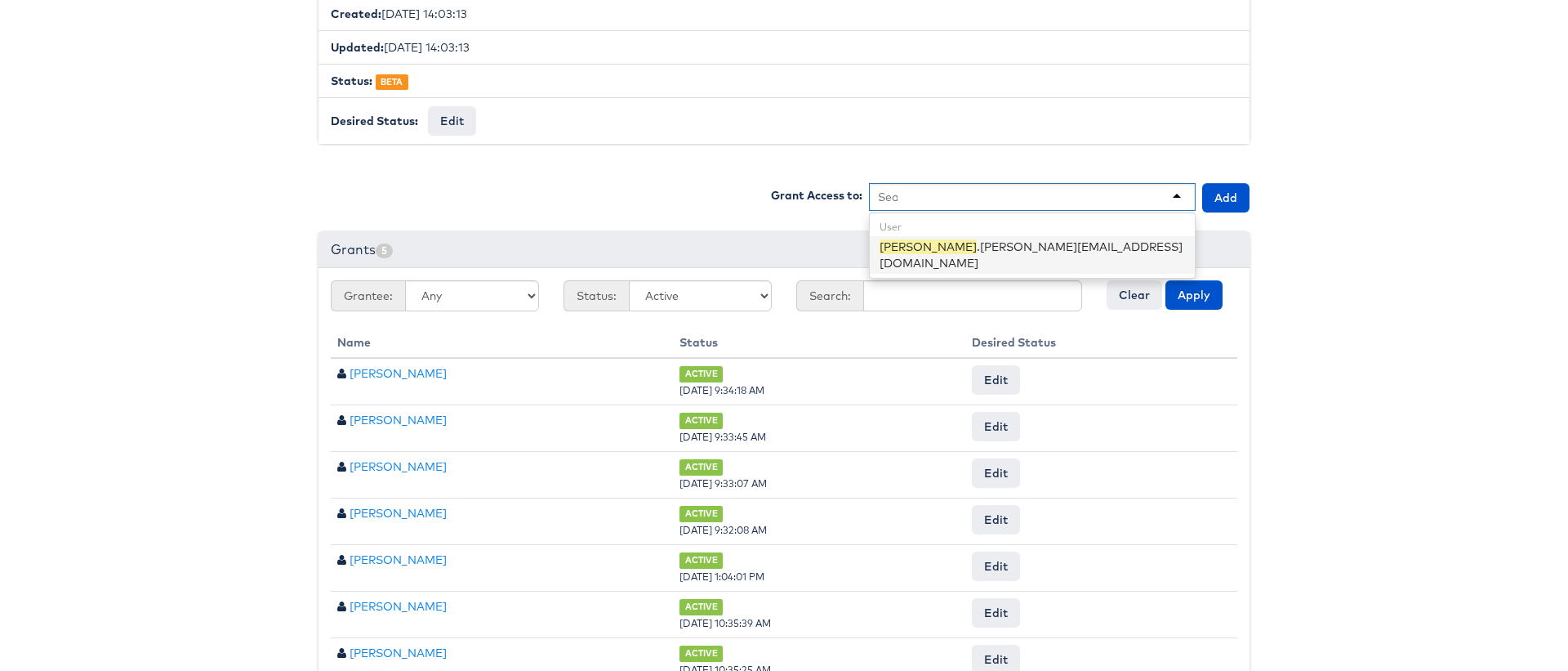
scroll to position [0, 0]
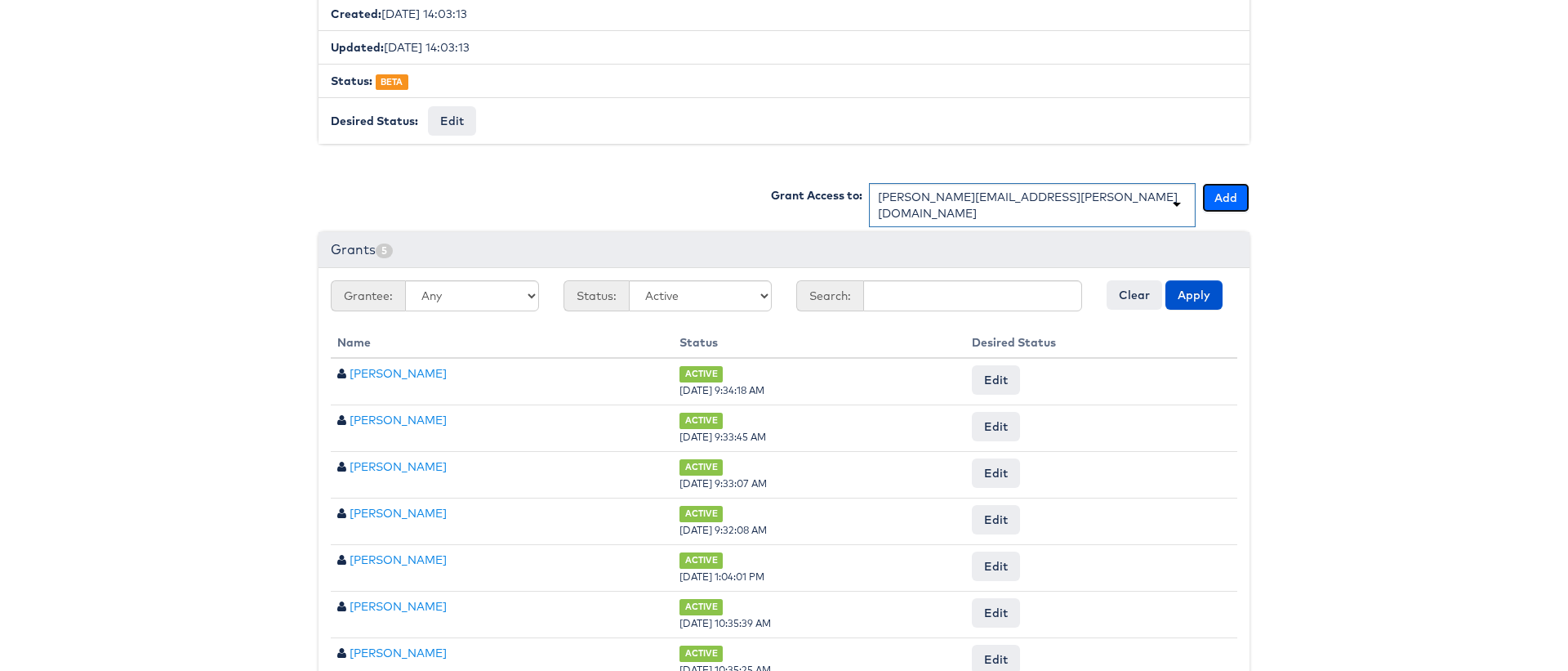
click at [1219, 200] on button "Add" at bounding box center [1226, 197] width 47 height 29
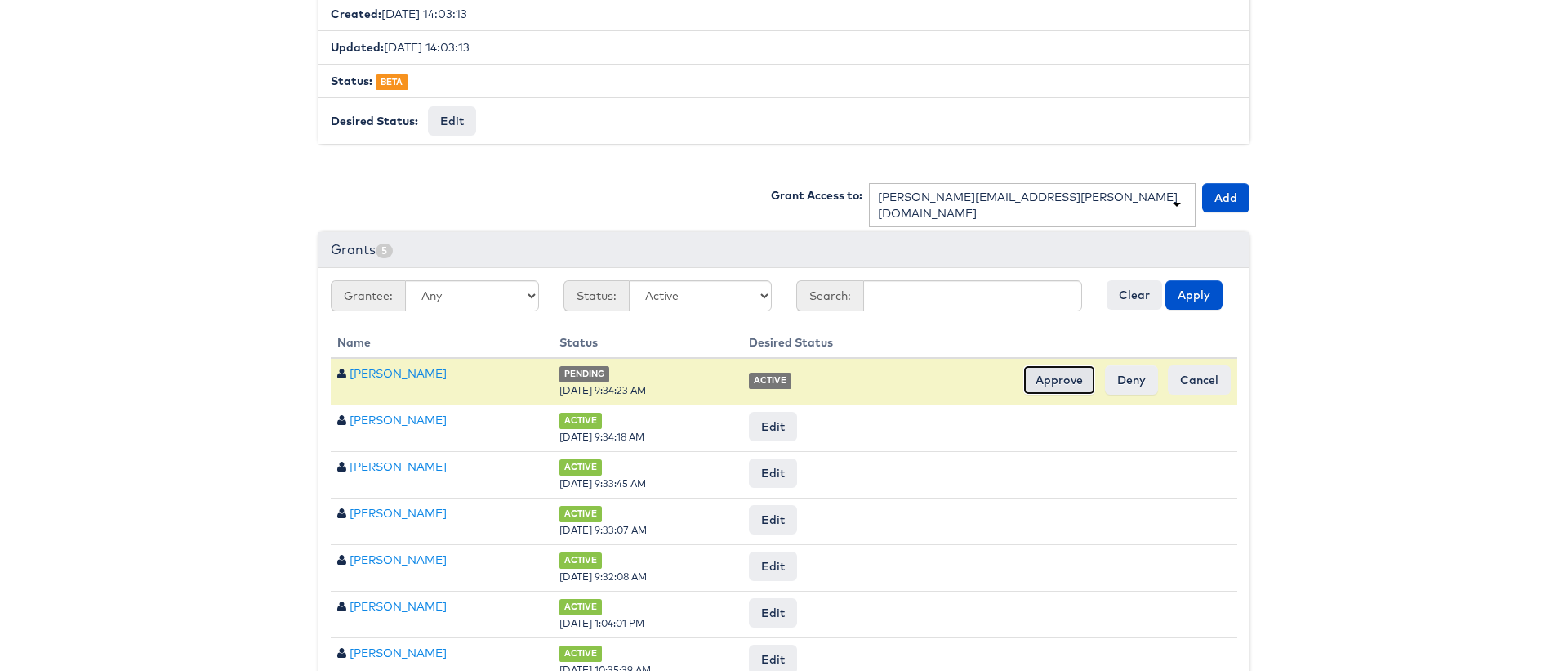
click at [1056, 378] on input "Approve" at bounding box center [1059, 379] width 72 height 29
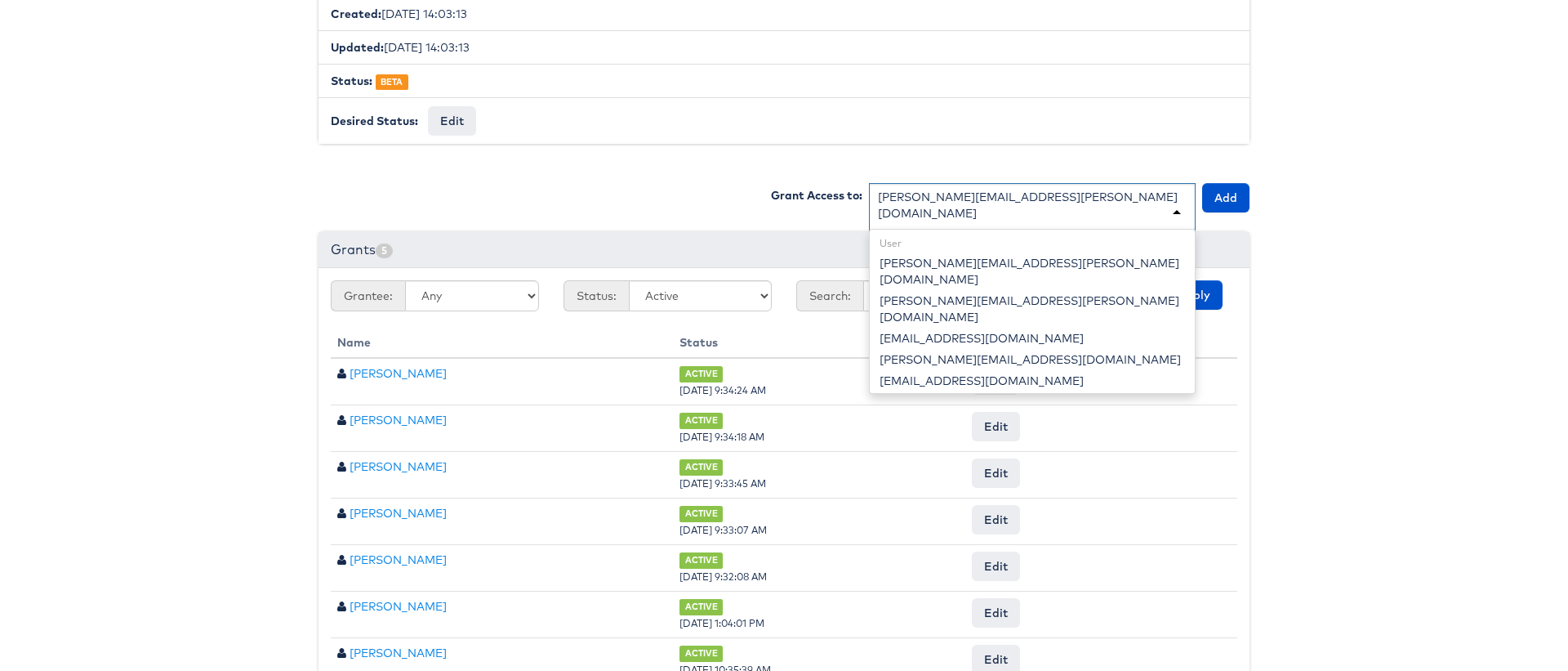
click at [1059, 191] on div "rex.thompson@kargo.com" at bounding box center [1032, 213] width 327 height 61
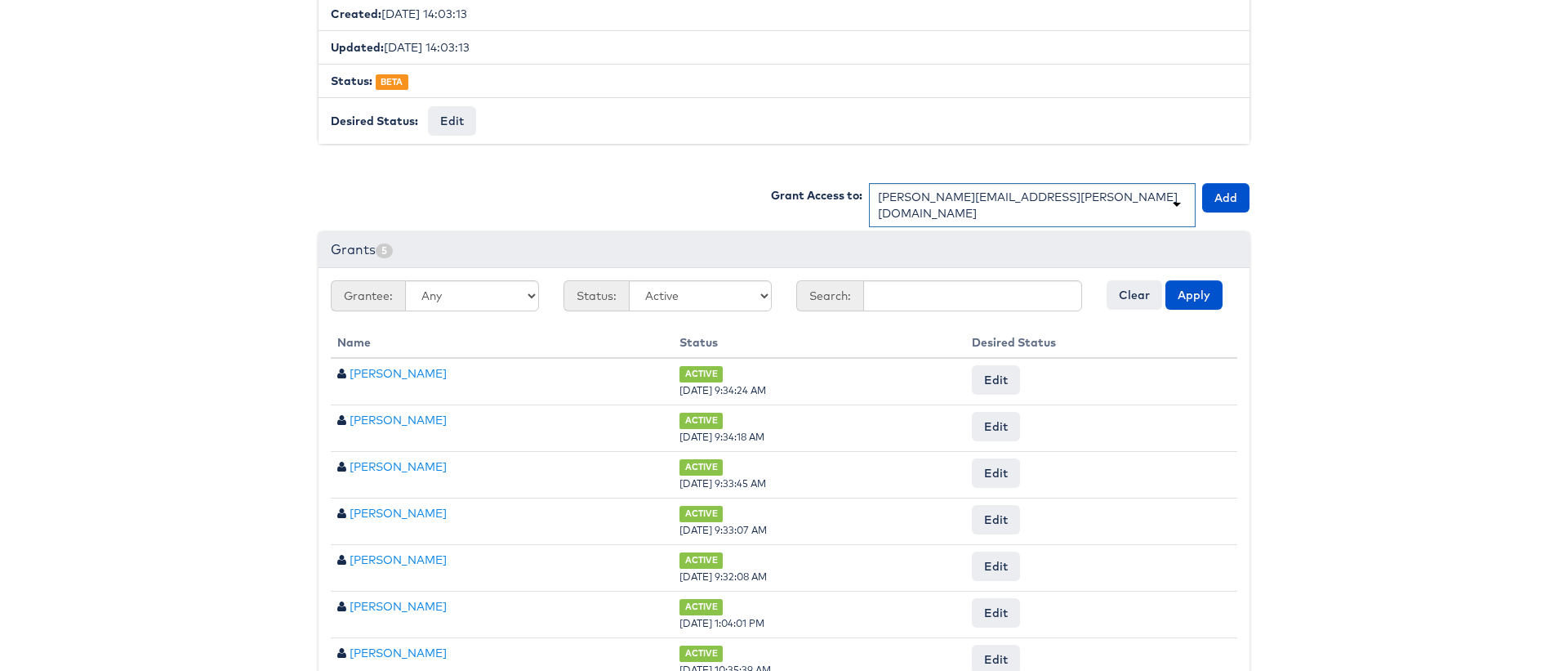
click at [1059, 191] on div "rex.thompson@kargo.com" at bounding box center [1032, 205] width 327 height 45
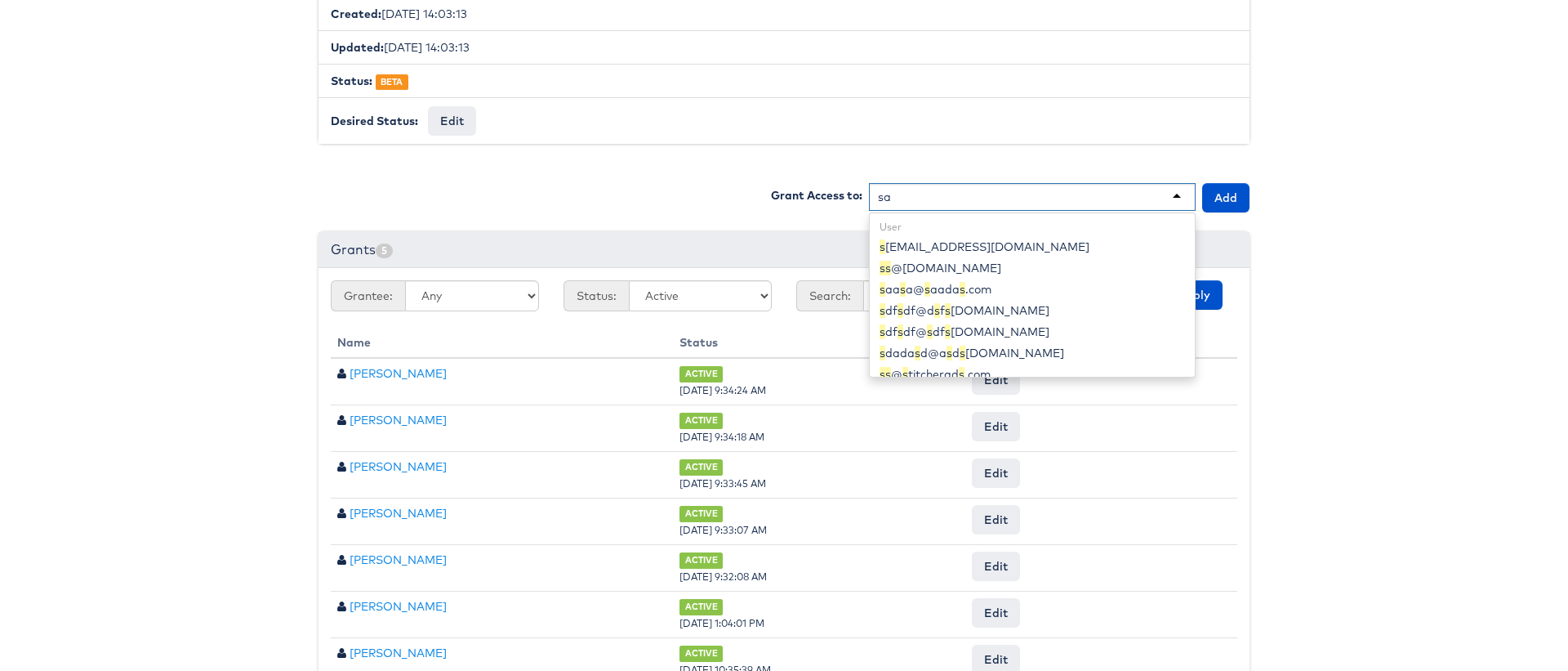
scroll to position [23, 0]
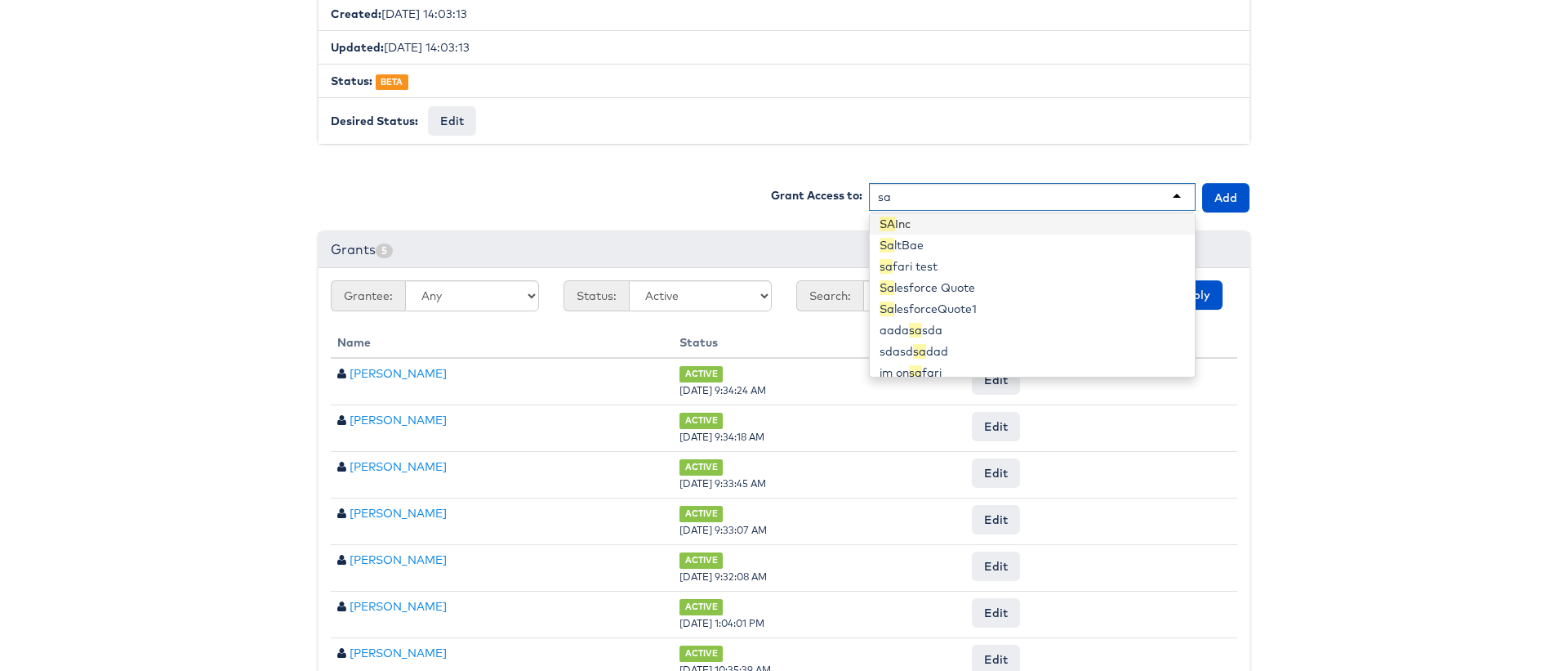
type input "sab"
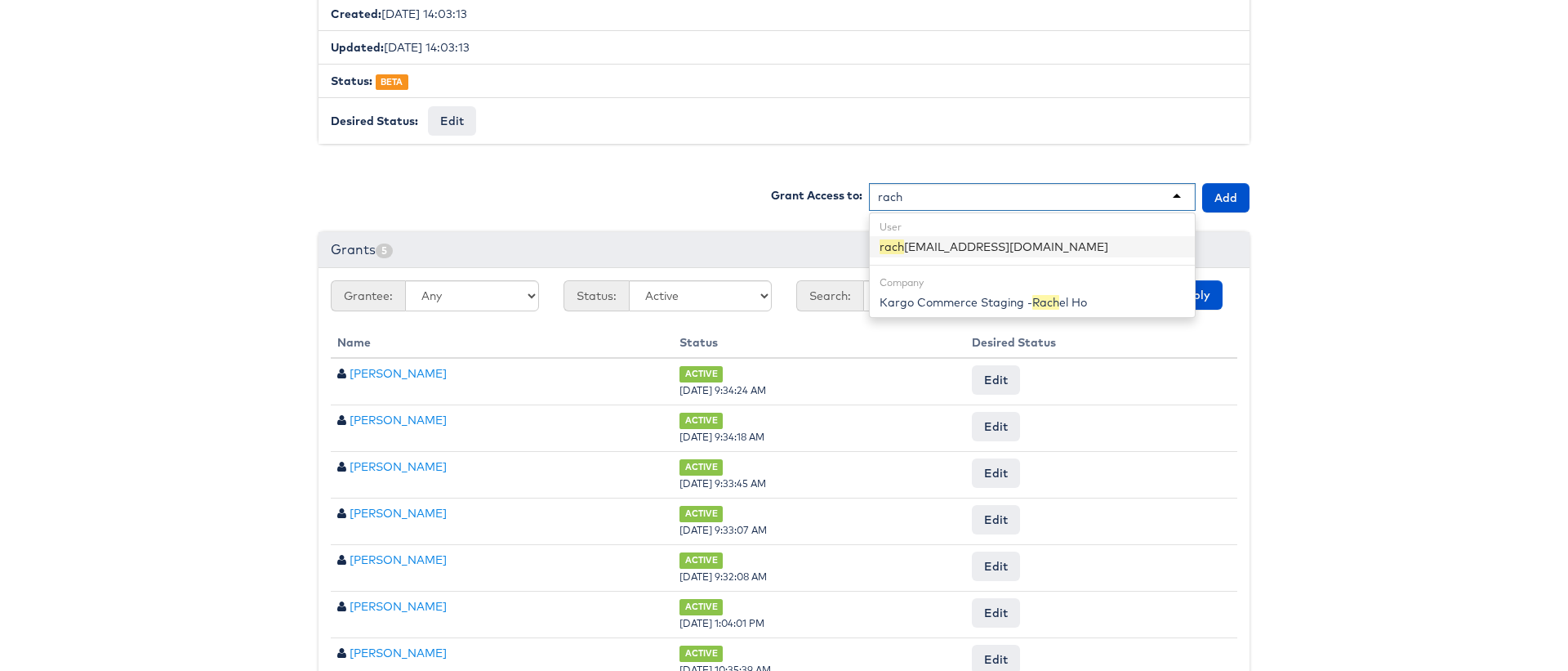
scroll to position [0, 0]
type input "rachel"
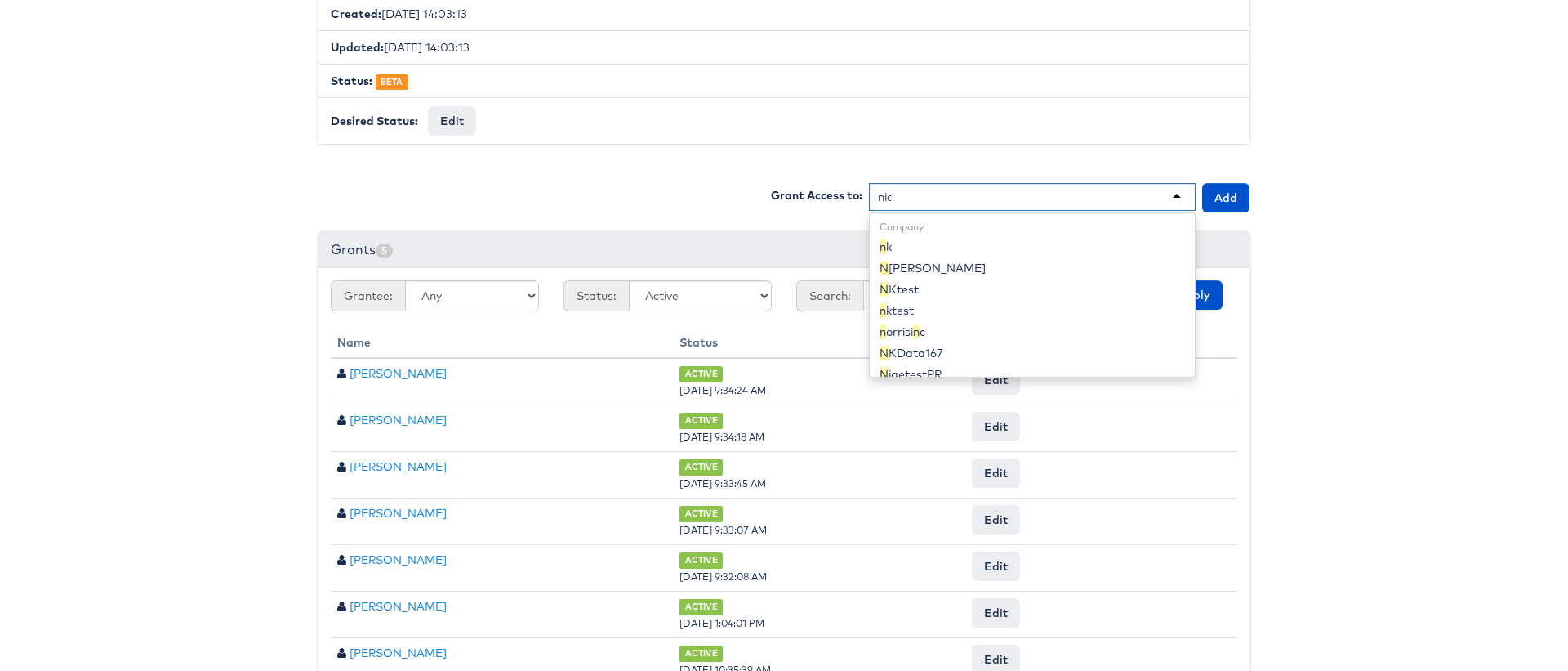
scroll to position [23, 0]
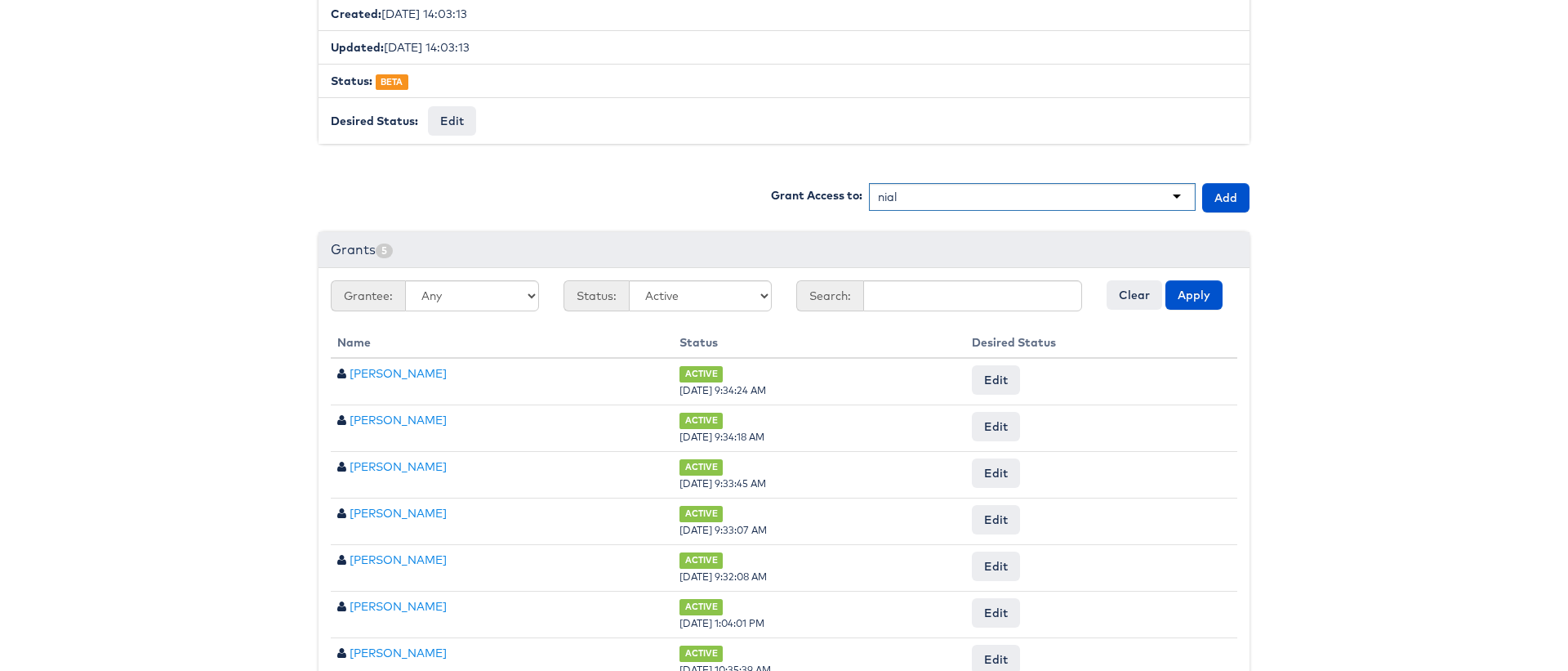
type input "niall"
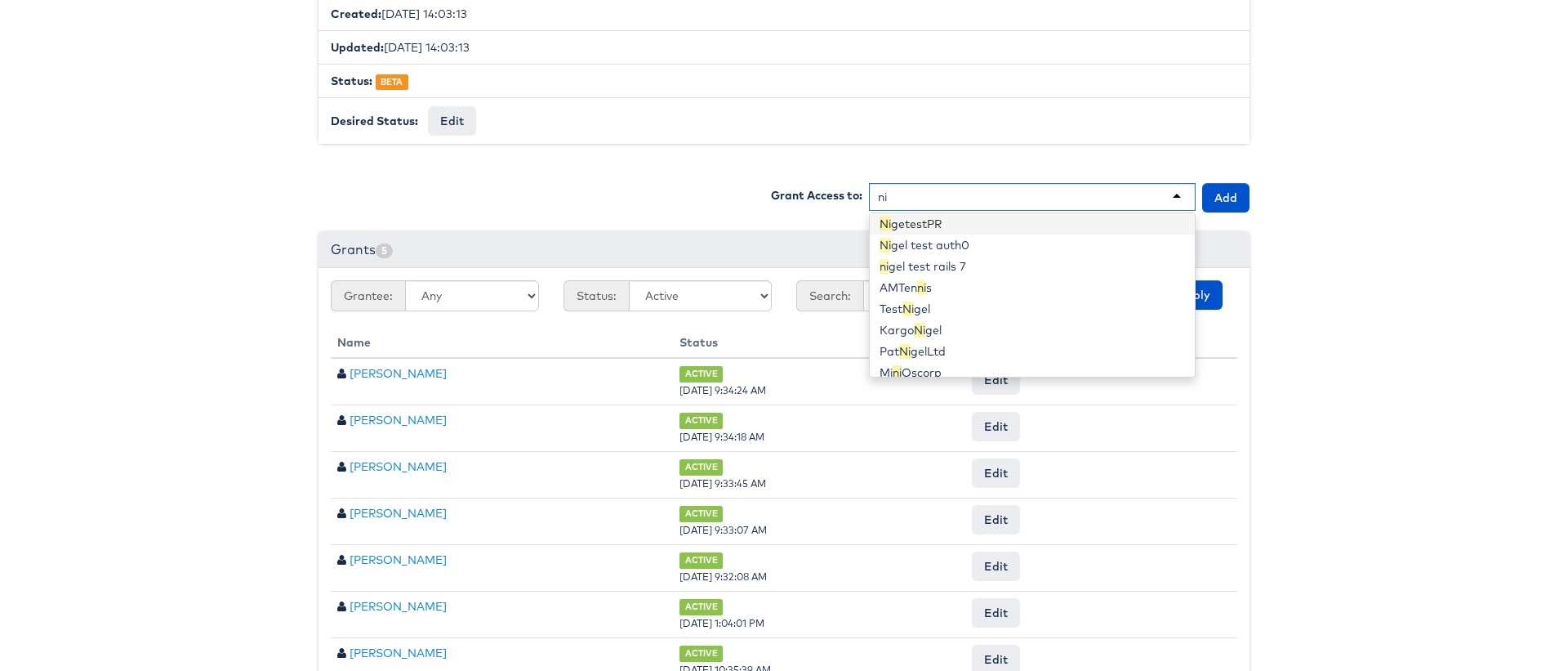
type input "nia"
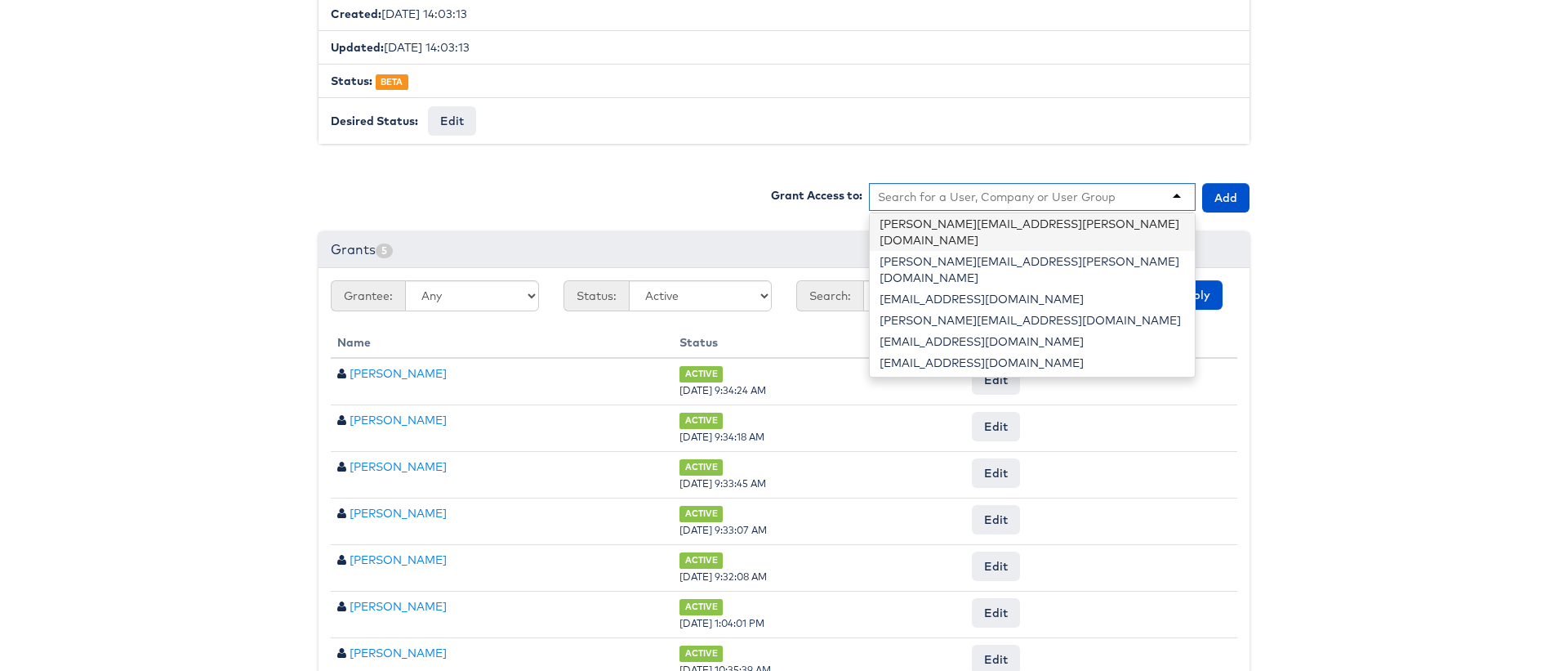
click at [1396, 462] on body "Users Companies Capabilities User Groups Fonts Organisations SSO Graph API Chan…" at bounding box center [784, 235] width 1568 height 1279
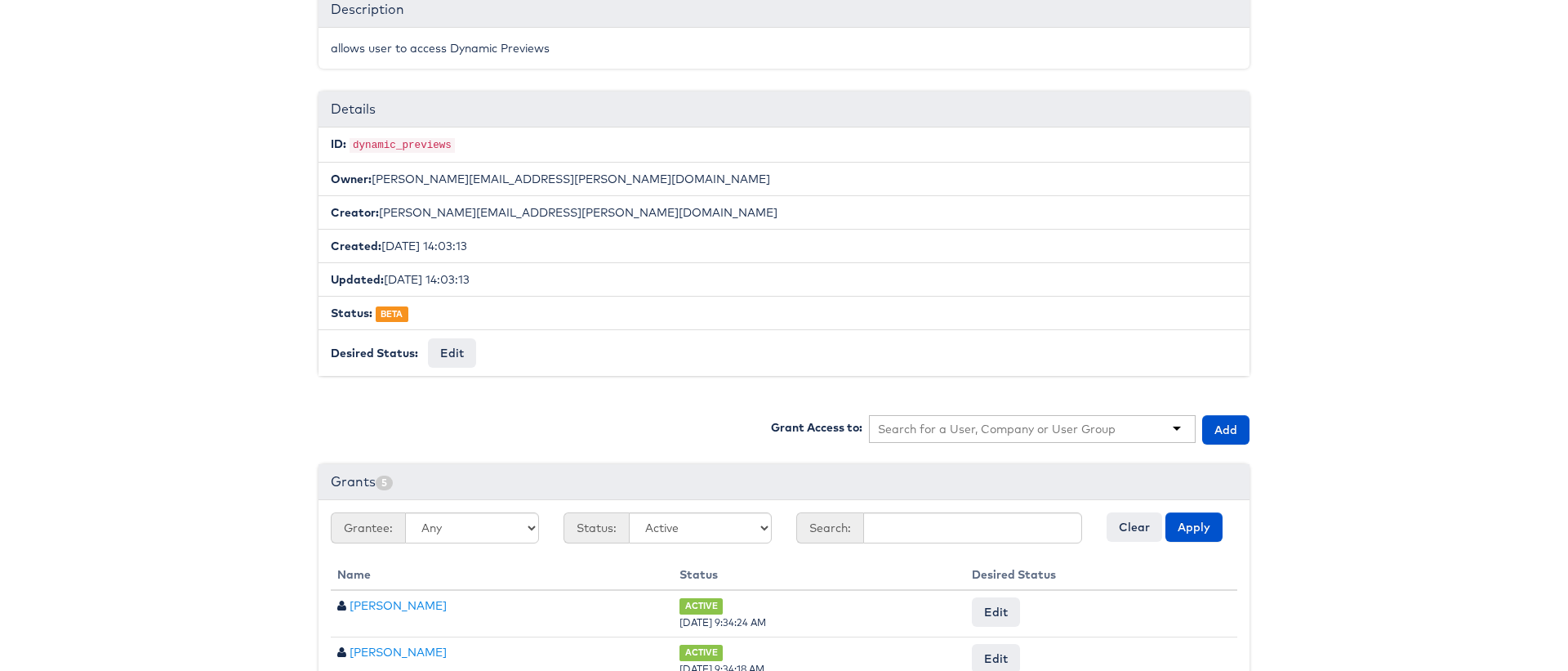
scroll to position [608, 0]
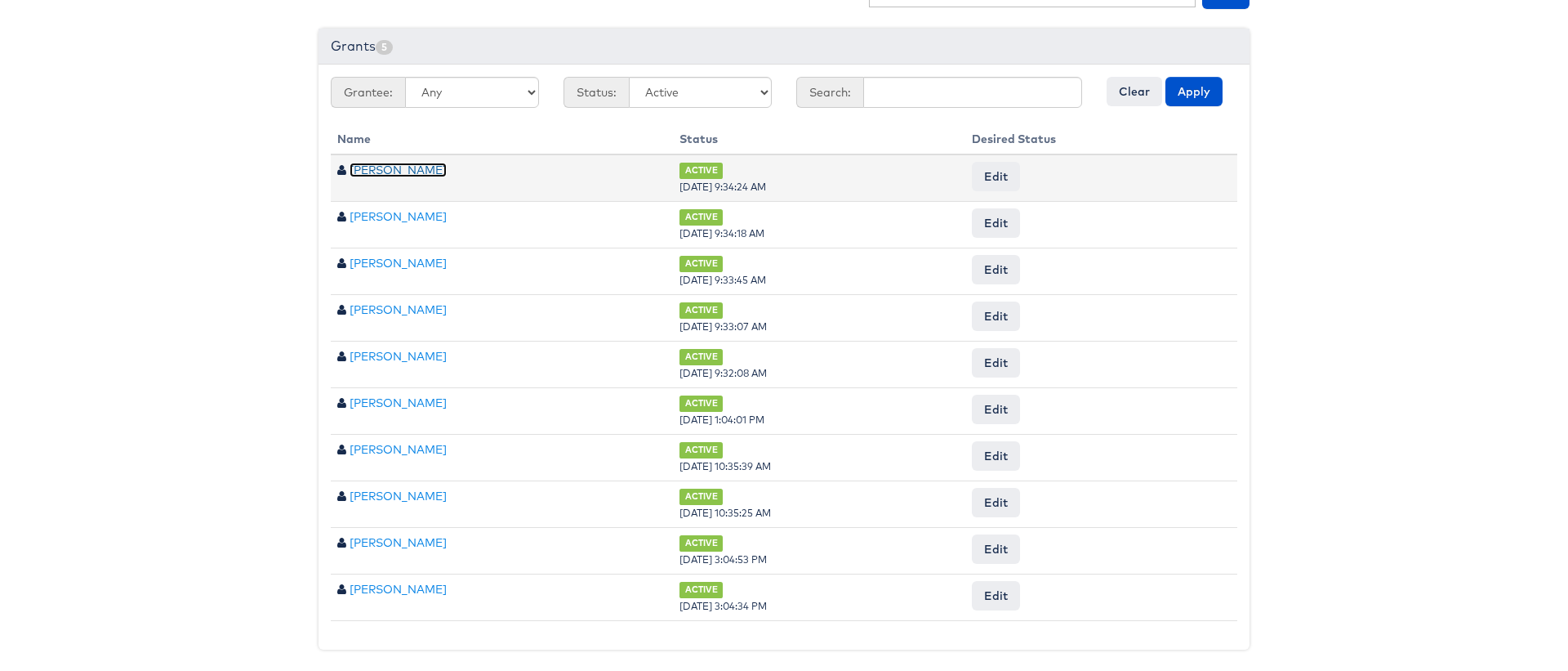
click at [388, 172] on link "Rex Thompson" at bounding box center [398, 170] width 98 height 15
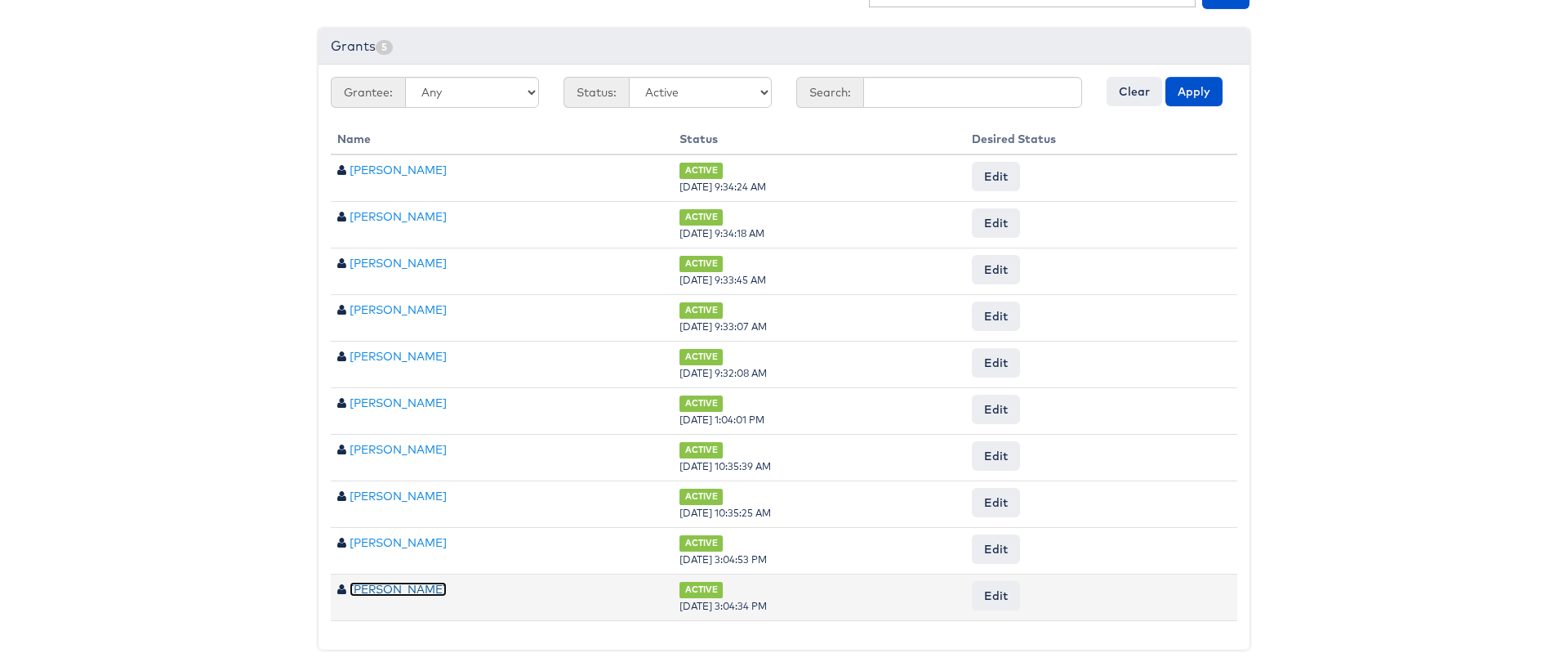
click at [391, 588] on link "Stephen Walsh" at bounding box center [398, 589] width 98 height 15
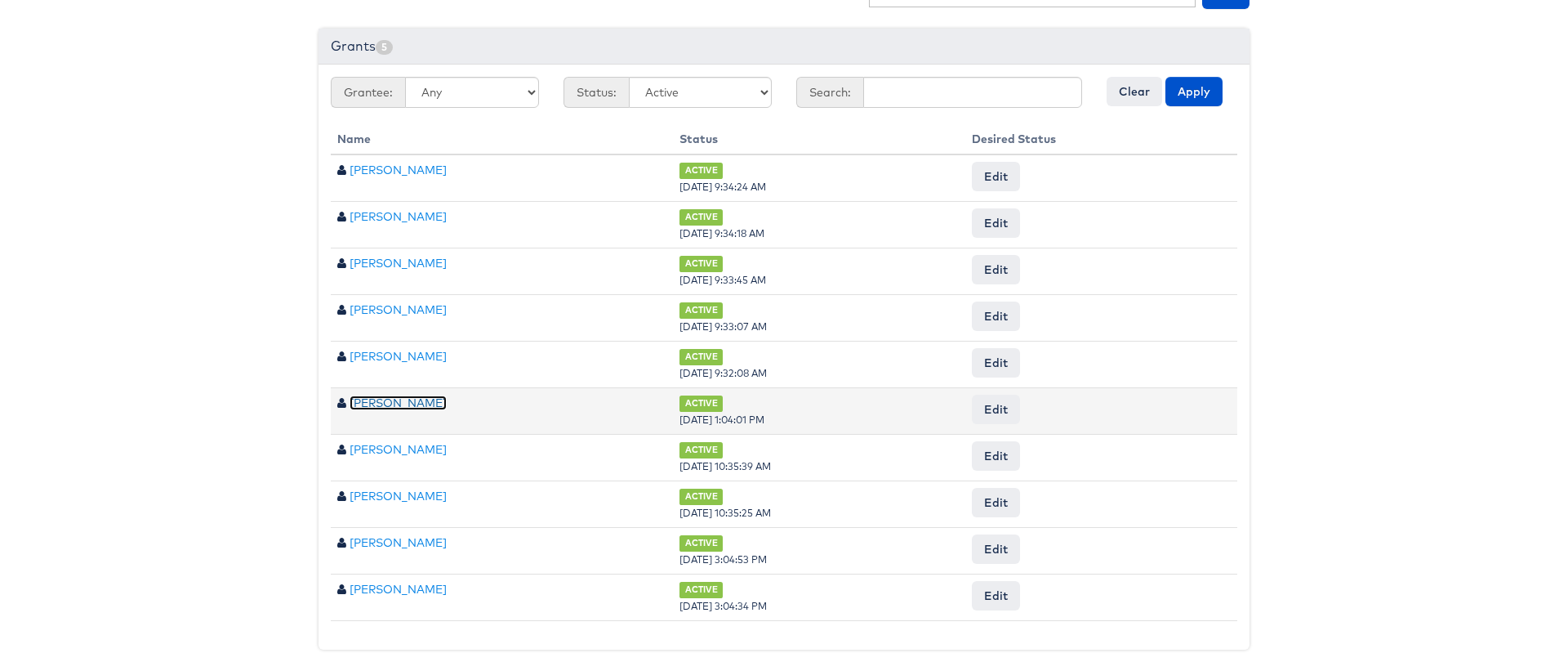
click at [395, 396] on link "Stephen Morrissey" at bounding box center [398, 403] width 98 height 15
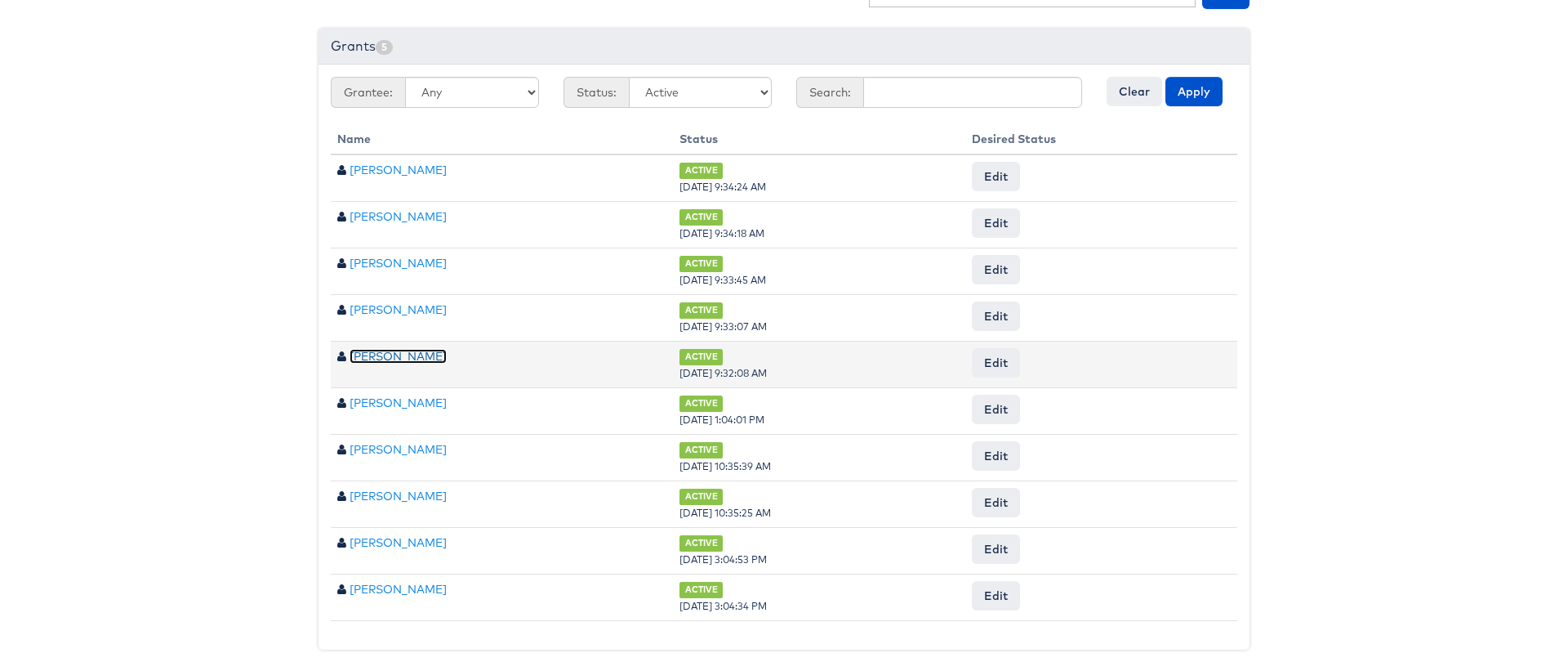
click at [387, 357] on link "Chris Brown" at bounding box center [398, 356] width 98 height 15
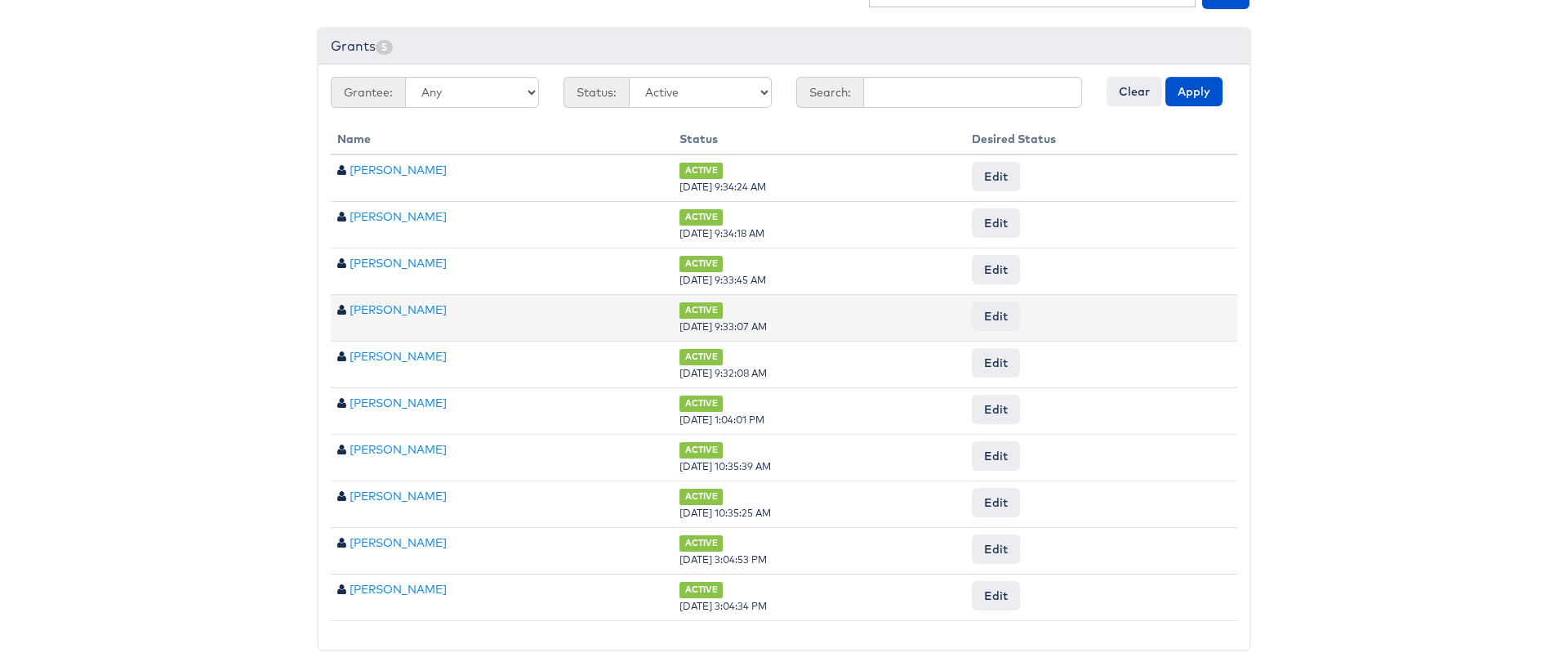
click at [384, 299] on td "Craig Wilmott" at bounding box center [501, 317] width 342 height 46
click at [386, 310] on link "Craig Wilmott" at bounding box center [398, 310] width 98 height 15
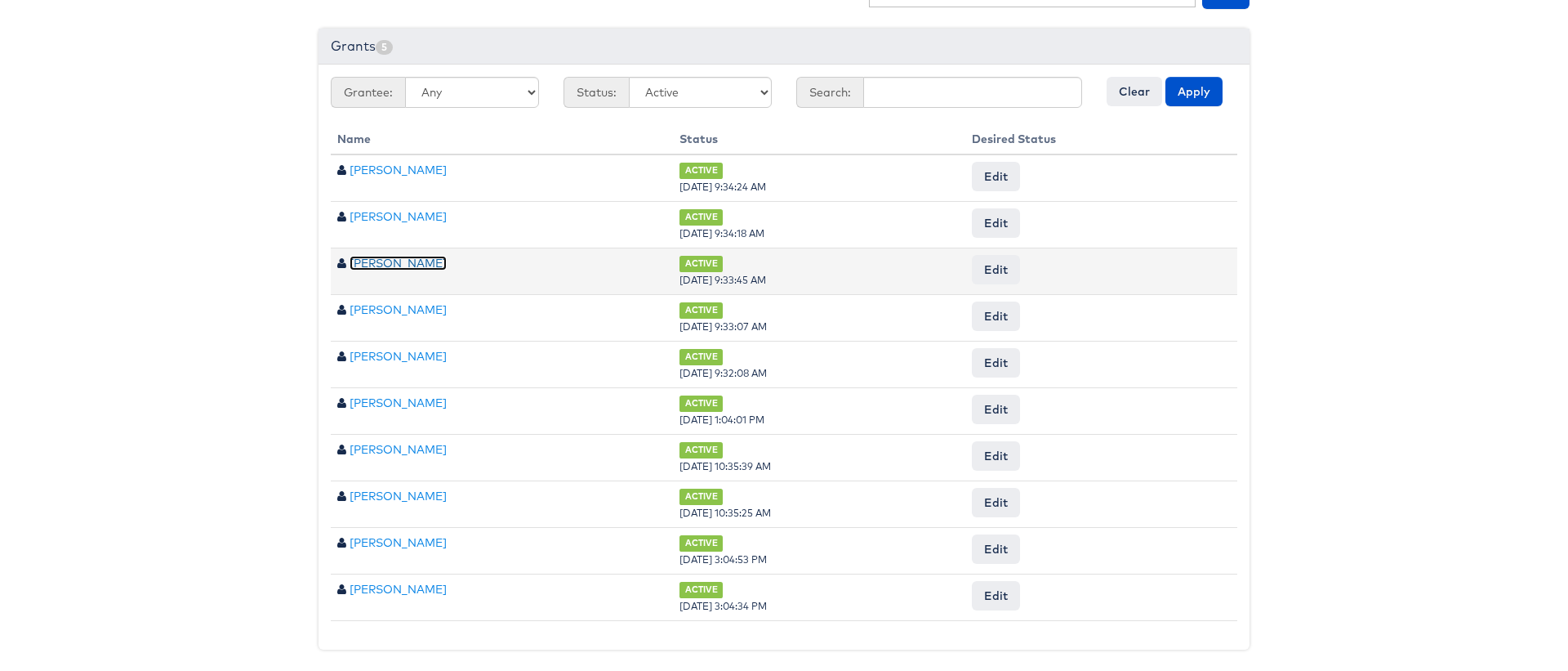
click at [357, 263] on link "Rachel Ho" at bounding box center [398, 263] width 98 height 15
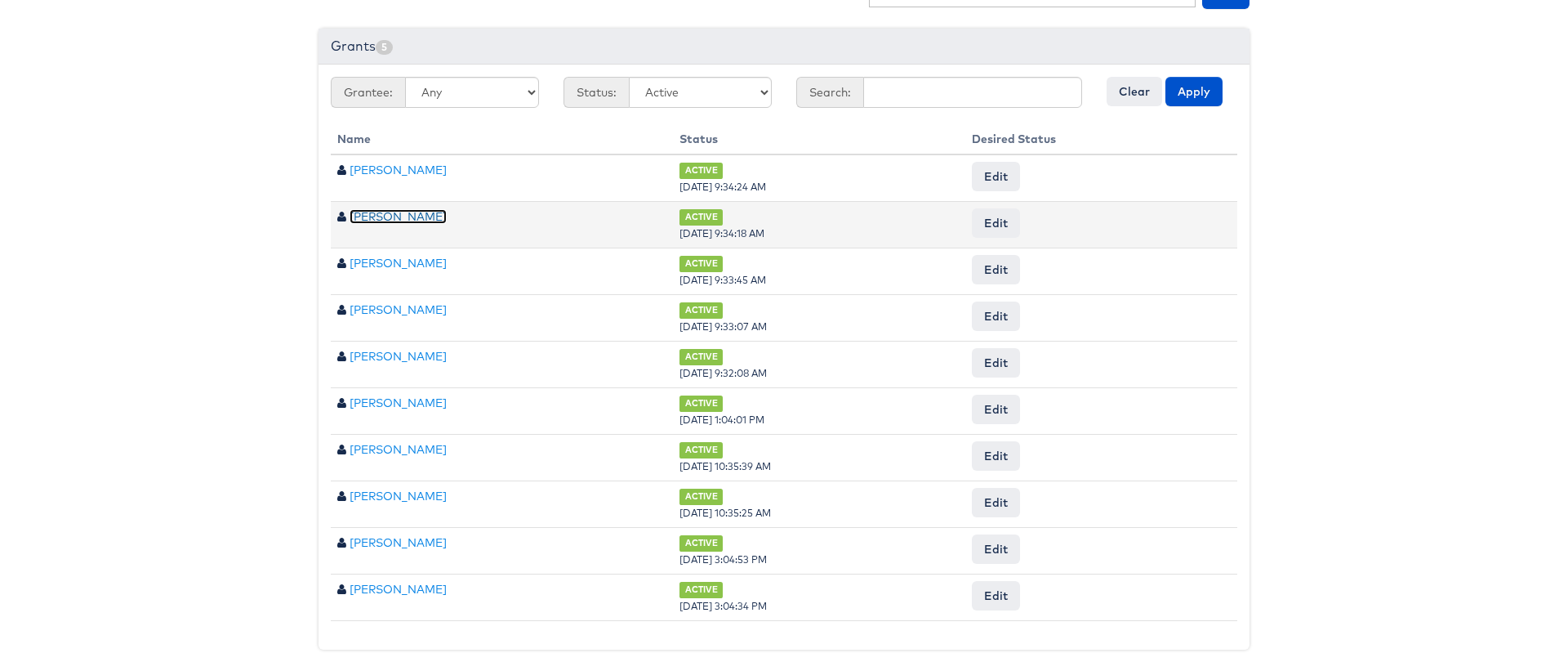
click at [416, 211] on link "Gabrielle Hoffman" at bounding box center [398, 217] width 98 height 15
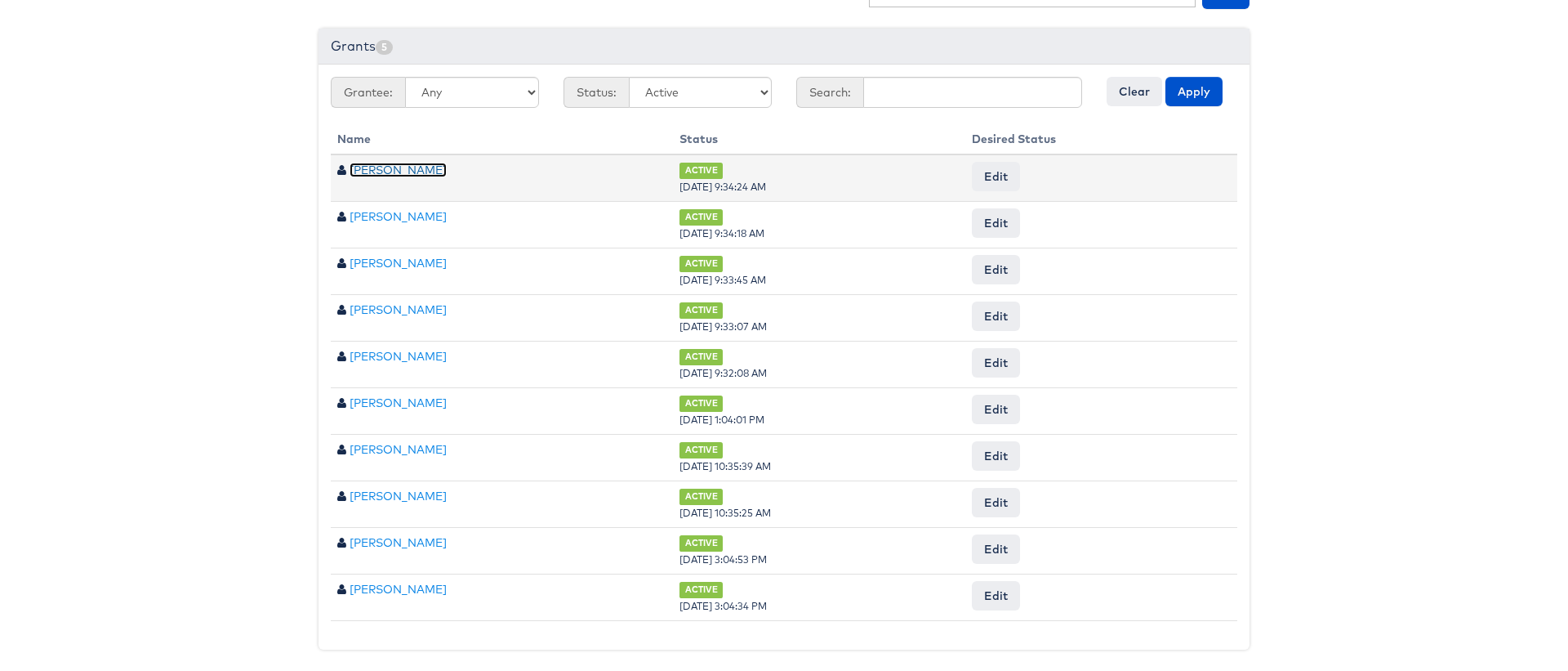
click at [416, 171] on link "Rex Thompson" at bounding box center [398, 170] width 98 height 15
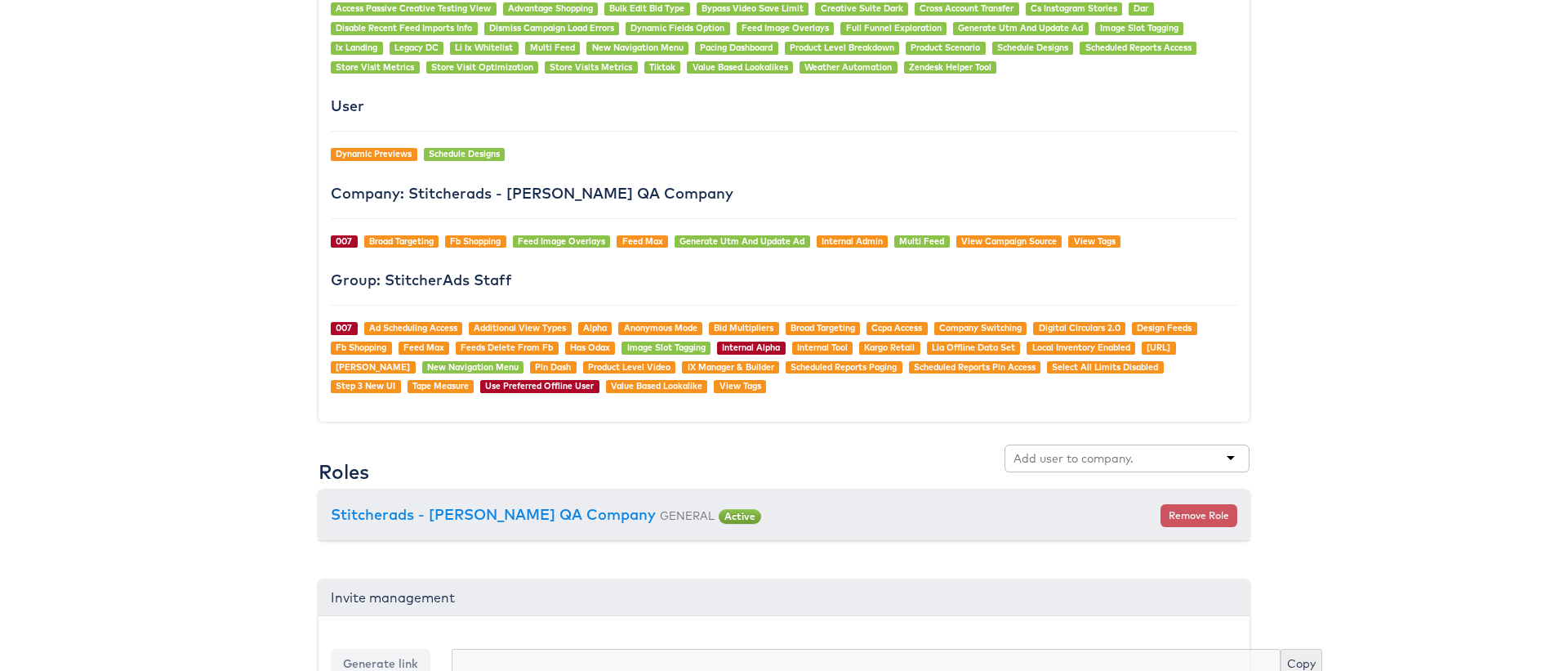
scroll to position [1362, 0]
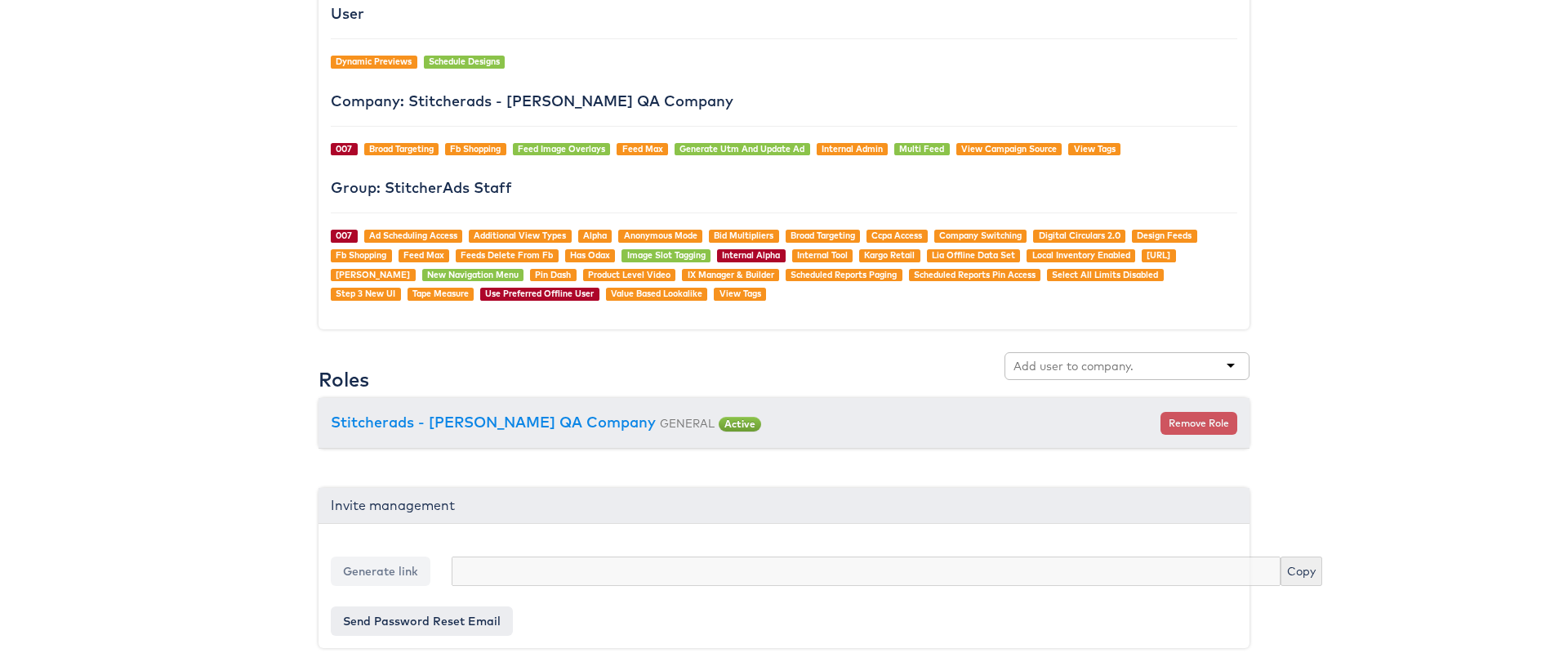
click at [1091, 366] on input "text" at bounding box center [1072, 365] width 120 height 16
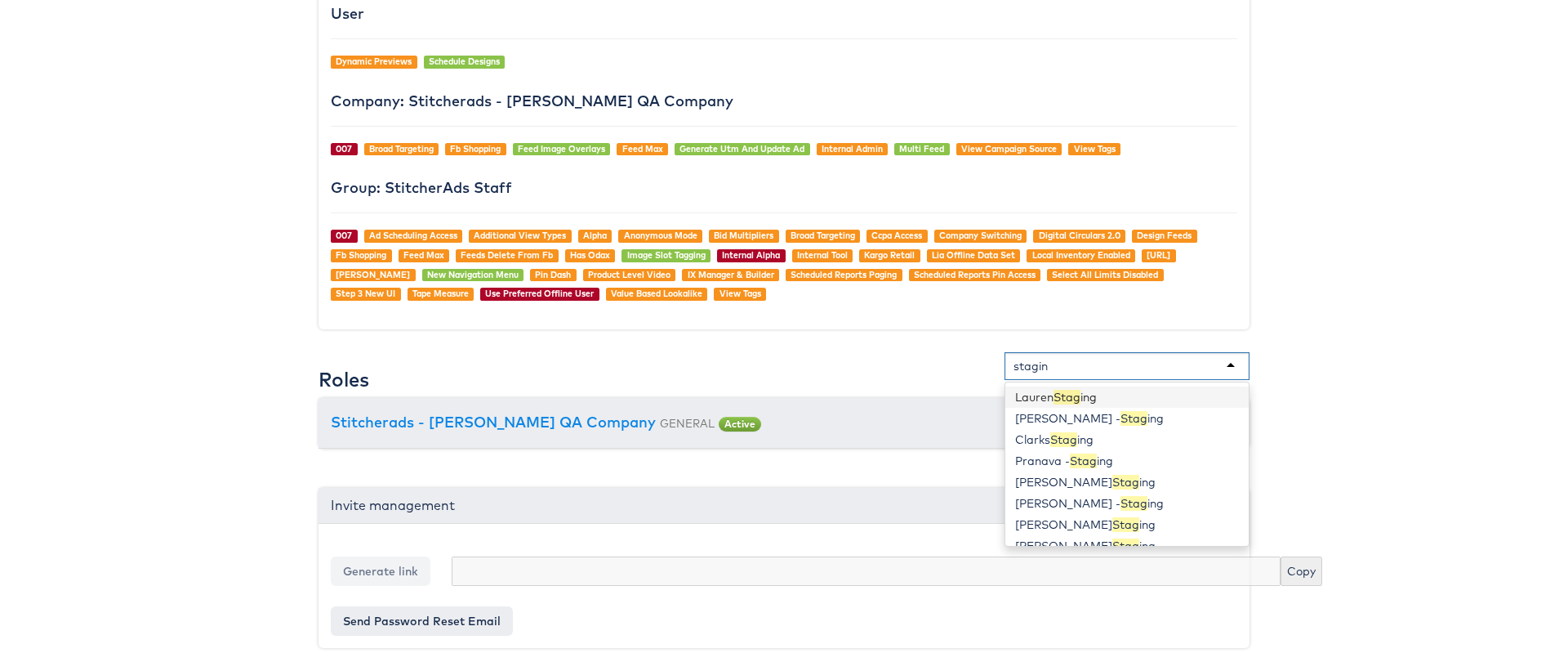
type input "staging"
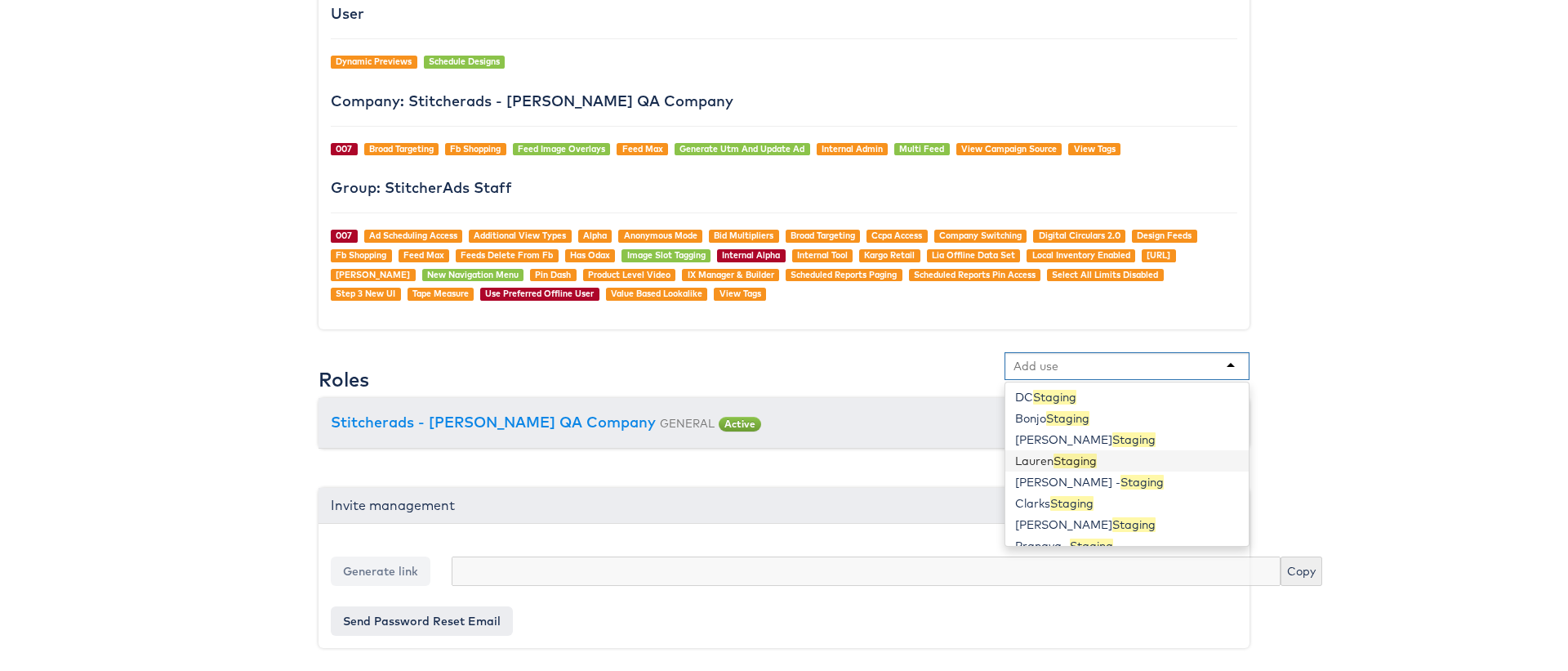
scroll to position [231, 0]
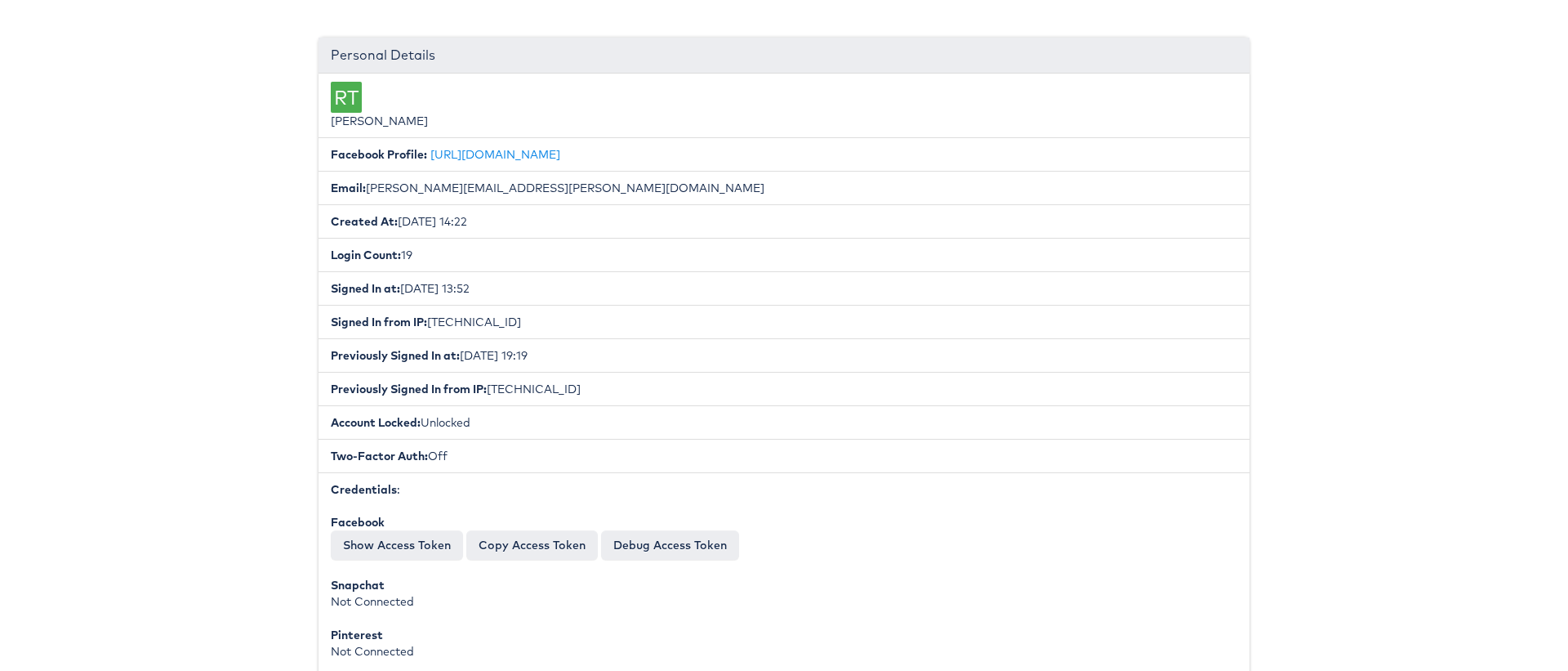
scroll to position [0, 0]
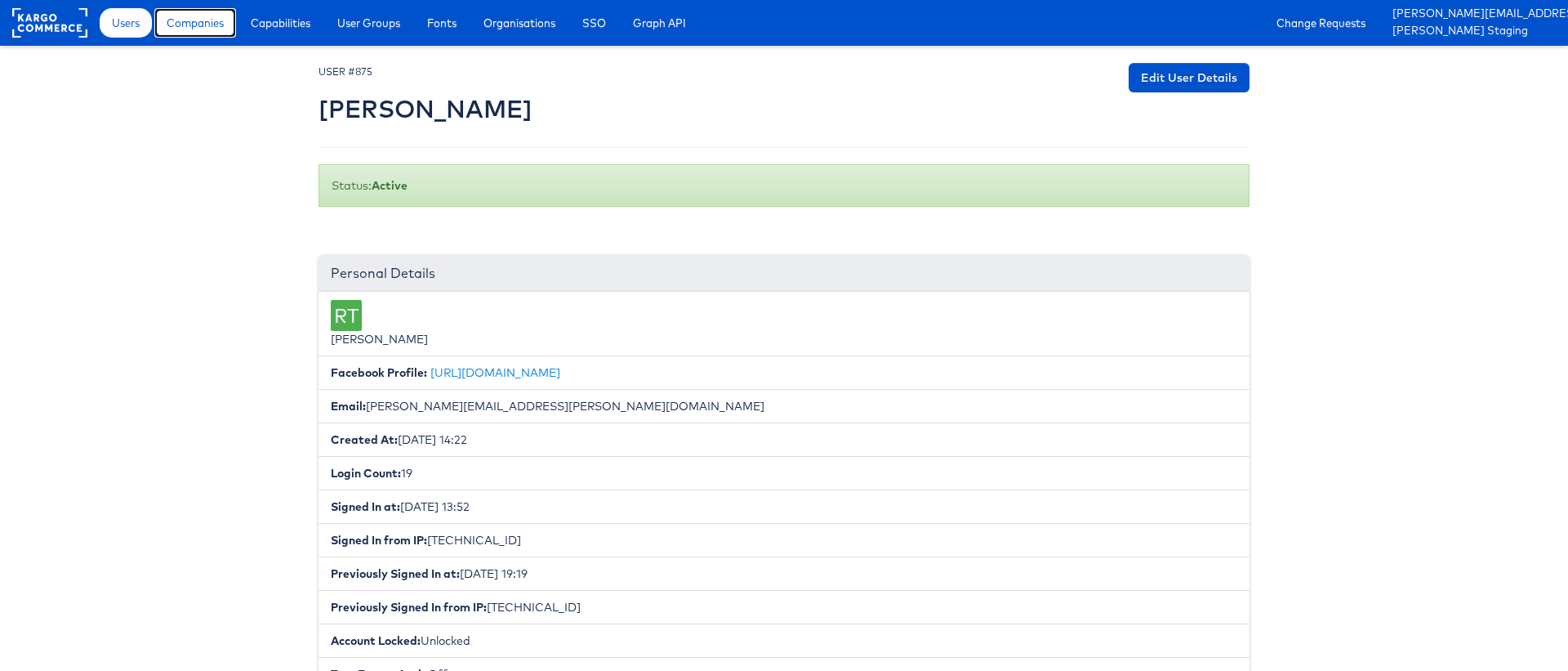
click at [200, 9] on link "Companies" at bounding box center [195, 23] width 81 height 29
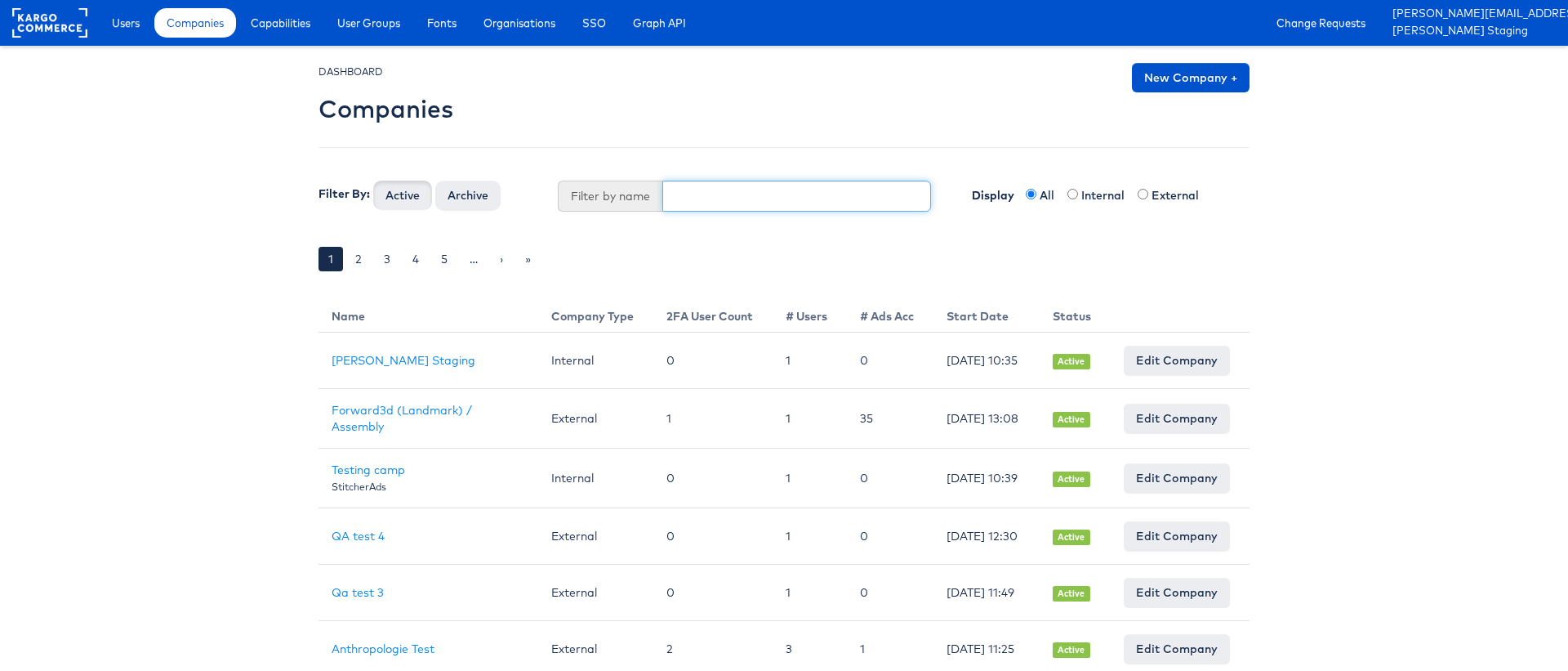
click at [711, 197] on input "text" at bounding box center [797, 195] width 269 height 31
click at [373, 180] on button "Active" at bounding box center [403, 194] width 59 height 29
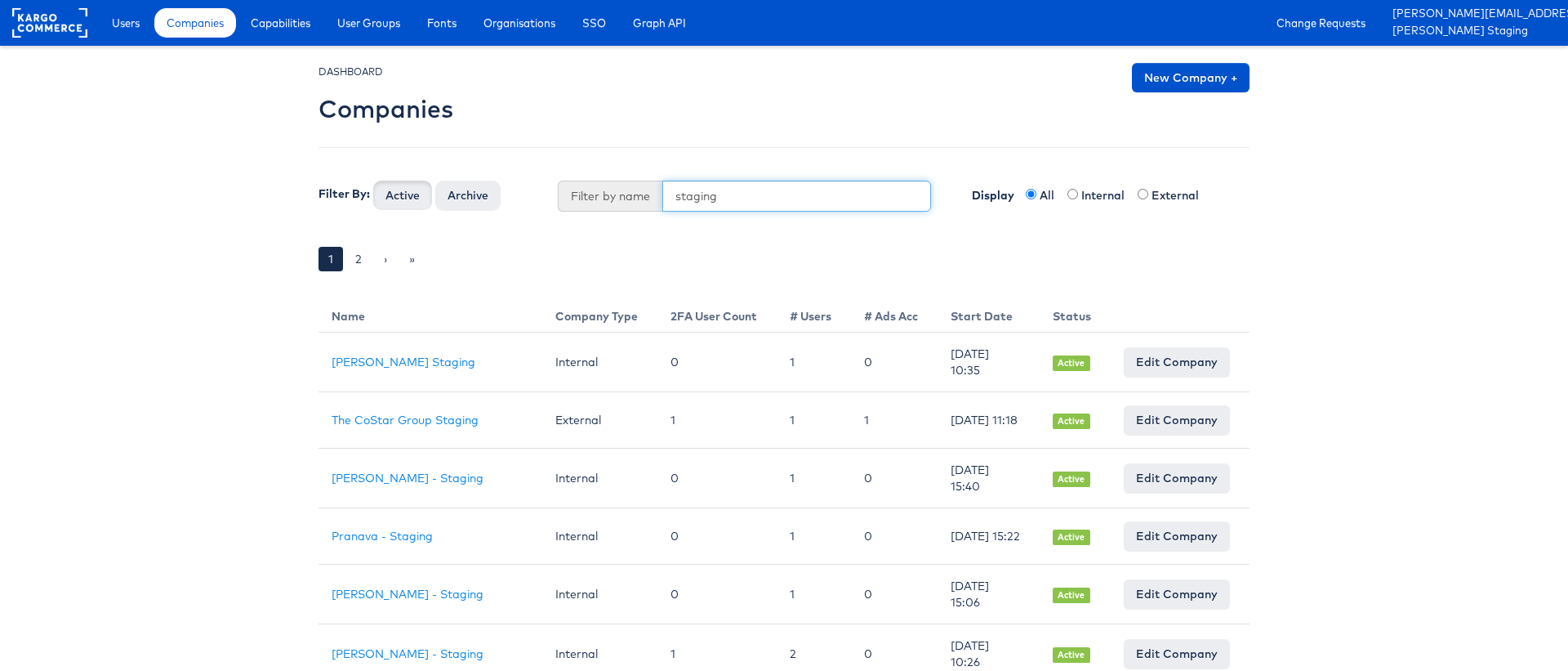
click at [711, 197] on input "staging" at bounding box center [797, 195] width 269 height 31
click at [729, 200] on input "staging" at bounding box center [797, 195] width 269 height 31
type input "staging test"
click at [373, 180] on button "Active" at bounding box center [403, 194] width 59 height 29
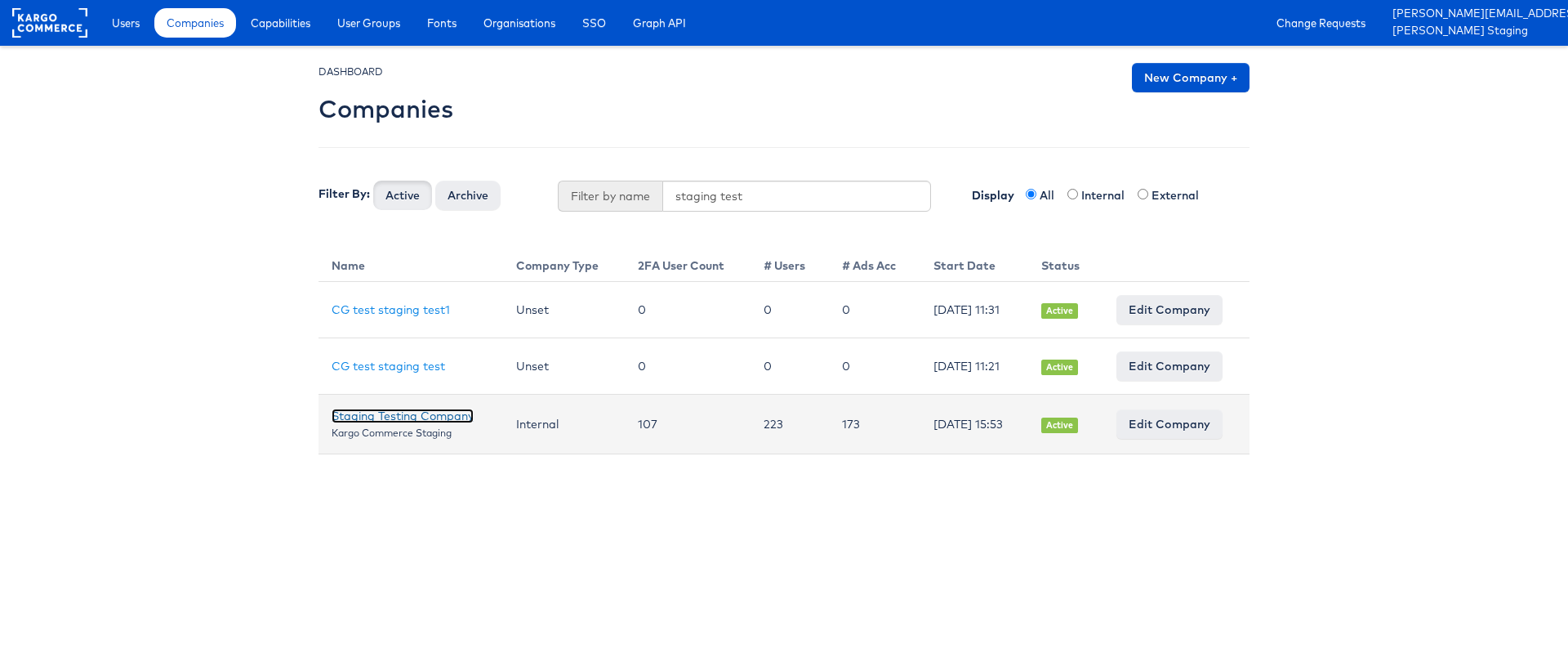
click at [386, 412] on link "Staging Testing Company" at bounding box center [403, 416] width 142 height 15
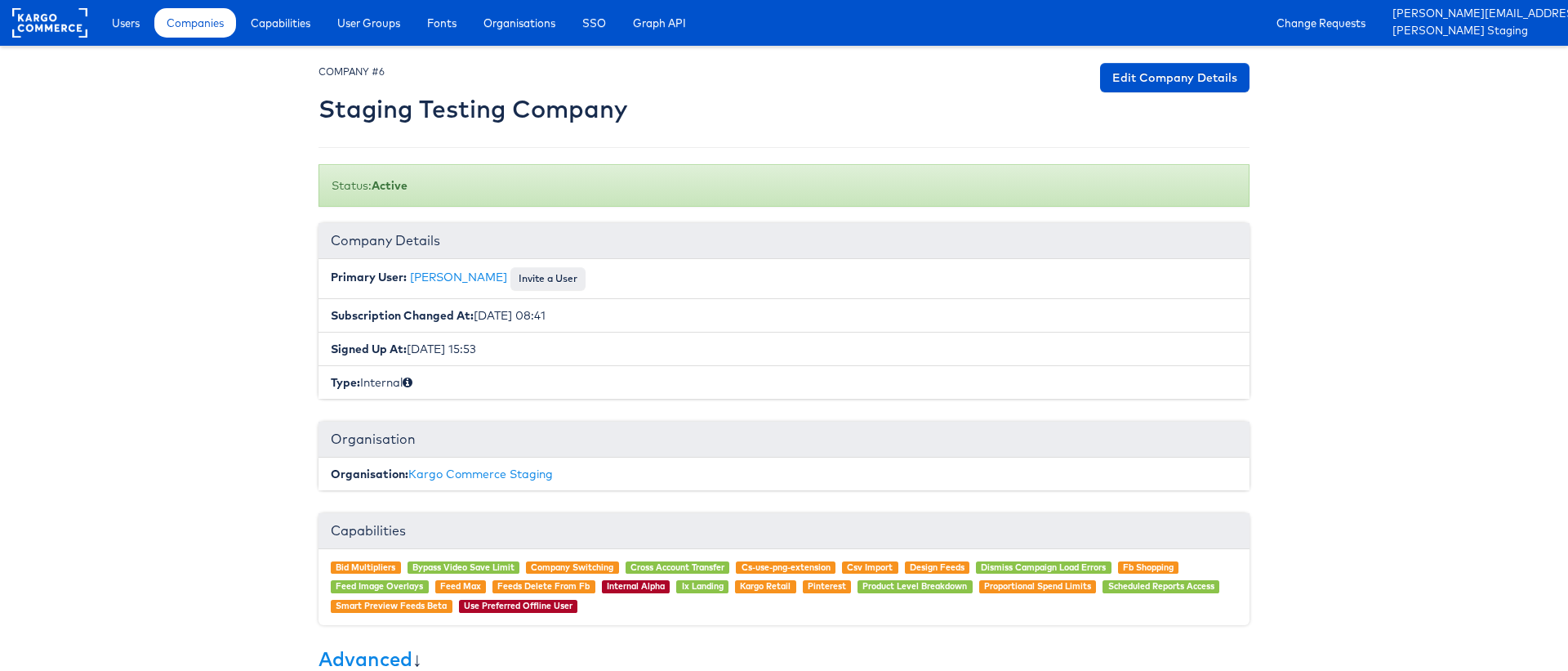
scroll to position [307, 0]
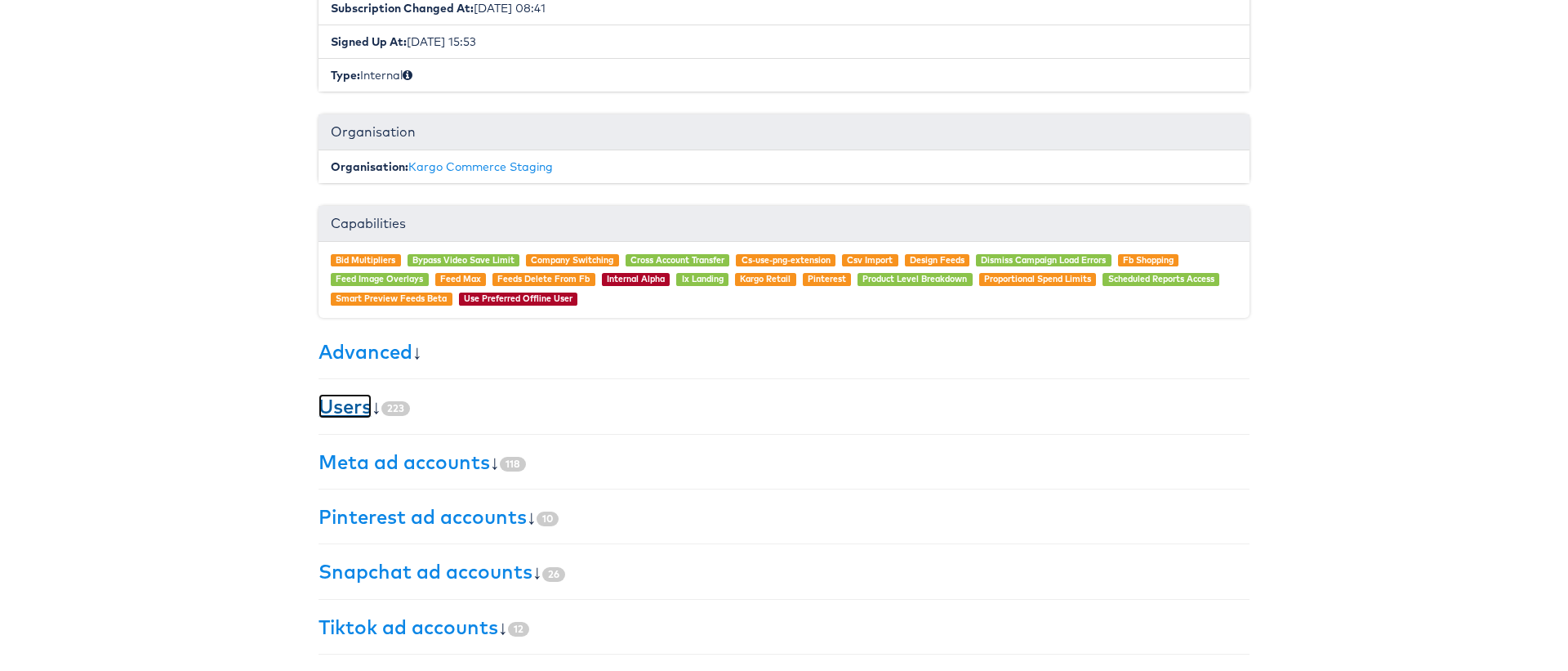
click at [323, 404] on link "Users" at bounding box center [345, 406] width 53 height 25
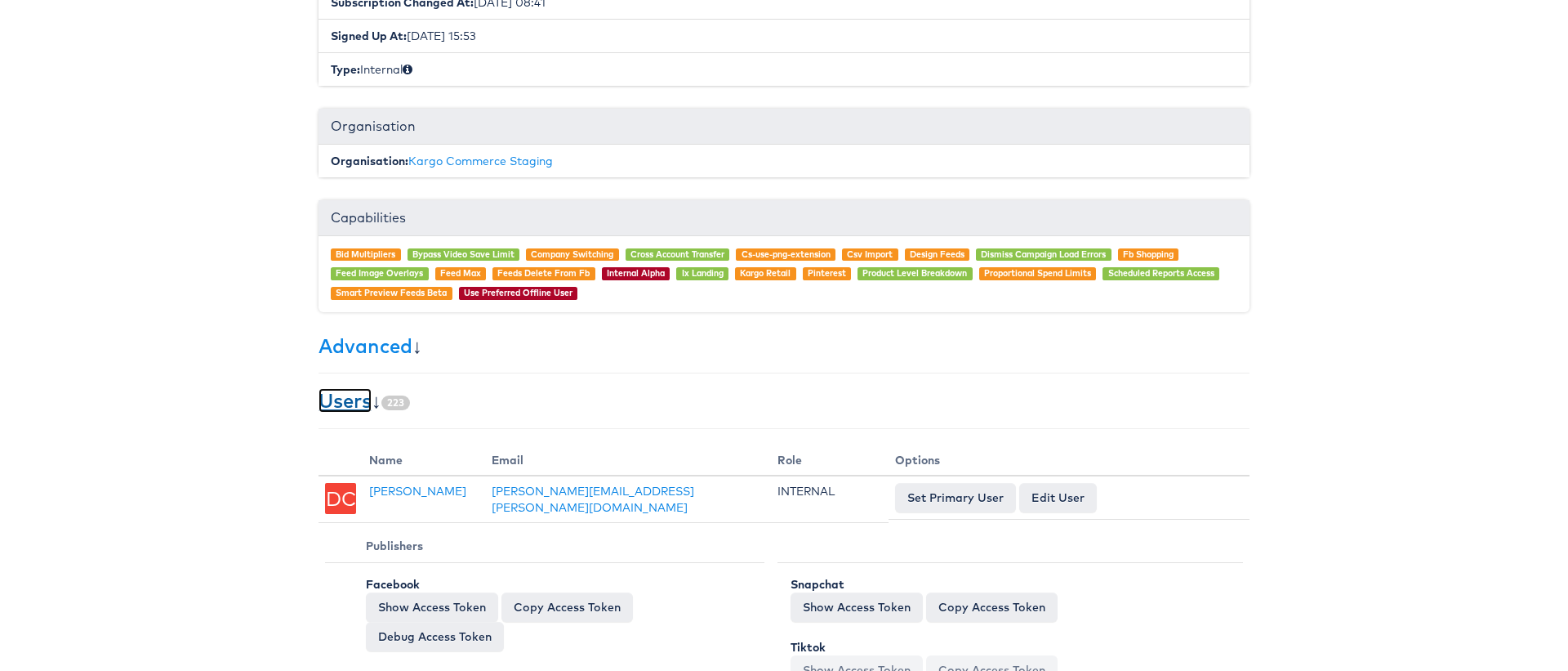
scroll to position [0, 0]
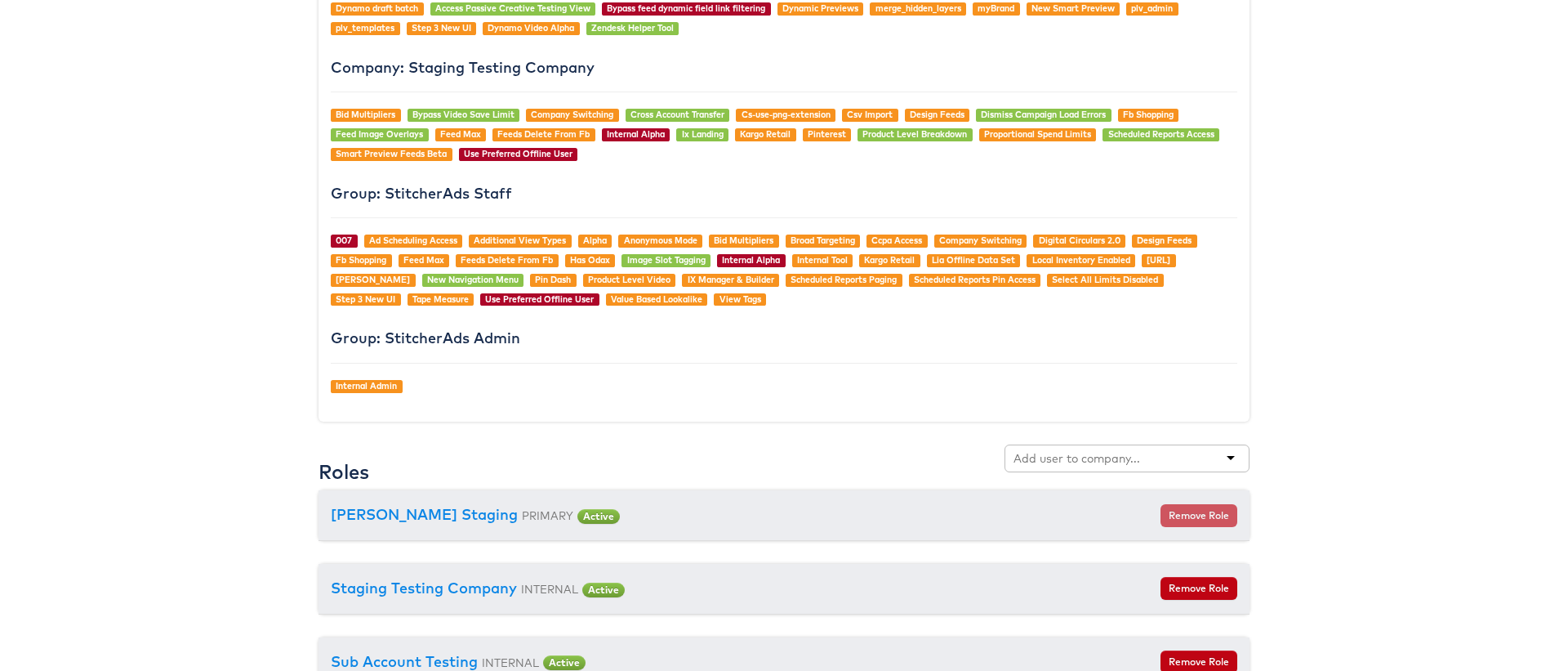
scroll to position [1696, 0]
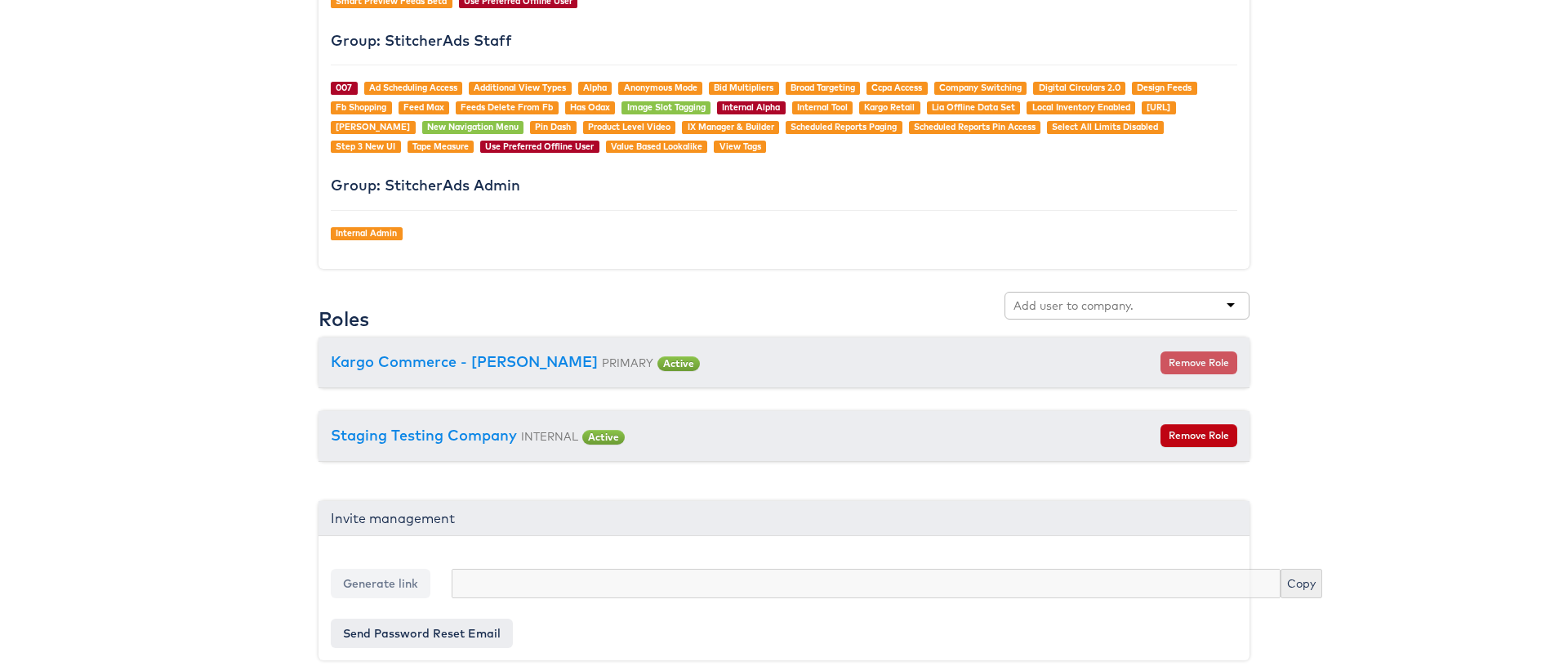
scroll to position [1596, 0]
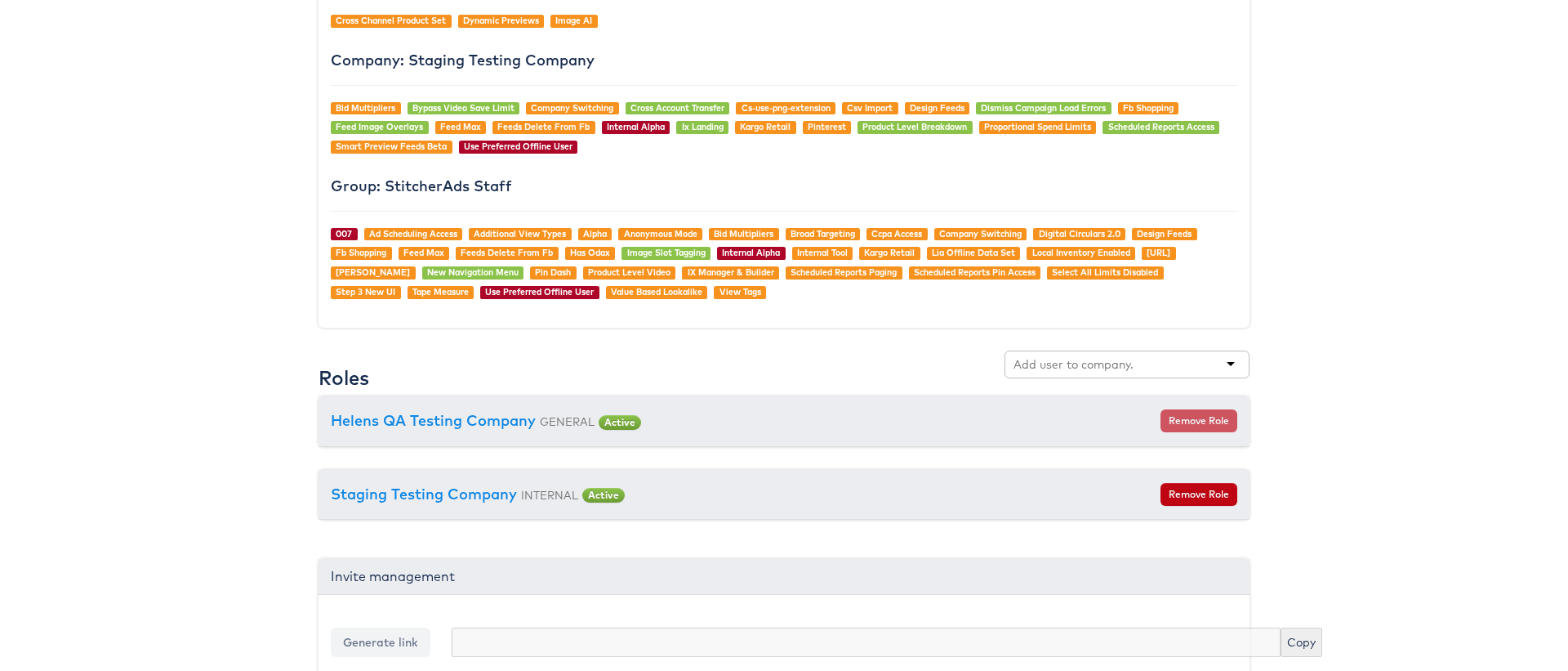
scroll to position [1485, 0]
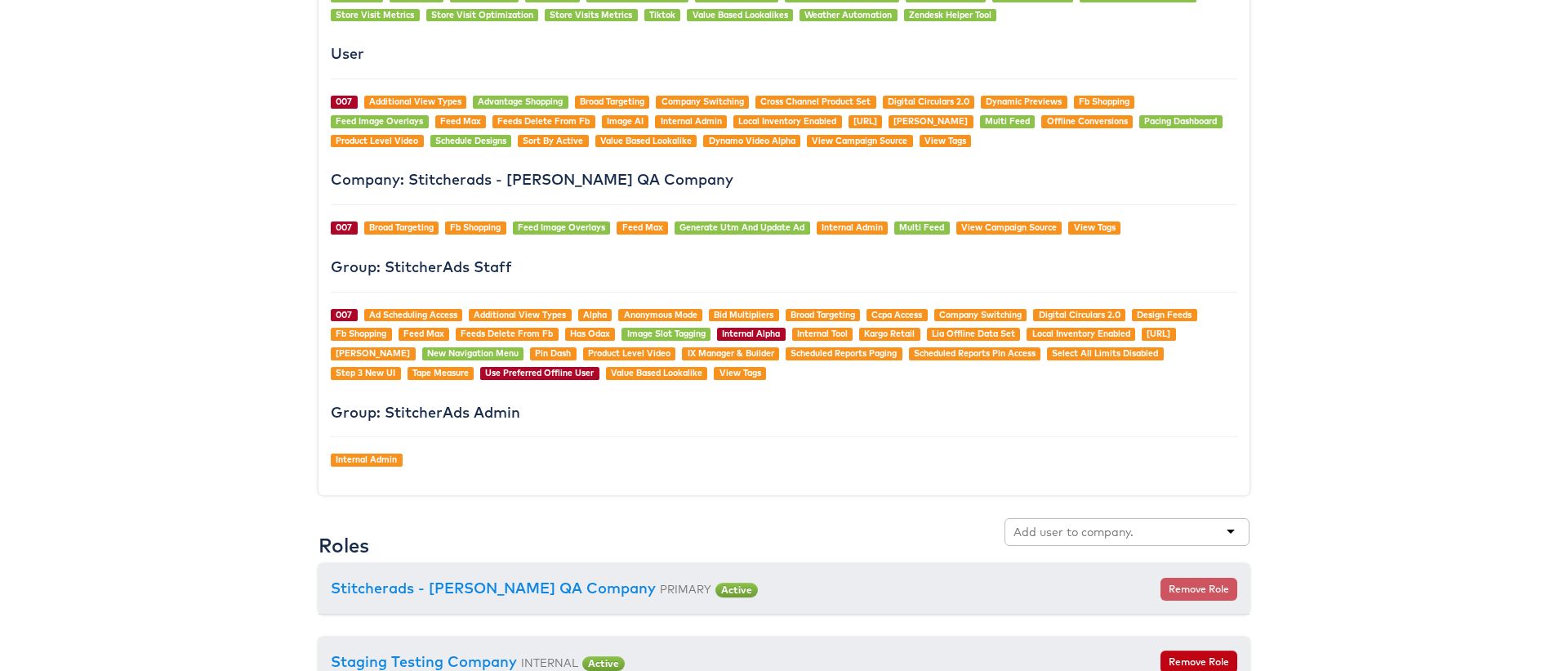
scroll to position [1629, 0]
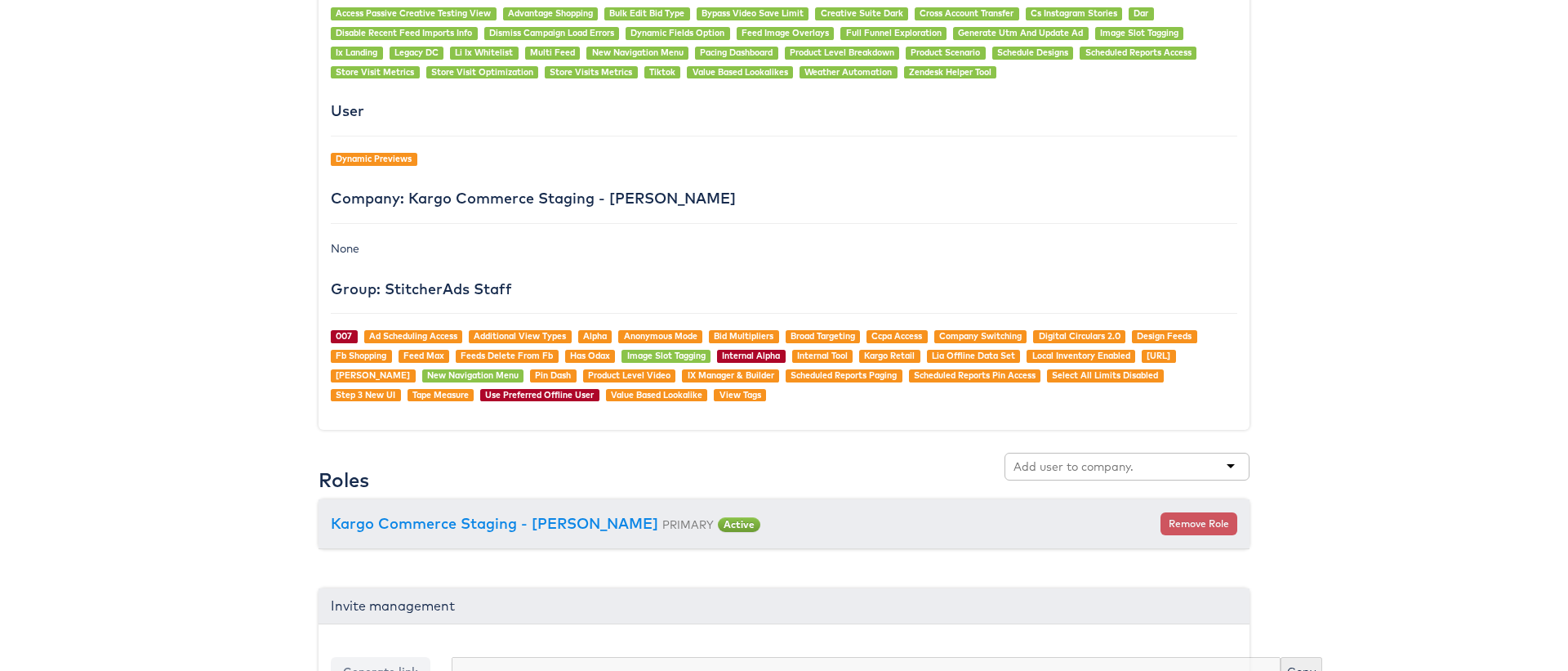
scroll to position [1368, 0]
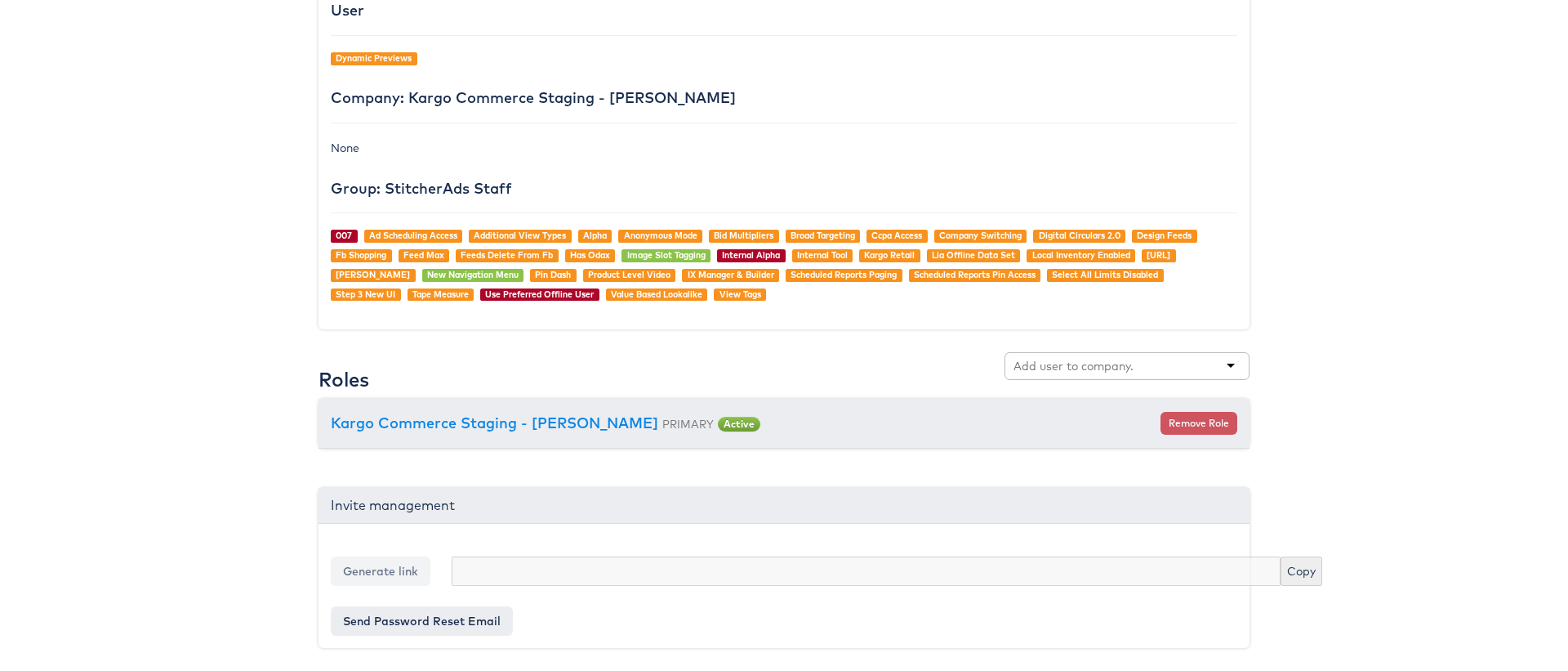
click at [1094, 352] on div at bounding box center [1126, 365] width 245 height 27
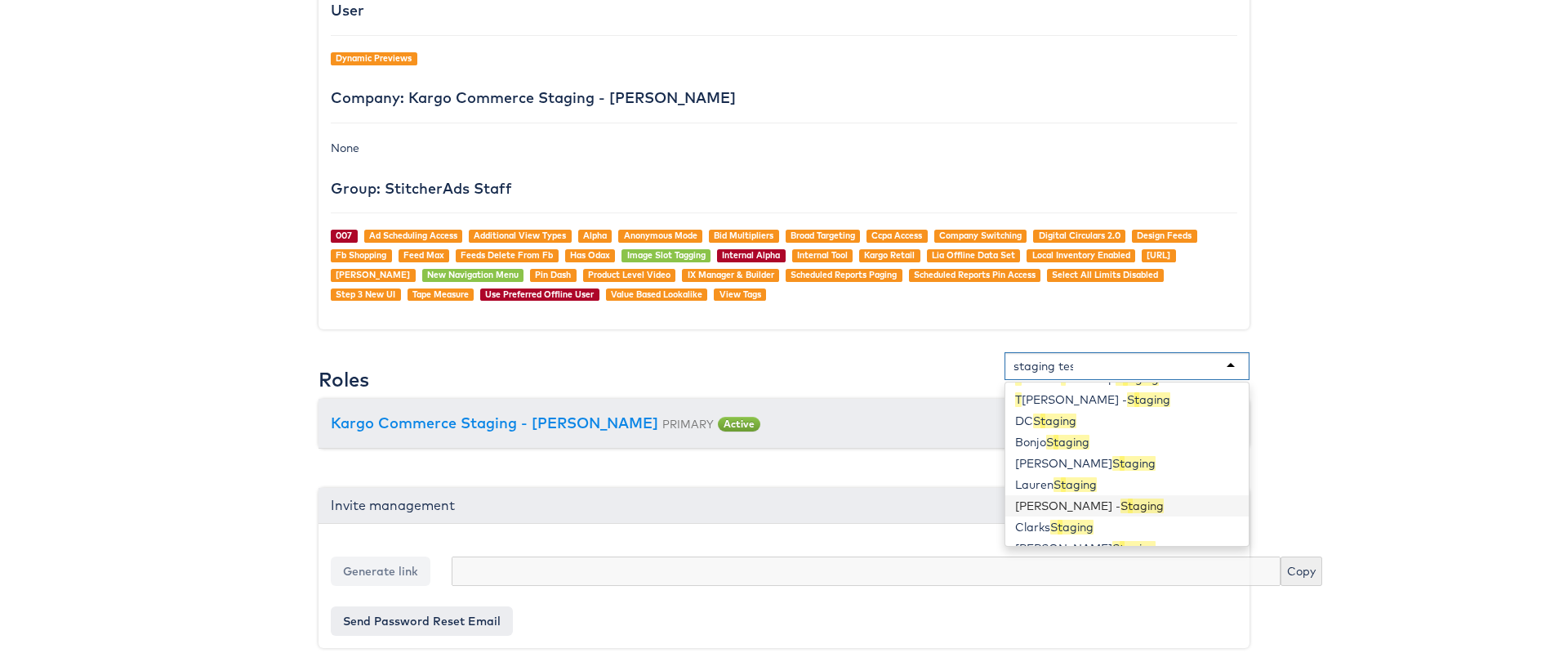
scroll to position [0, 0]
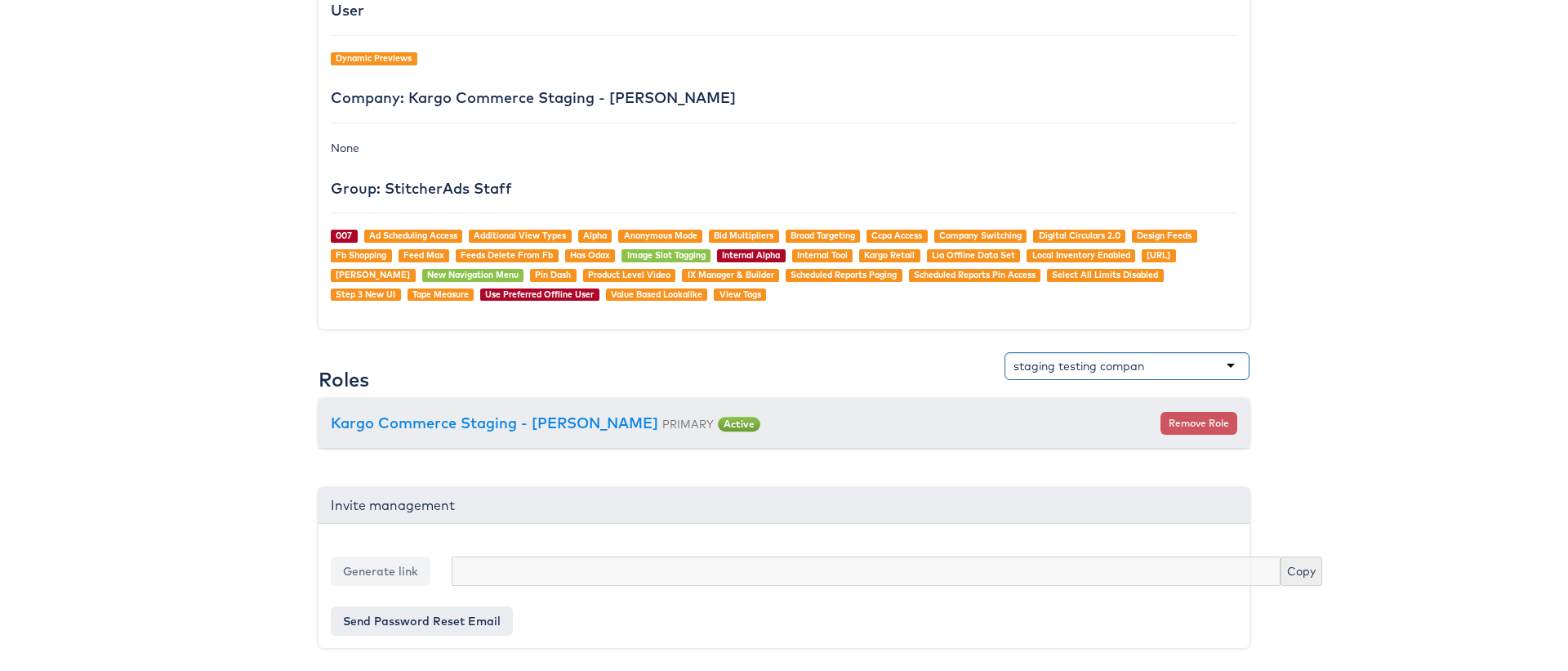
type input "staging testing company"
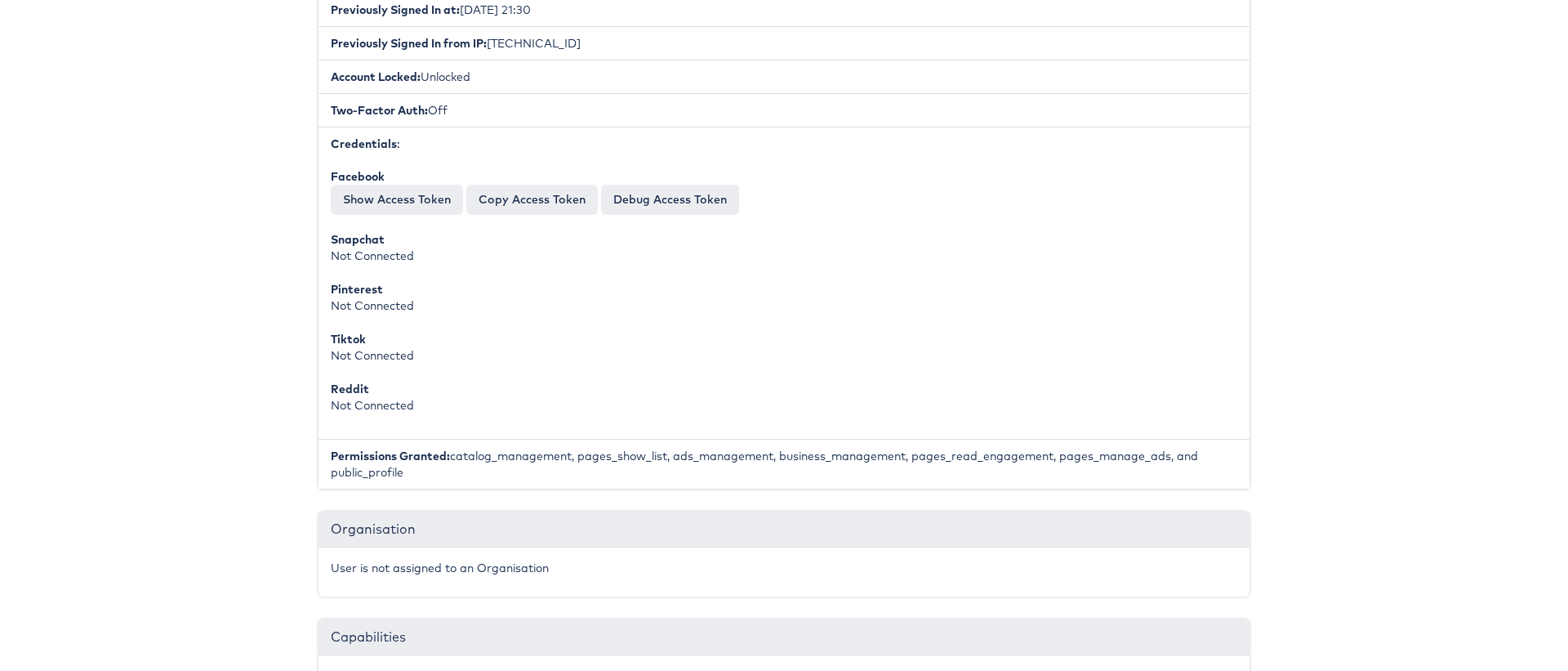
scroll to position [1272, 0]
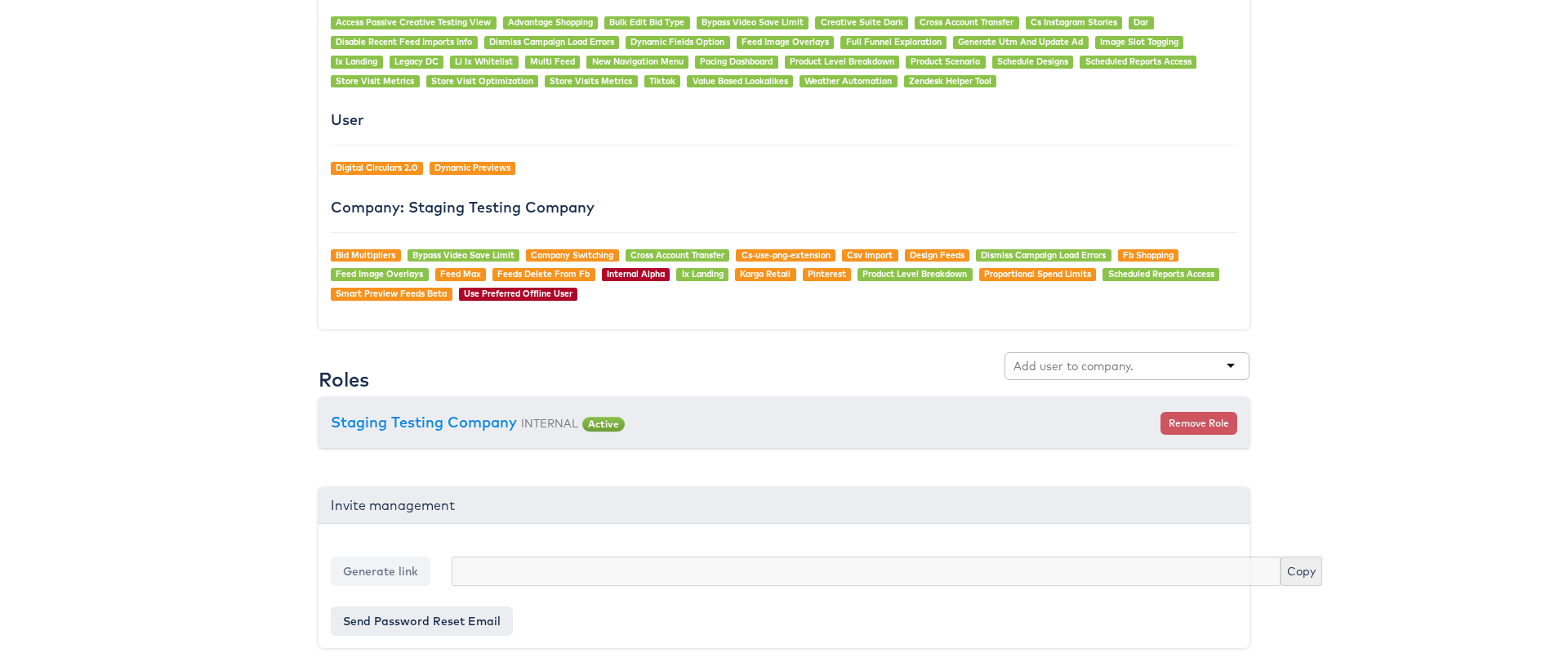
click at [1060, 374] on div at bounding box center [1126, 365] width 245 height 27
type input "s"
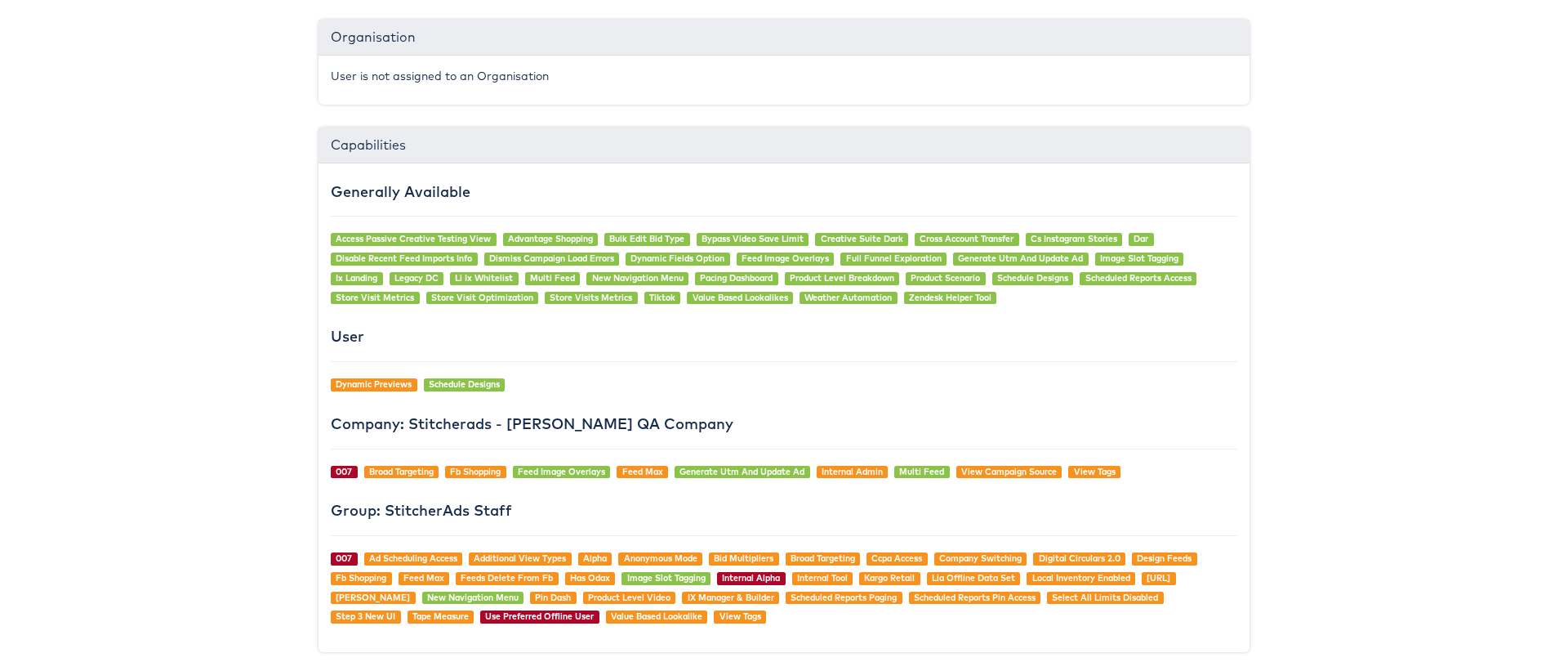
scroll to position [1362, 0]
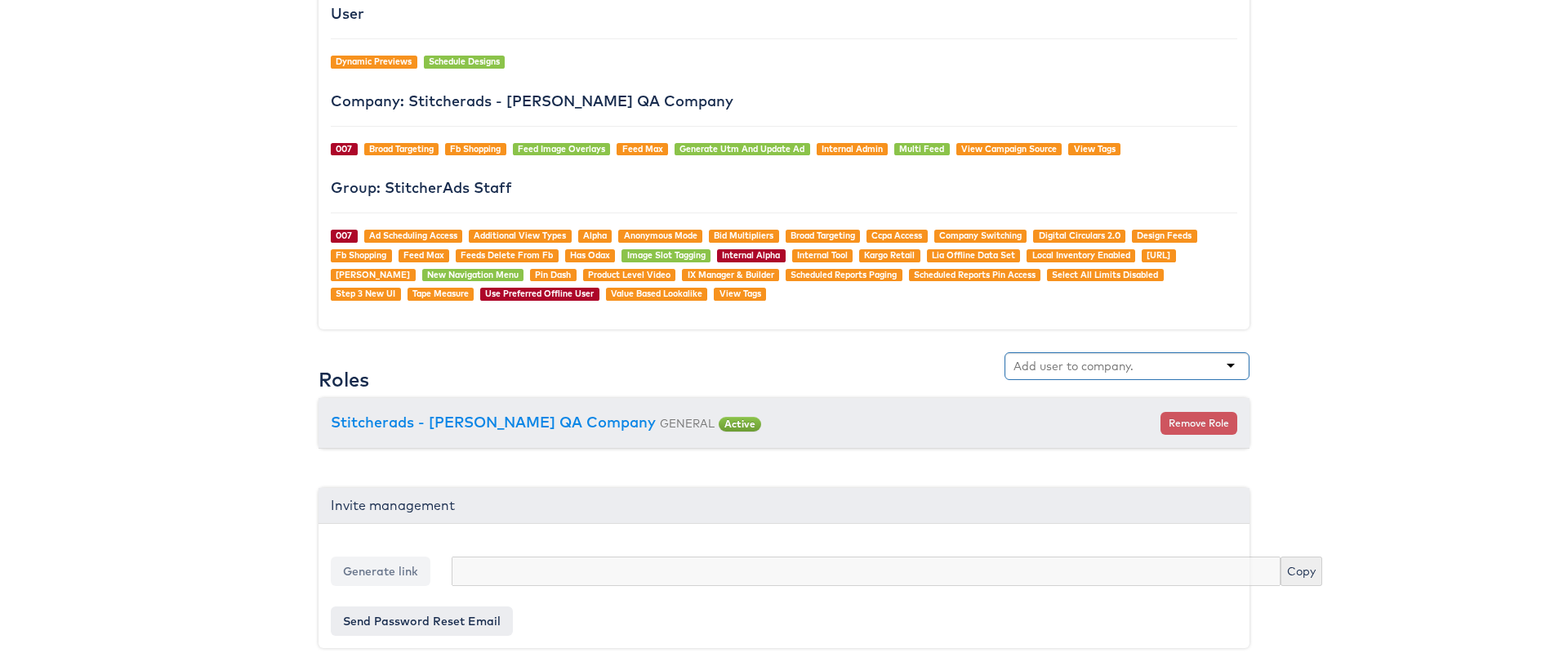
click at [1083, 375] on div at bounding box center [1126, 365] width 245 height 27
type input "staging testing"
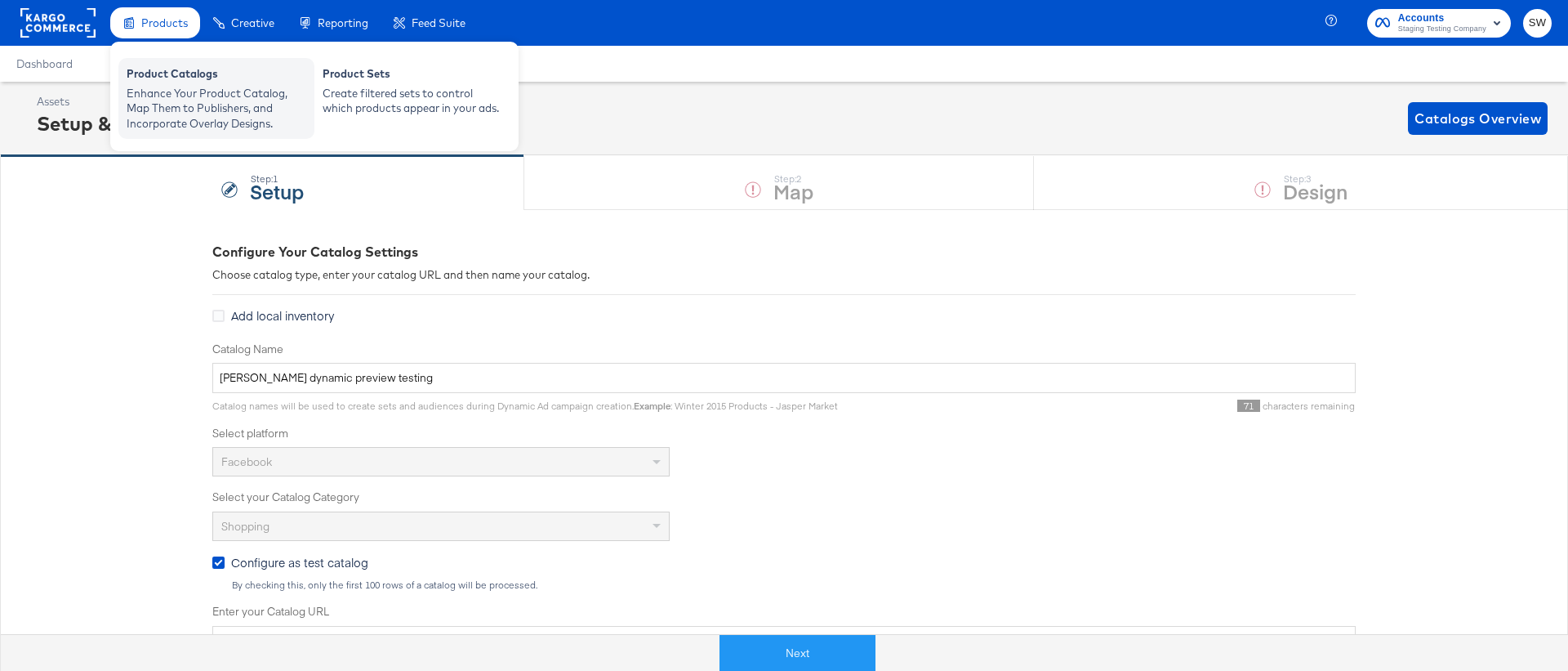
click at [184, 93] on div "Enhance Your Product Catalog, Map Them to Publishers, and Incorporate Overlay D…" at bounding box center [217, 108] width 180 height 45
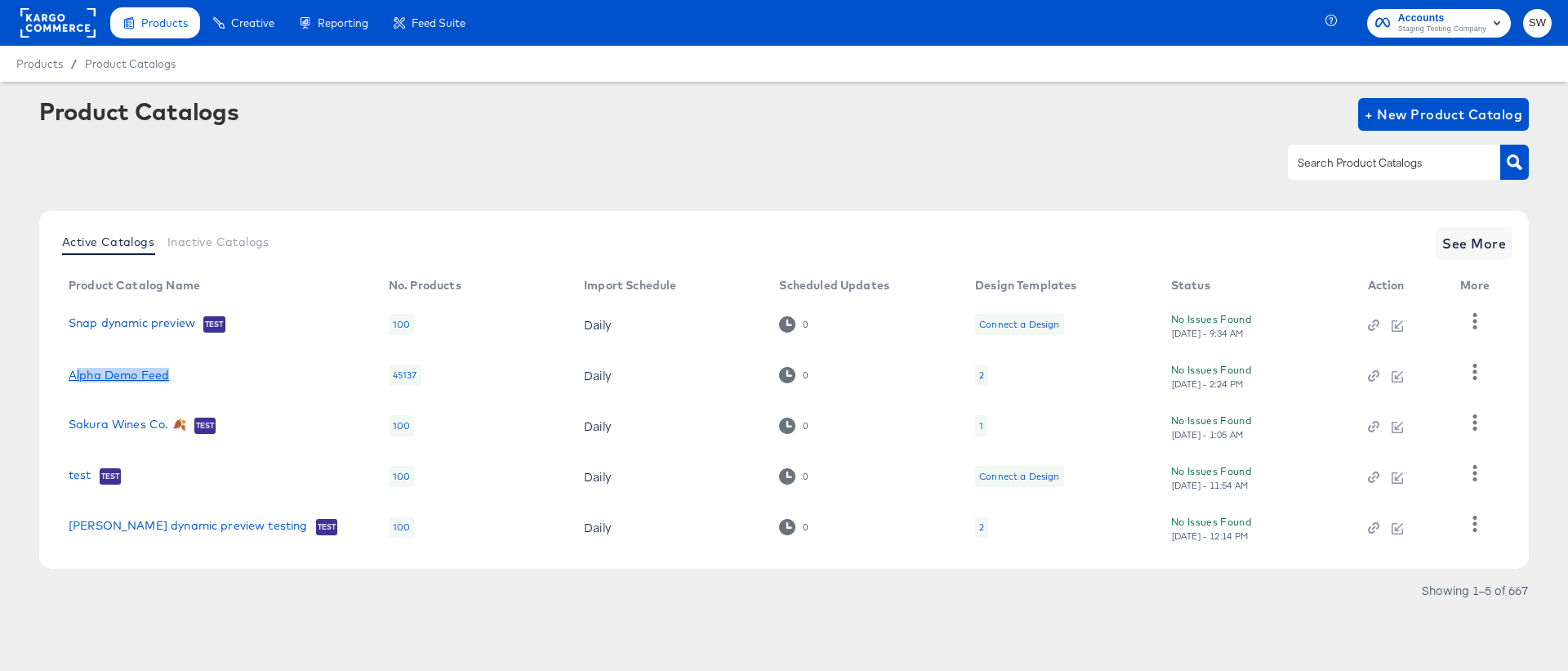
drag, startPoint x: 174, startPoint y: 377, endPoint x: 73, endPoint y: 378, distance: 101.0
click at [73, 378] on div "Alpha Demo Feed" at bounding box center [211, 375] width 287 height 13
click at [42, 395] on div "Active Catalogs Inactive Catalogs See More Product Catalog Name No. Products Im…" at bounding box center [784, 389] width 1489 height 357
click at [117, 384] on td "Alpha Demo Feed" at bounding box center [216, 374] width 320 height 50
click at [117, 375] on link "Alpha Demo Feed" at bounding box center [118, 375] width 100 height 13
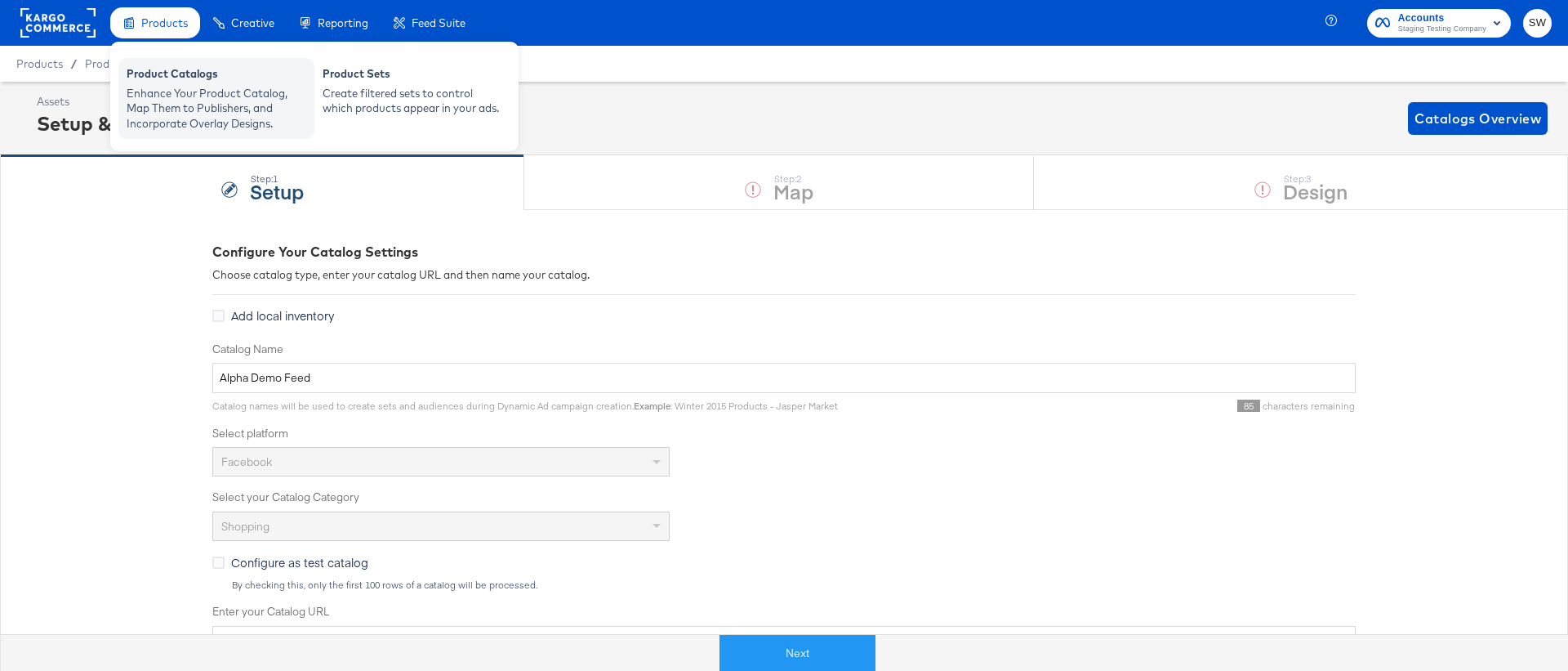
click at [177, 117] on div "Enhance Your Product Catalog, Map Them to Publishers, and Incorporate Overlay D…" at bounding box center [217, 108] width 180 height 45
